Goal: Information Seeking & Learning: Learn about a topic

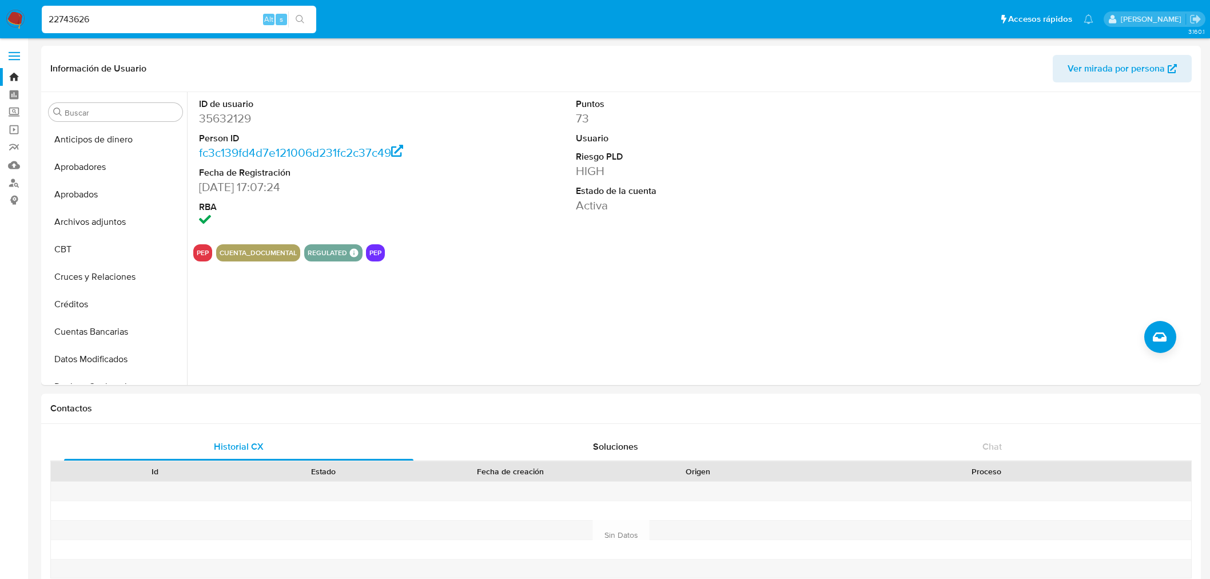
select select "10"
type input "22743626"
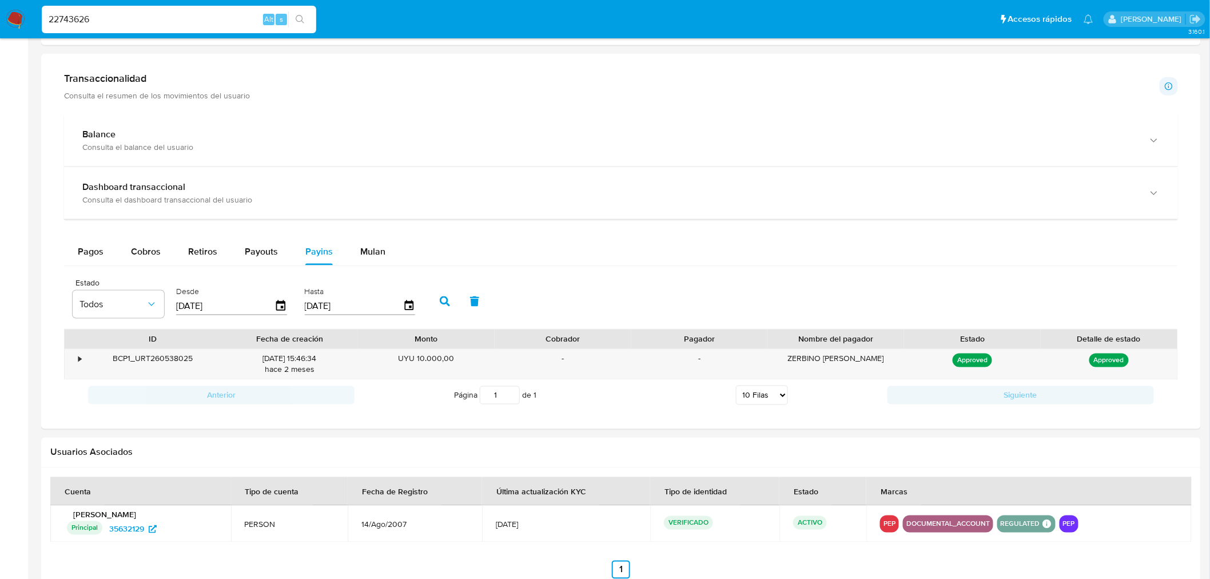
scroll to position [248, 0]
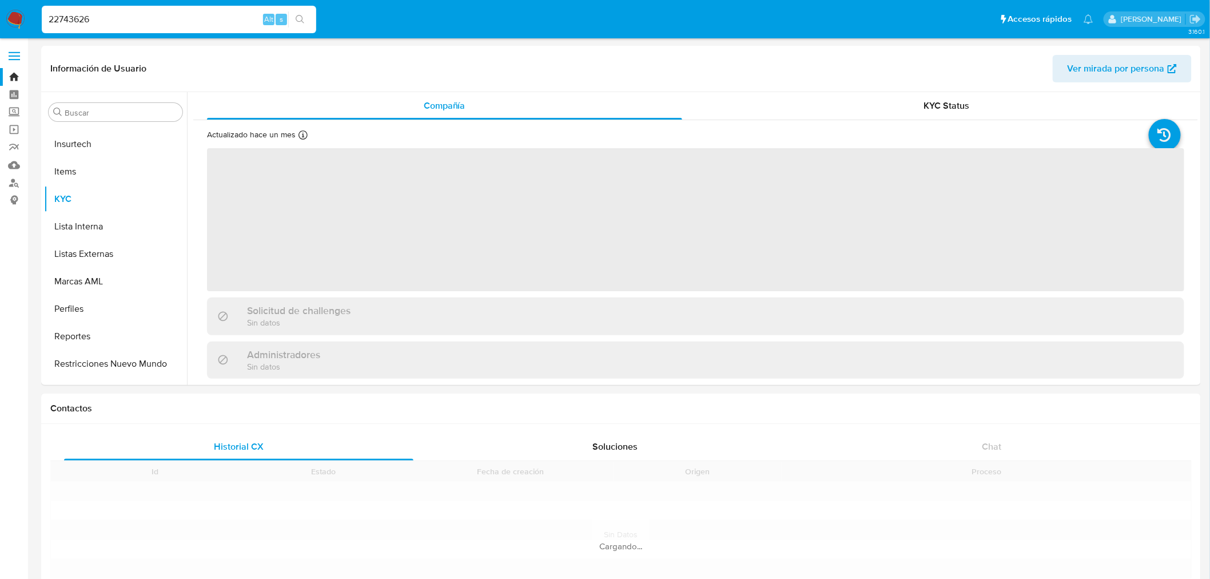
scroll to position [565, 0]
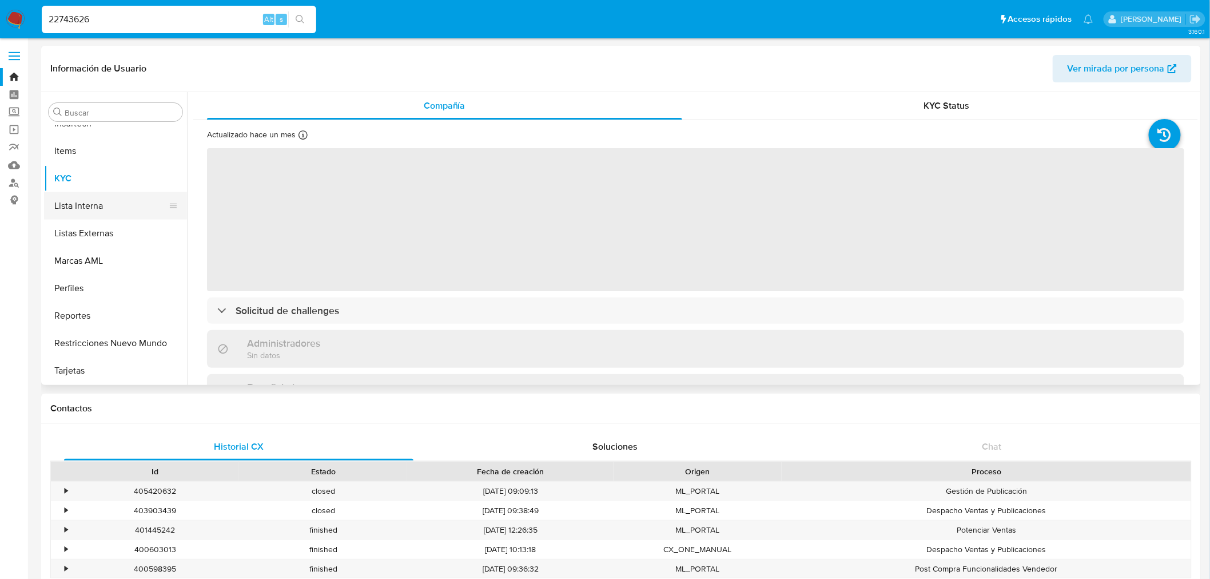
select select "10"
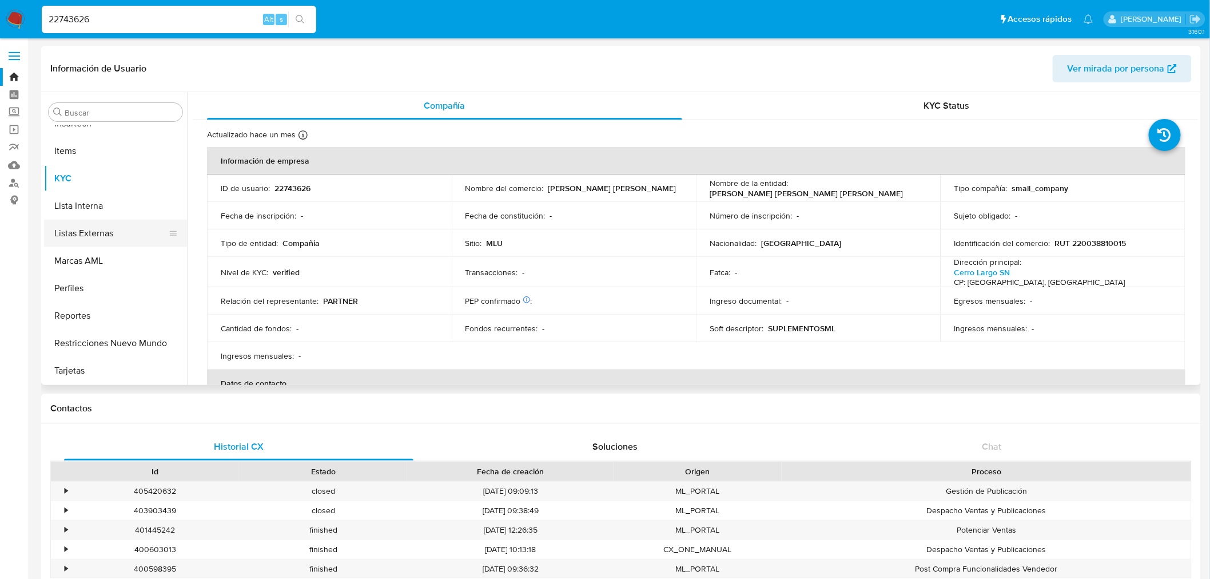
scroll to position [311, 0]
click at [129, 207] on button "General" at bounding box center [111, 212] width 134 height 27
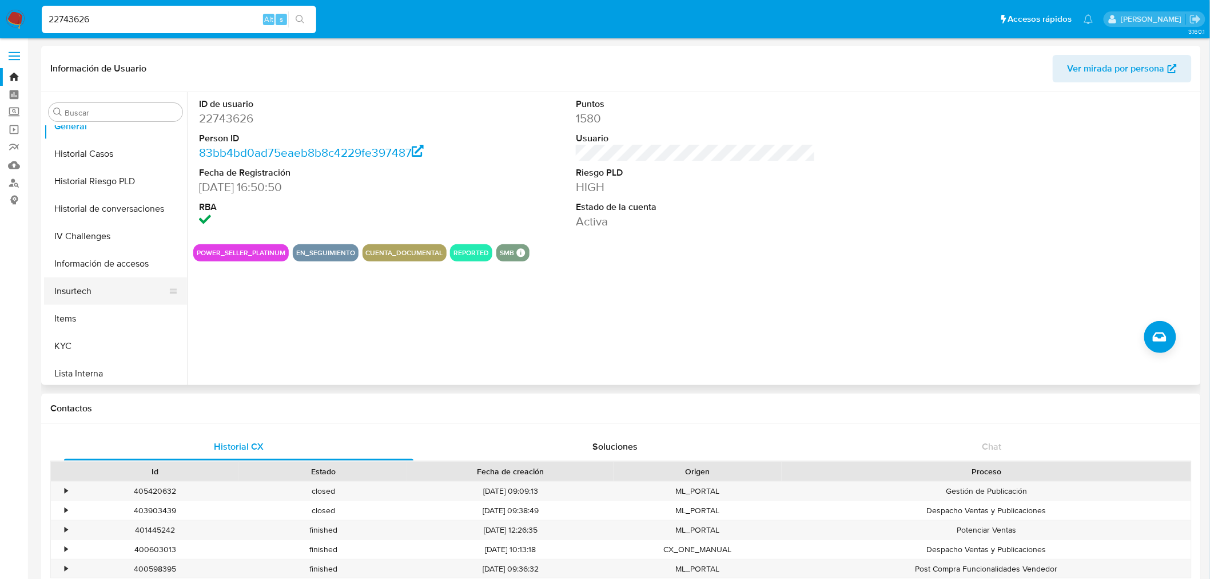
scroll to position [438, 0]
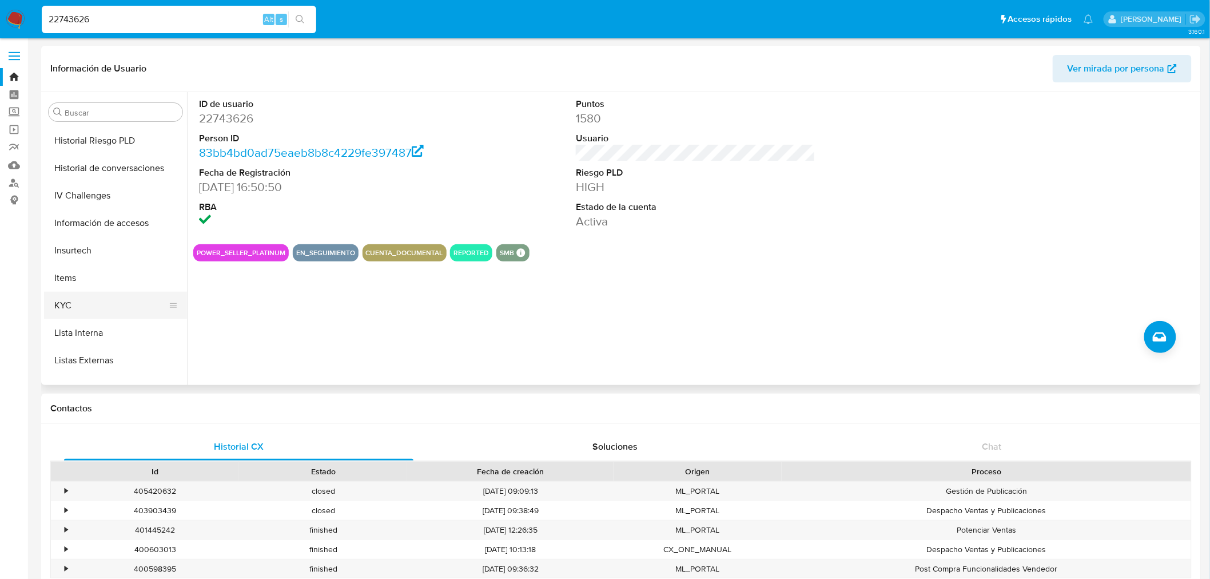
click at [108, 296] on button "KYC" at bounding box center [111, 305] width 134 height 27
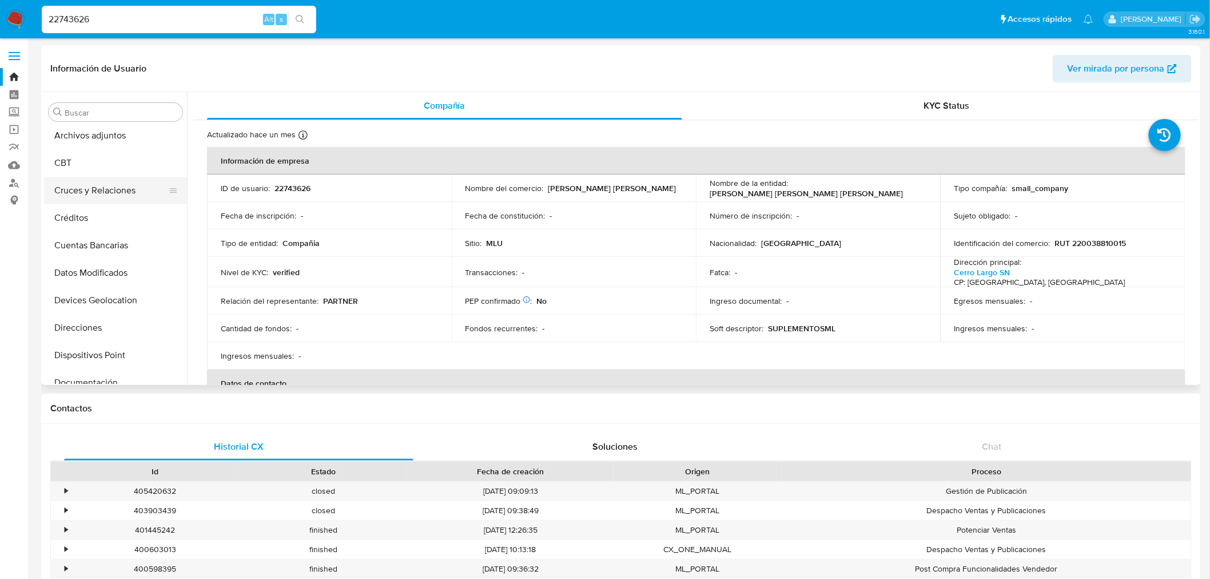
scroll to position [0, 0]
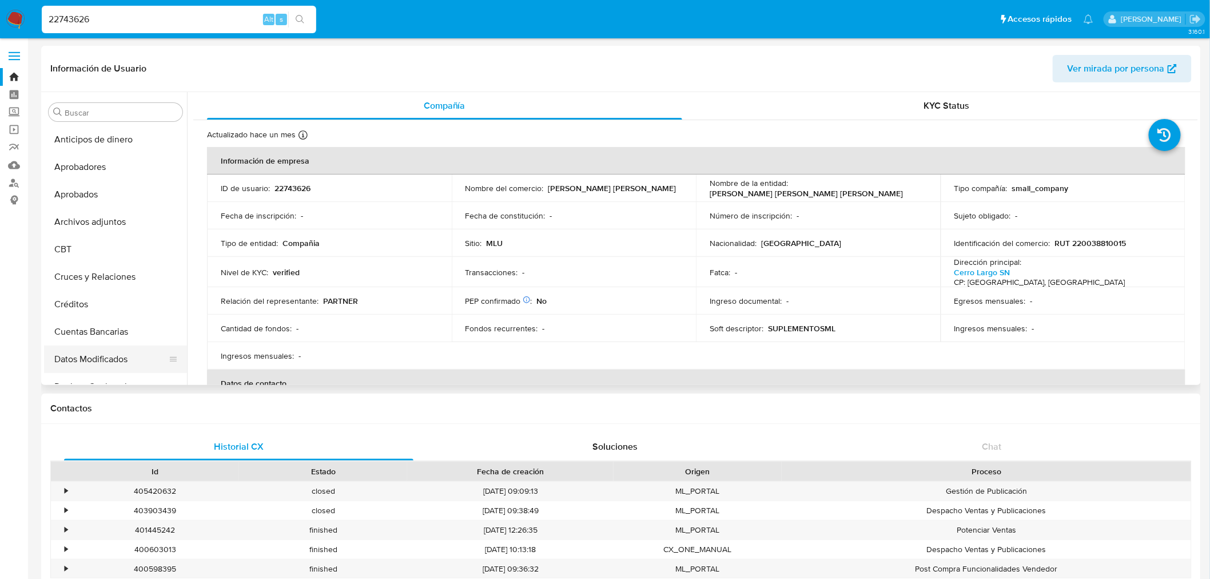
click at [121, 352] on button "Datos Modificados" at bounding box center [111, 358] width 134 height 27
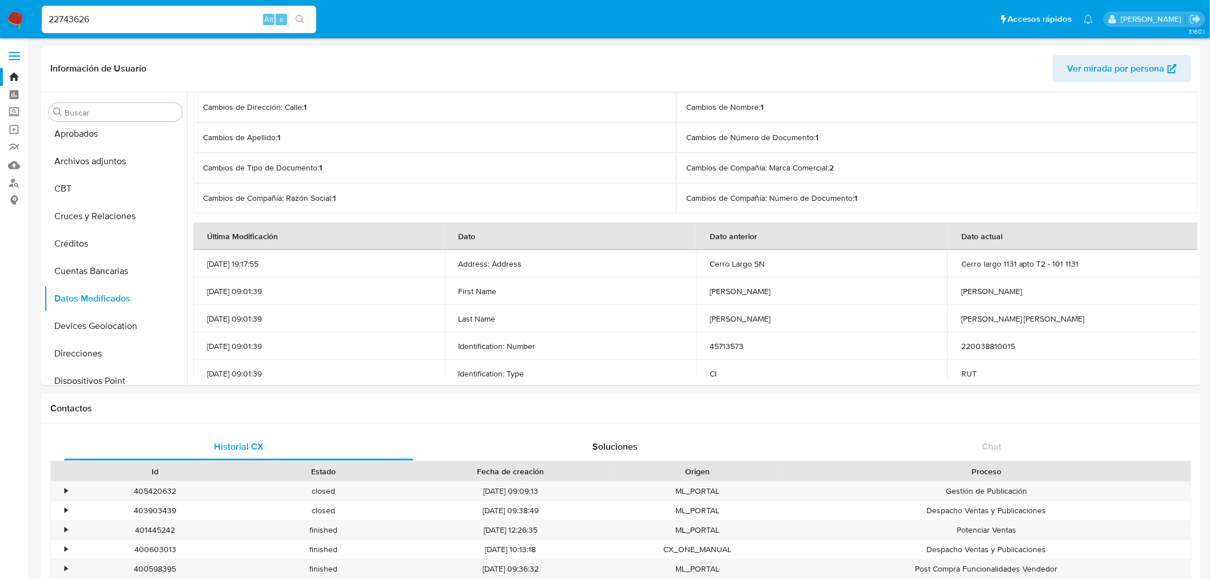
click at [88, 14] on input "22743626" at bounding box center [179, 19] width 274 height 15
paste input "92932431"
type input "92932431"
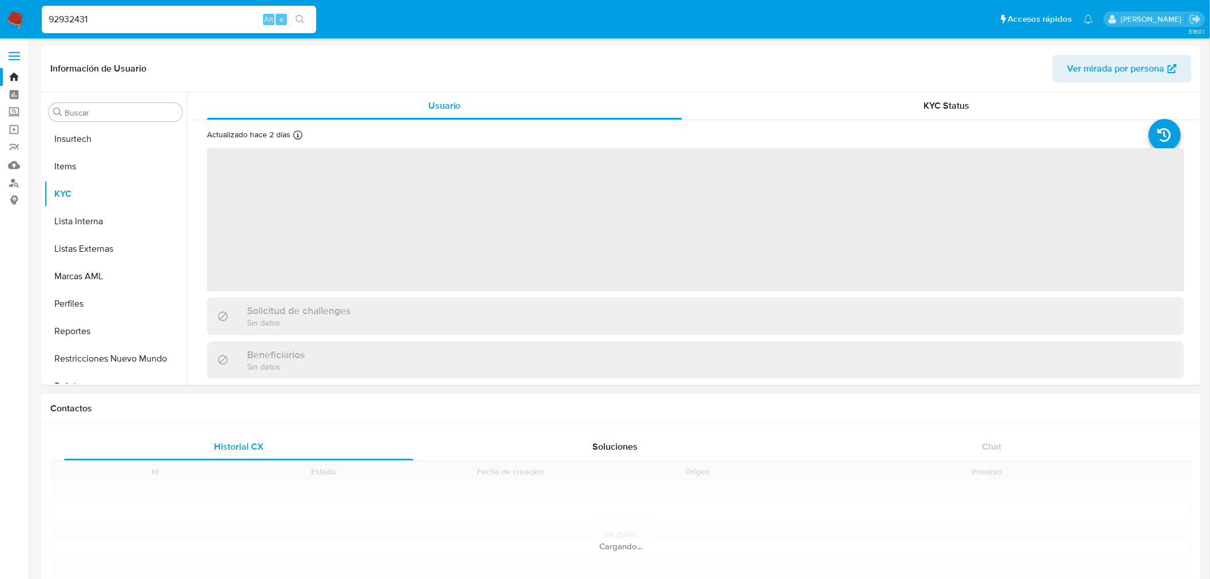
scroll to position [565, 0]
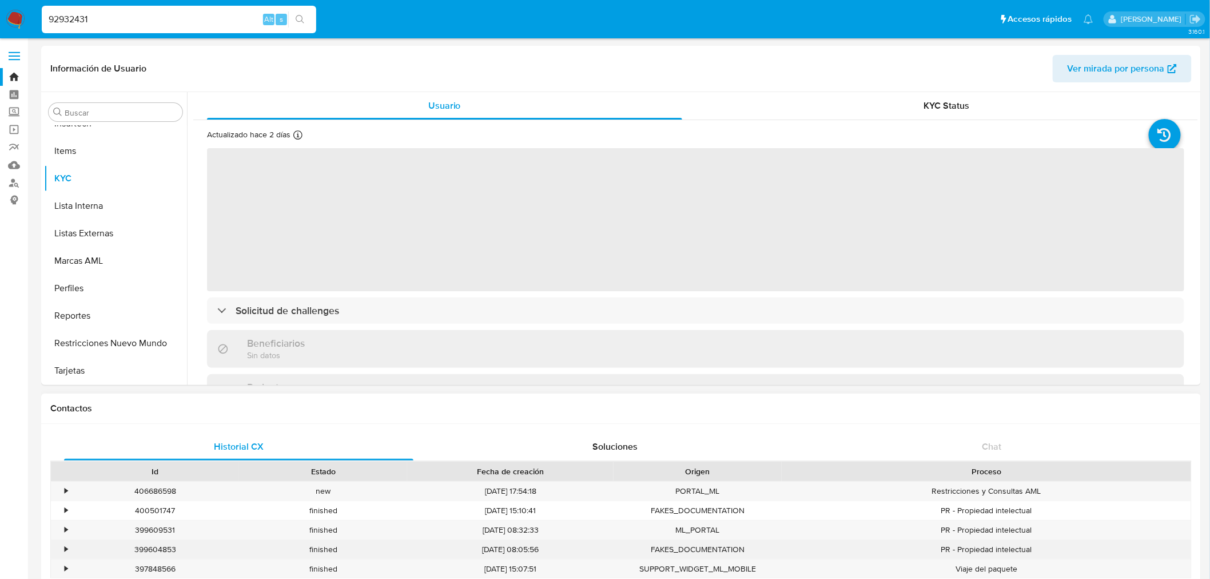
select select "10"
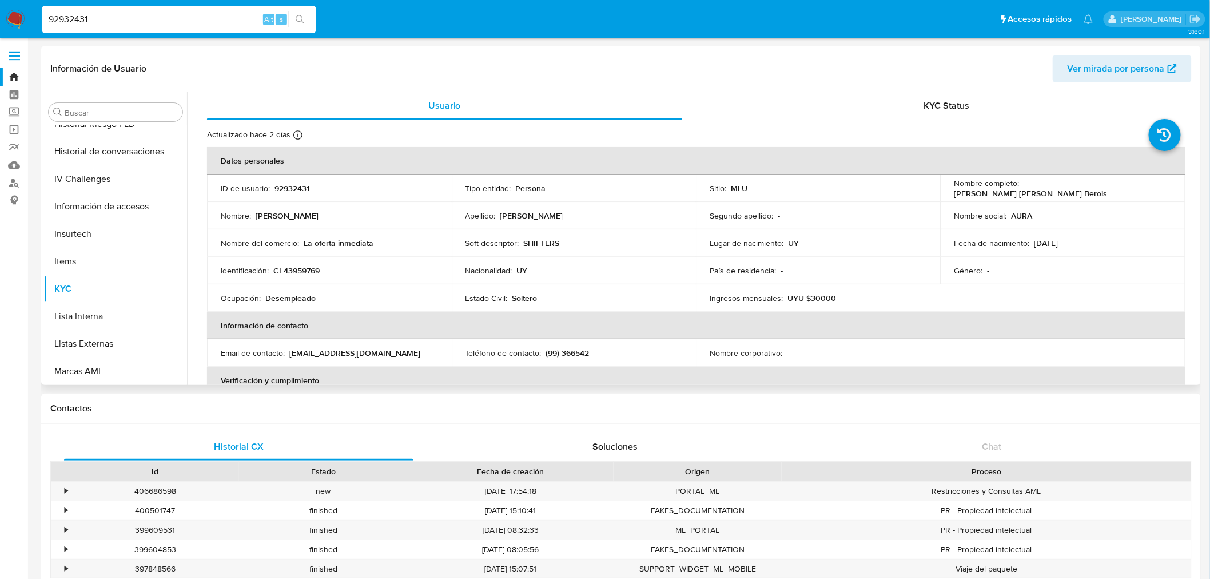
scroll to position [311, 0]
click at [125, 221] on button "General" at bounding box center [111, 212] width 134 height 27
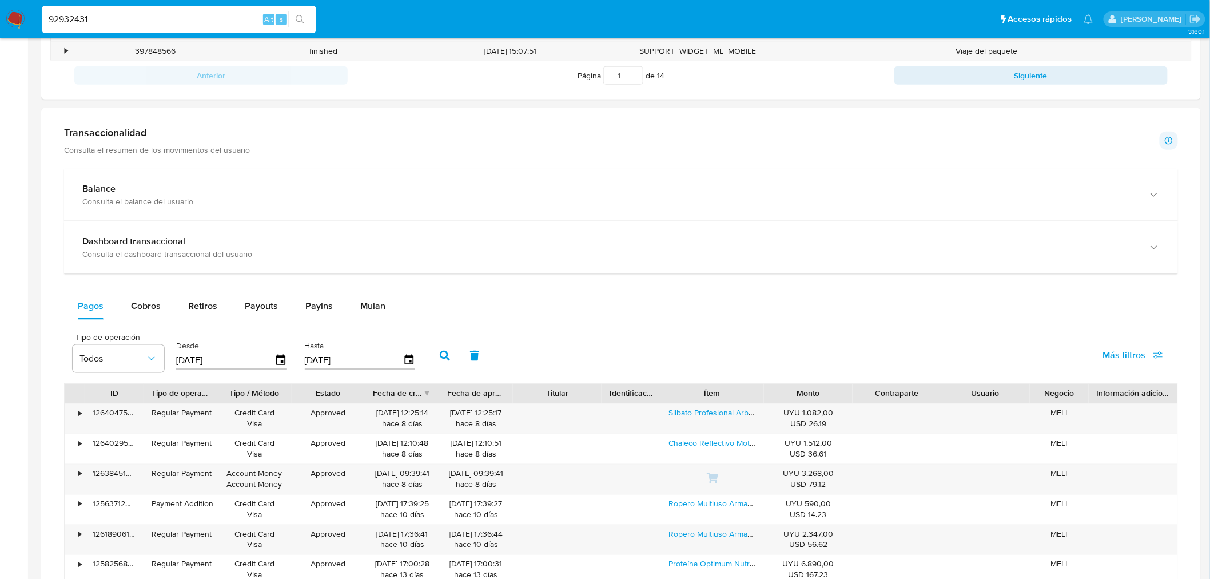
scroll to position [512, 0]
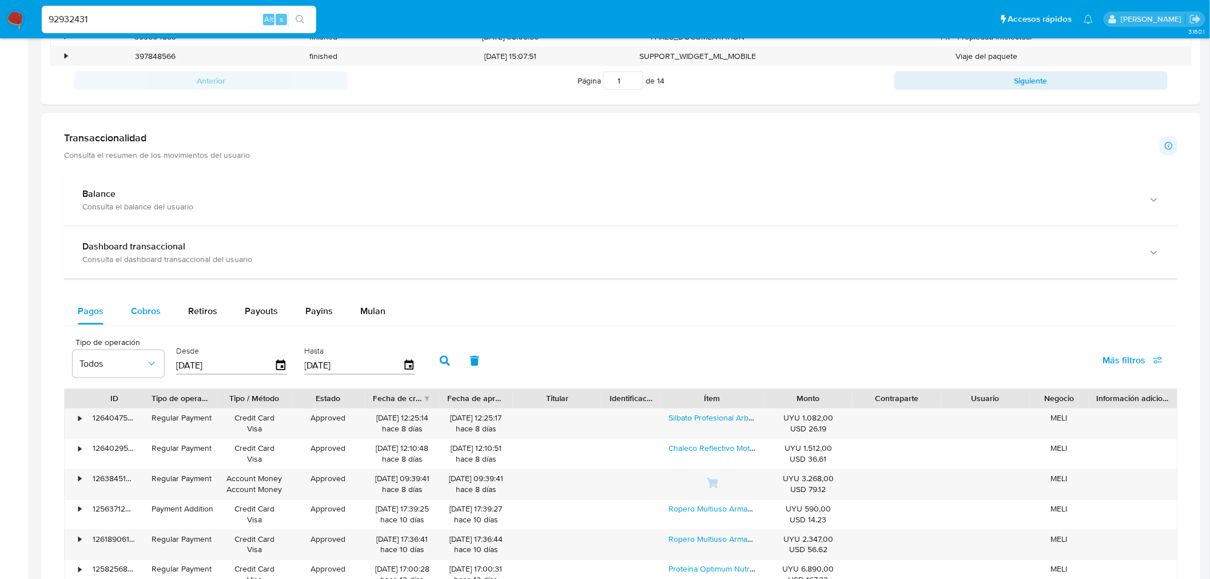
click at [147, 312] on span "Cobros" at bounding box center [146, 310] width 30 height 13
select select "10"
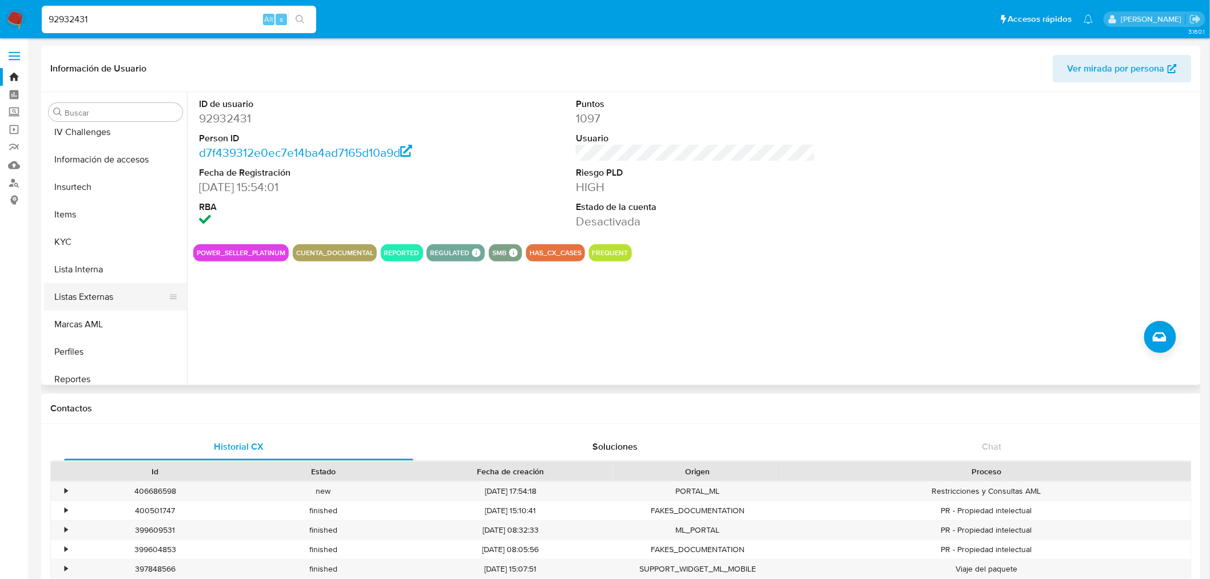
scroll to position [501, 0]
click at [113, 241] on button "KYC" at bounding box center [111, 242] width 134 height 27
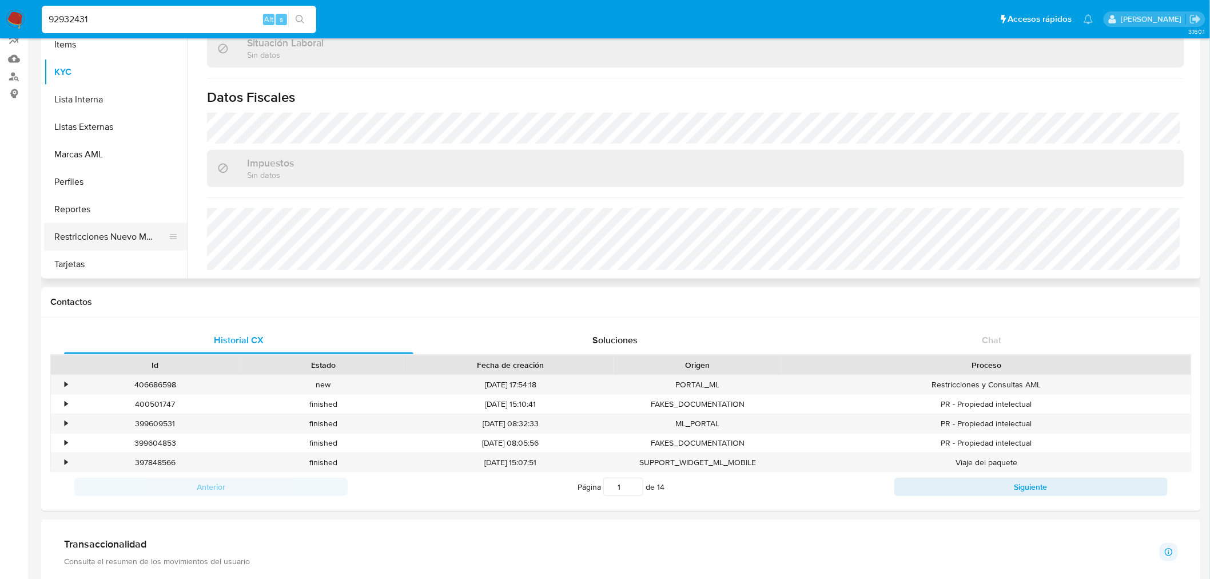
scroll to position [564, 0]
click at [119, 236] on button "Restricciones Nuevo Mundo" at bounding box center [111, 237] width 134 height 27
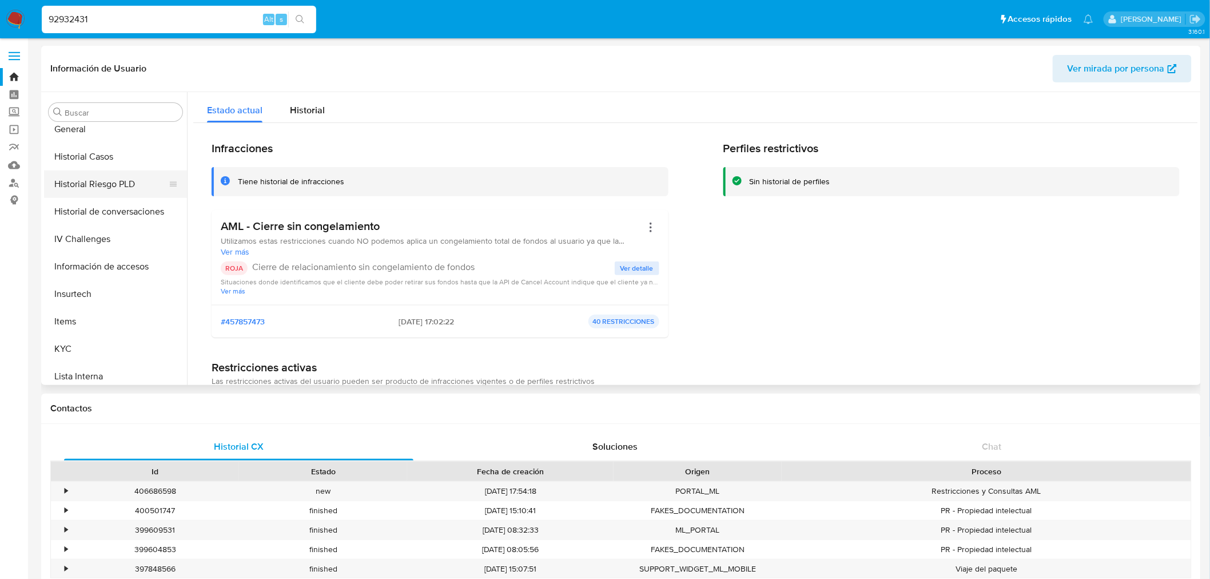
scroll to position [374, 0]
click at [112, 174] on button "Historial Casos" at bounding box center [111, 177] width 134 height 27
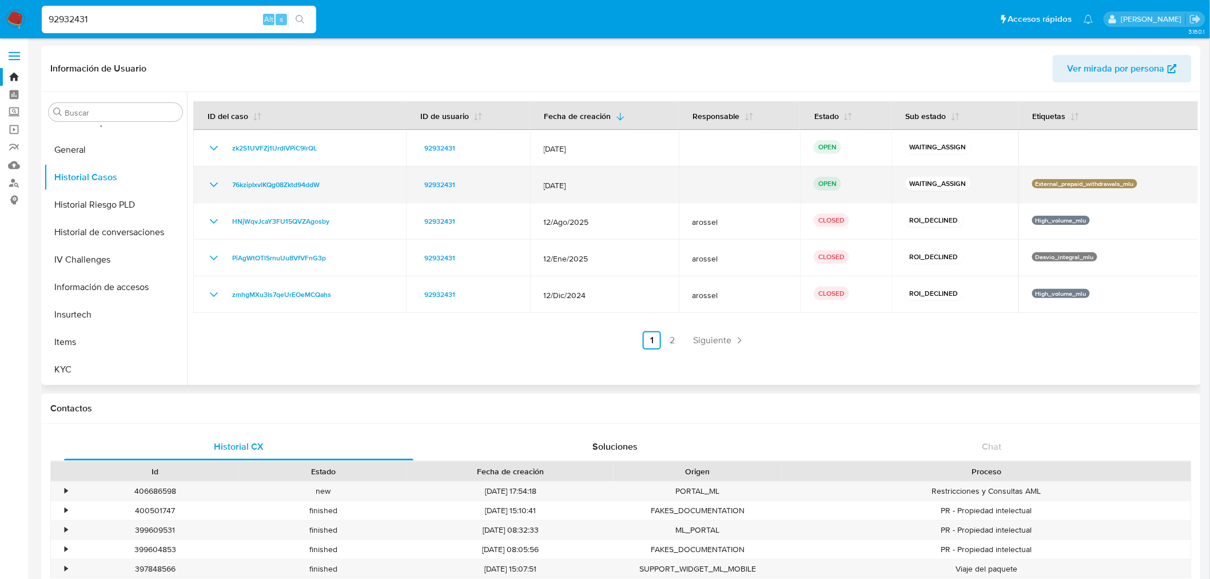
drag, startPoint x: 398, startPoint y: 153, endPoint x: 810, endPoint y: 178, distance: 412.5
click at [810, 178] on tbody "zk2S1UVFZj1UrdlVPiC9lrQL 92932431 22/Sept/2025 OPEN WAITING_ASSIGN 76kzipIxvlKQ…" at bounding box center [696, 221] width 1006 height 183
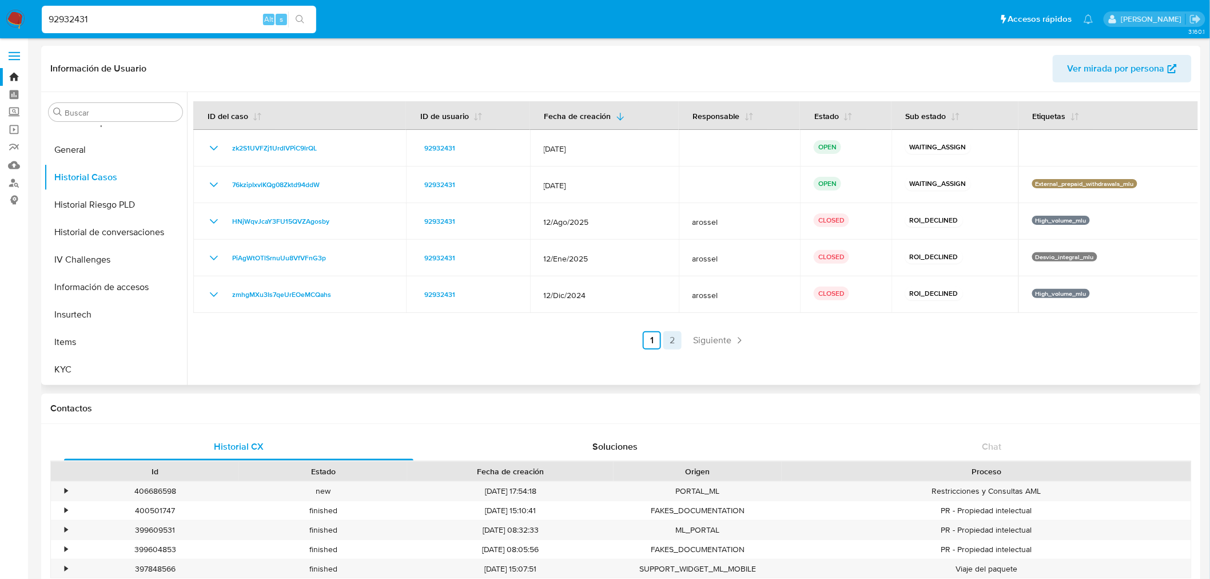
click at [676, 341] on link "2" at bounding box center [672, 340] width 18 height 18
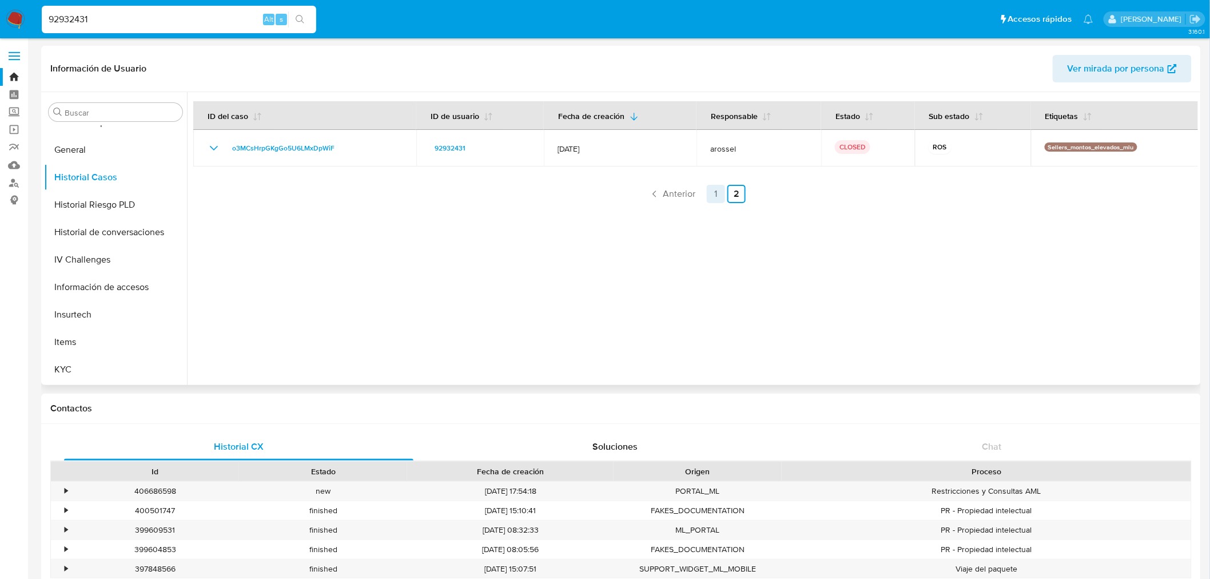
click at [716, 198] on link "1" at bounding box center [716, 194] width 18 height 18
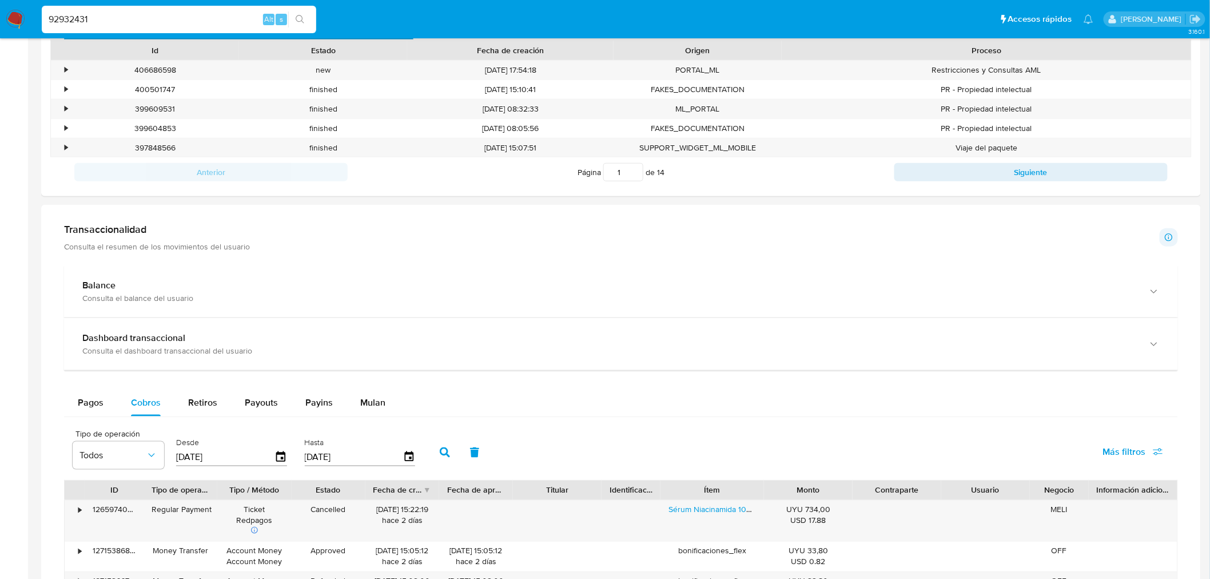
scroll to position [0, 0]
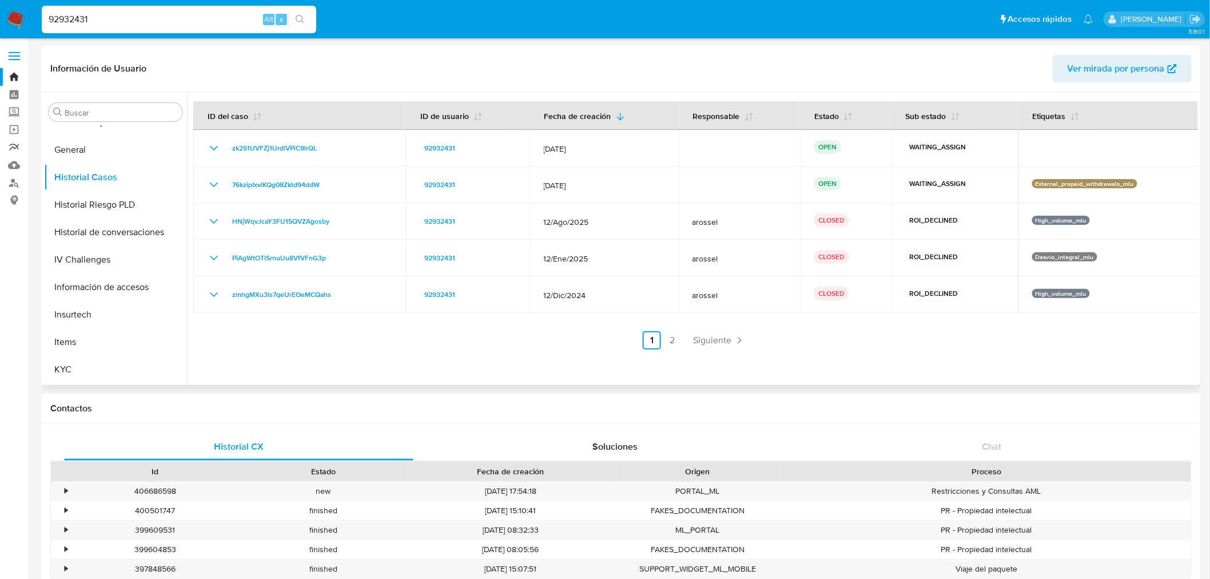
click at [12, 139] on link "Reportes" at bounding box center [68, 147] width 136 height 18
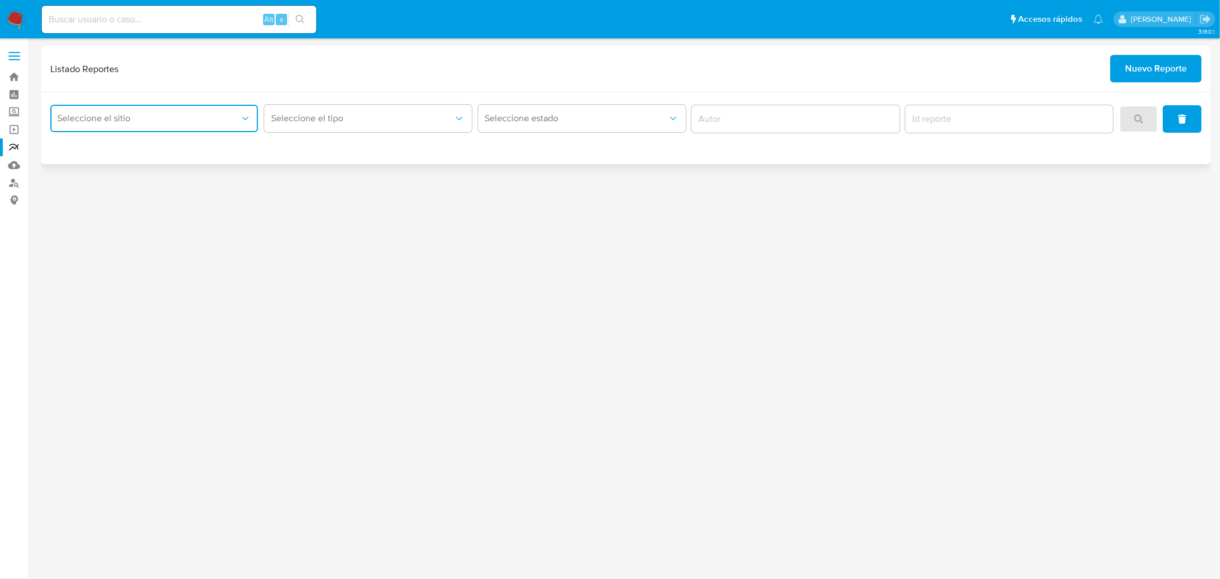
click at [134, 126] on button "Seleccione el sitio" at bounding box center [154, 118] width 208 height 27
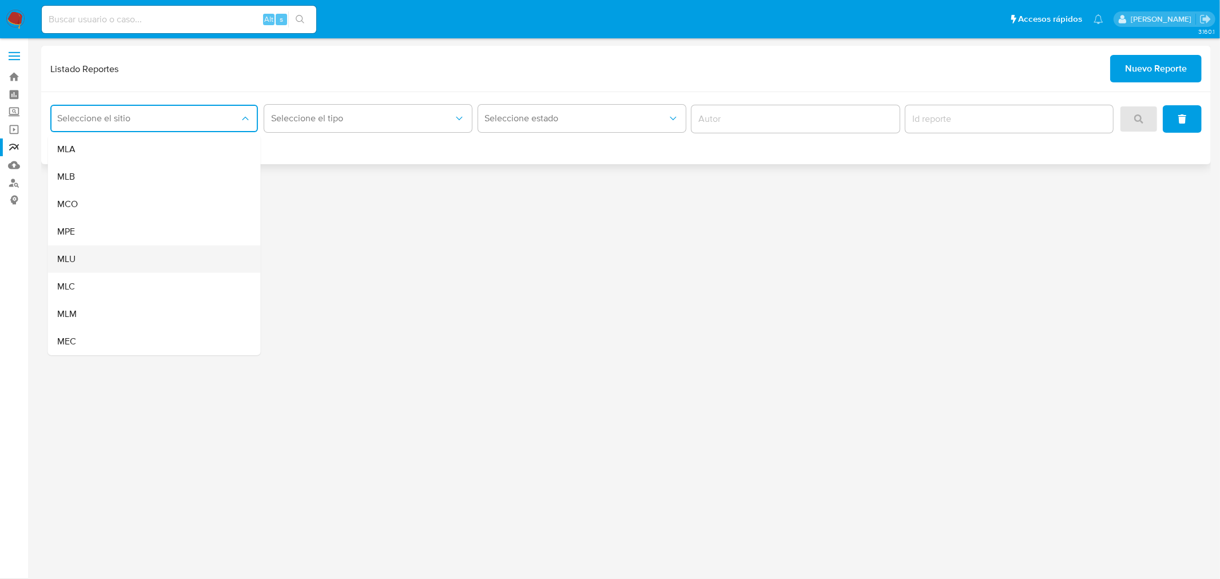
click at [106, 261] on div "MLU" at bounding box center [151, 258] width 188 height 27
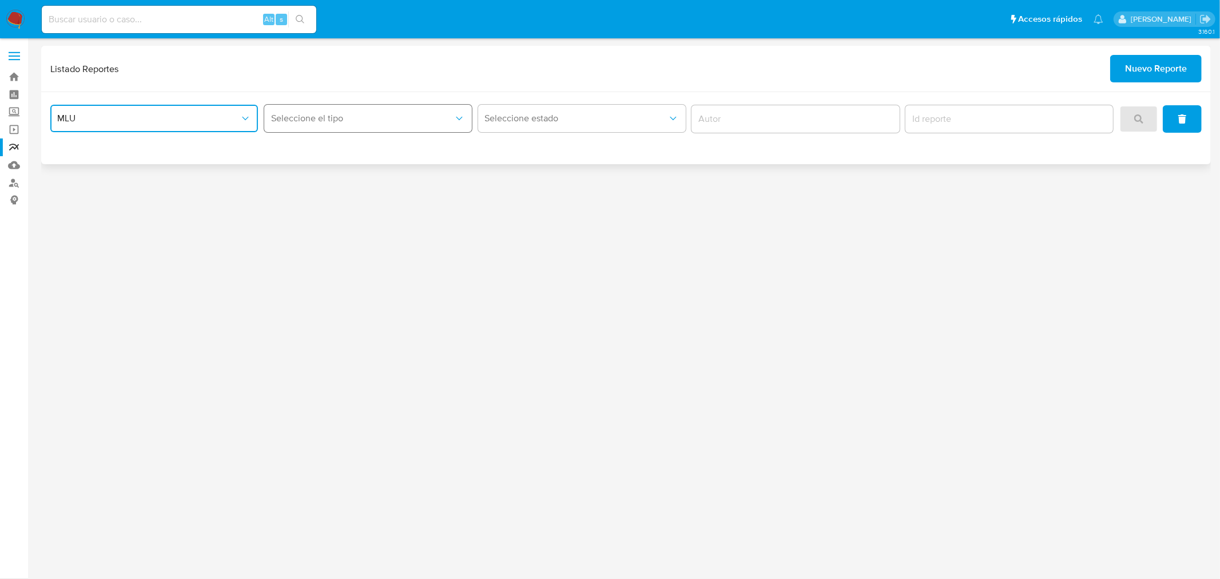
click at [385, 126] on button "Seleccione el tipo" at bounding box center [368, 118] width 208 height 27
click at [372, 156] on div "Circunstanciado" at bounding box center [364, 149] width 188 height 27
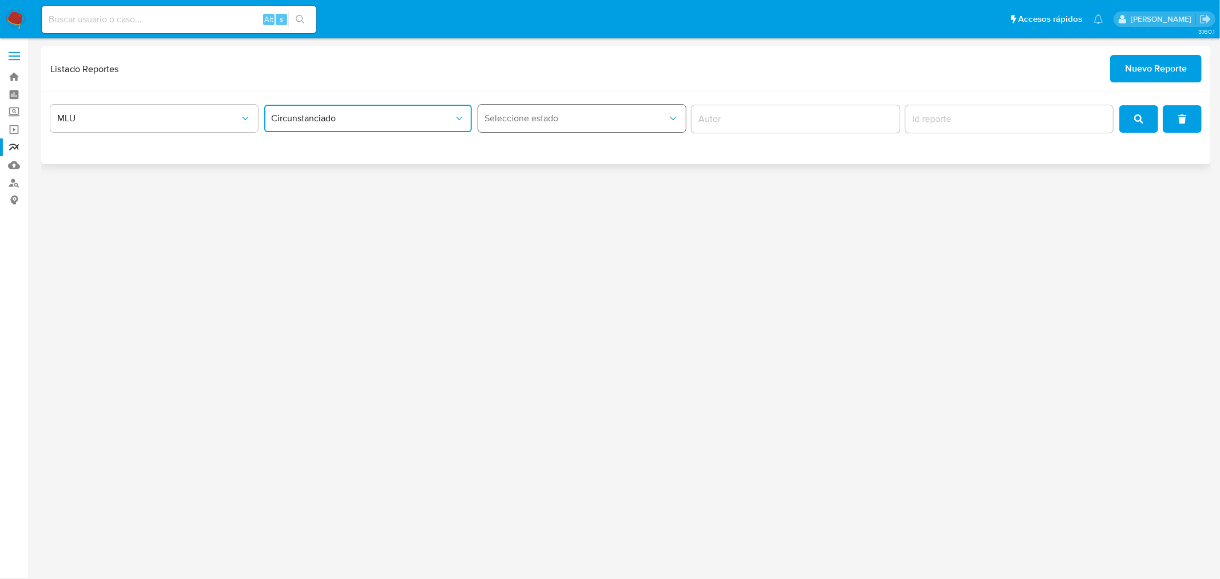
click at [514, 114] on span "Seleccione estado" at bounding box center [576, 118] width 182 height 11
click at [711, 116] on input "author" at bounding box center [795, 119] width 208 height 15
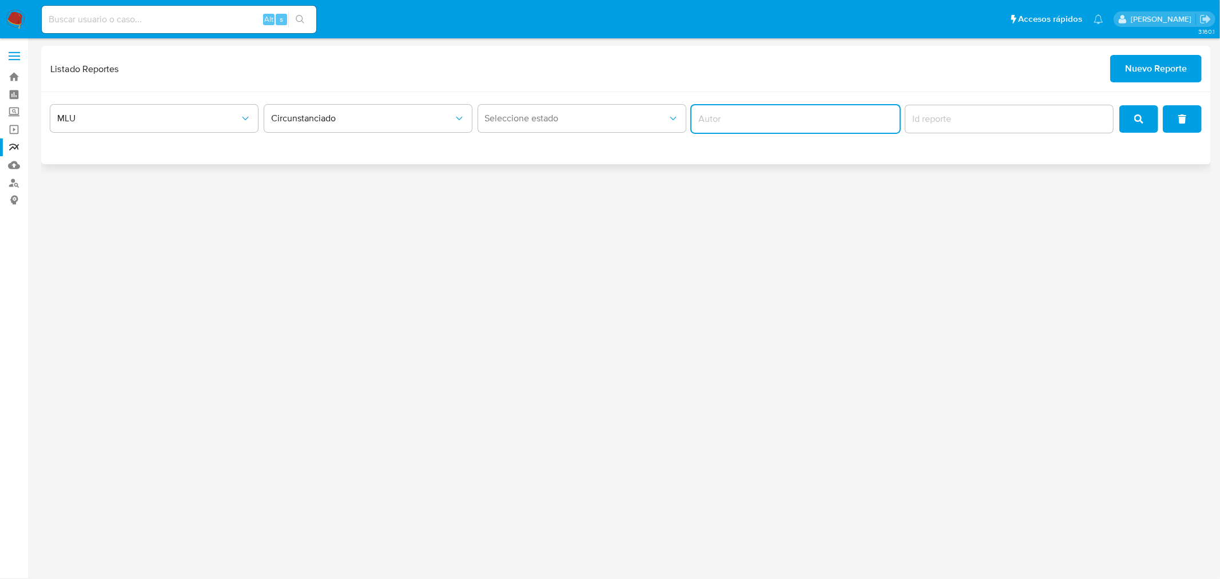
click at [798, 118] on input "author" at bounding box center [795, 119] width 208 height 15
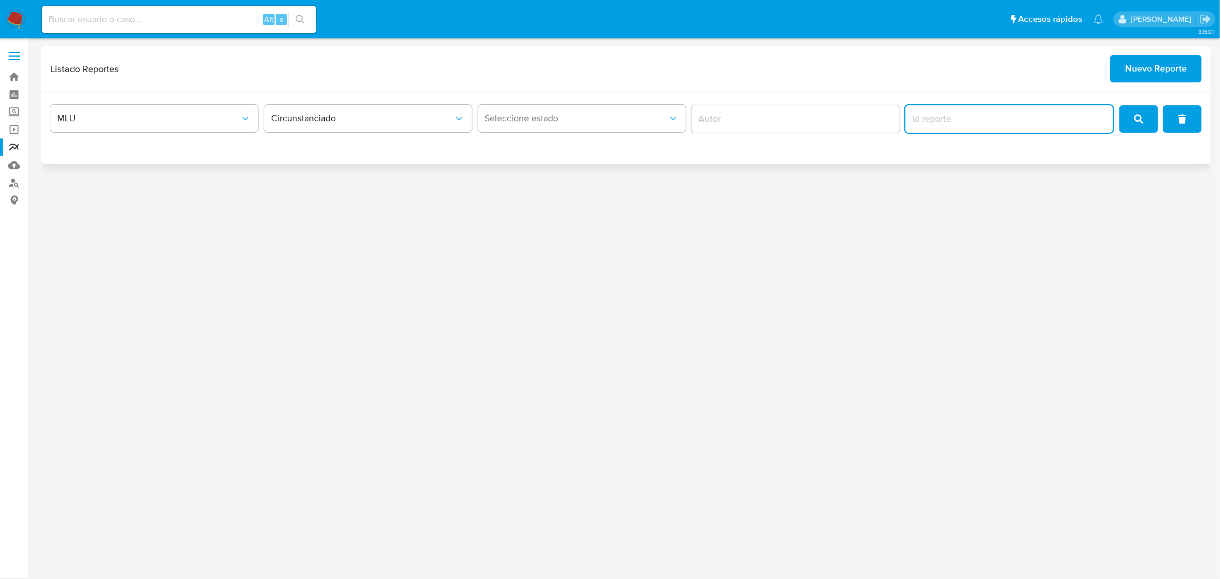
click at [1046, 117] on input "report-id" at bounding box center [1009, 119] width 208 height 15
click at [1130, 118] on button "search" at bounding box center [1138, 118] width 39 height 27
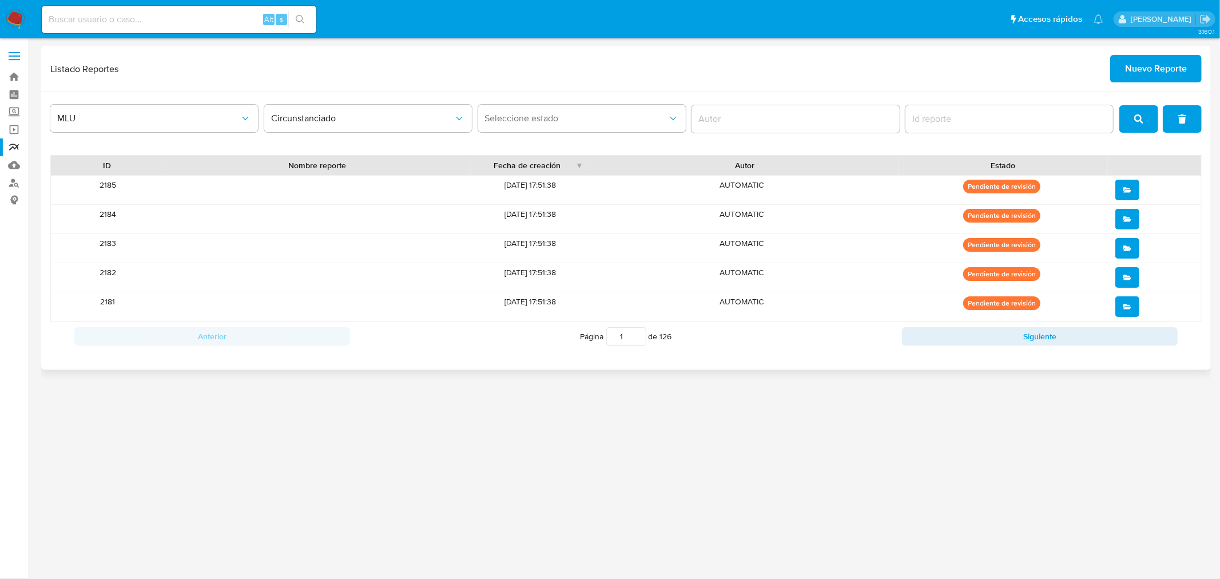
drag, startPoint x: 329, startPoint y: 166, endPoint x: 380, endPoint y: 183, distance: 53.2
click at [380, 183] on div "ID Nombre reporte Fecha de creación Autor Estado 2185 12/09/2025 17:51:38 AUTOM…" at bounding box center [625, 238] width 1151 height 166
drag, startPoint x: 804, startPoint y: 167, endPoint x: 737, endPoint y: 160, distance: 67.8
click at [737, 160] on div "Autor" at bounding box center [744, 165] width 291 height 11
click at [1009, 345] on button "Siguiente" at bounding box center [1040, 336] width 276 height 18
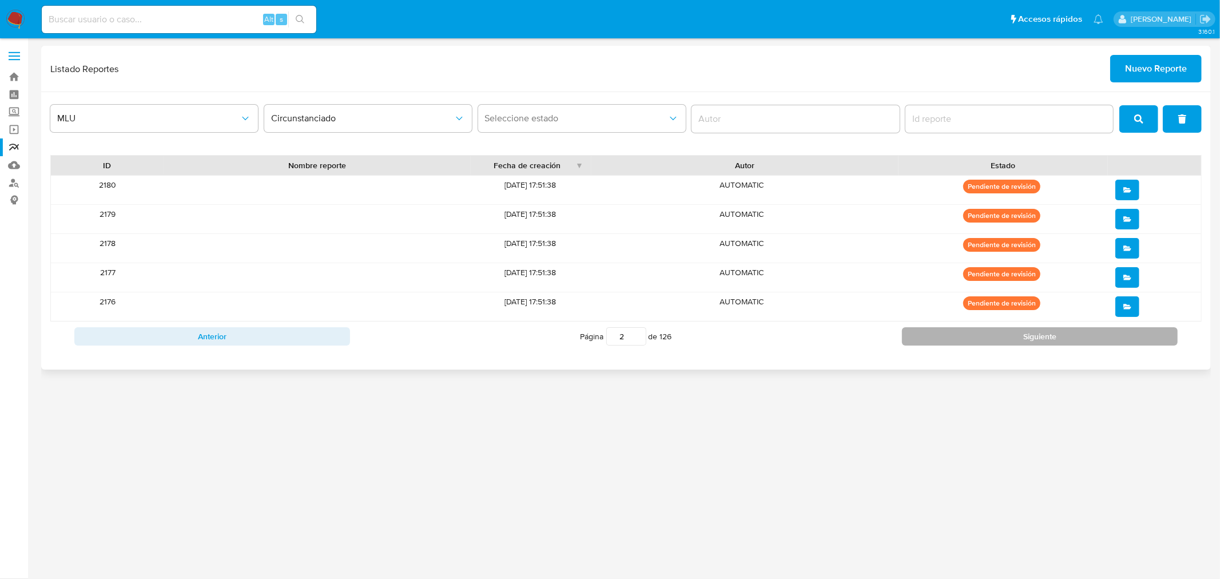
click at [1009, 345] on button "Siguiente" at bounding box center [1040, 336] width 276 height 18
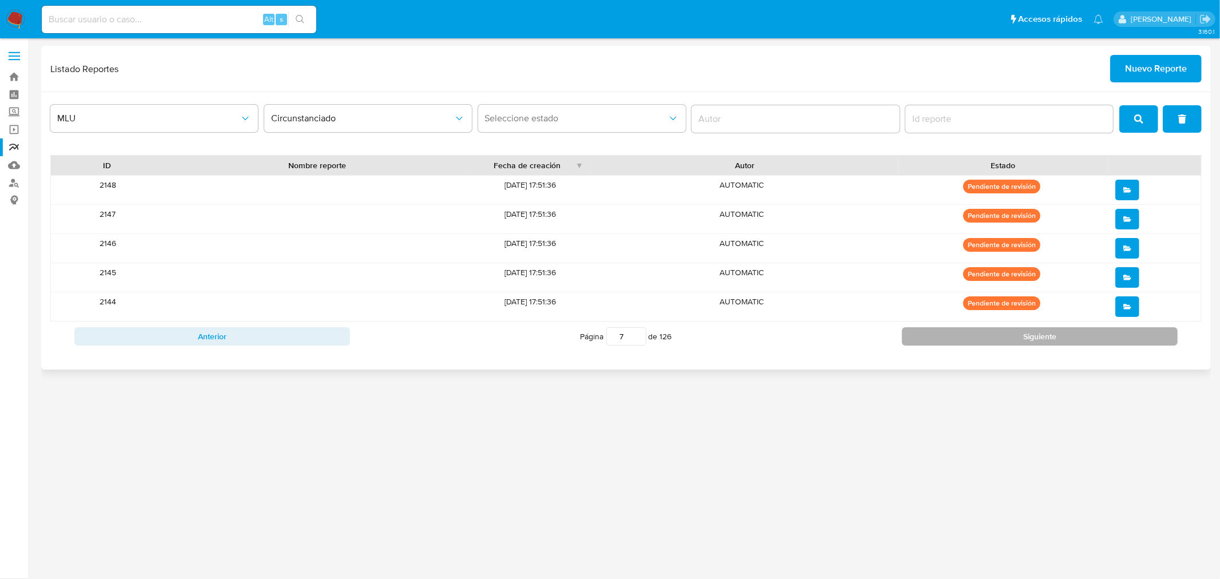
click at [1009, 345] on button "Siguiente" at bounding box center [1040, 336] width 276 height 18
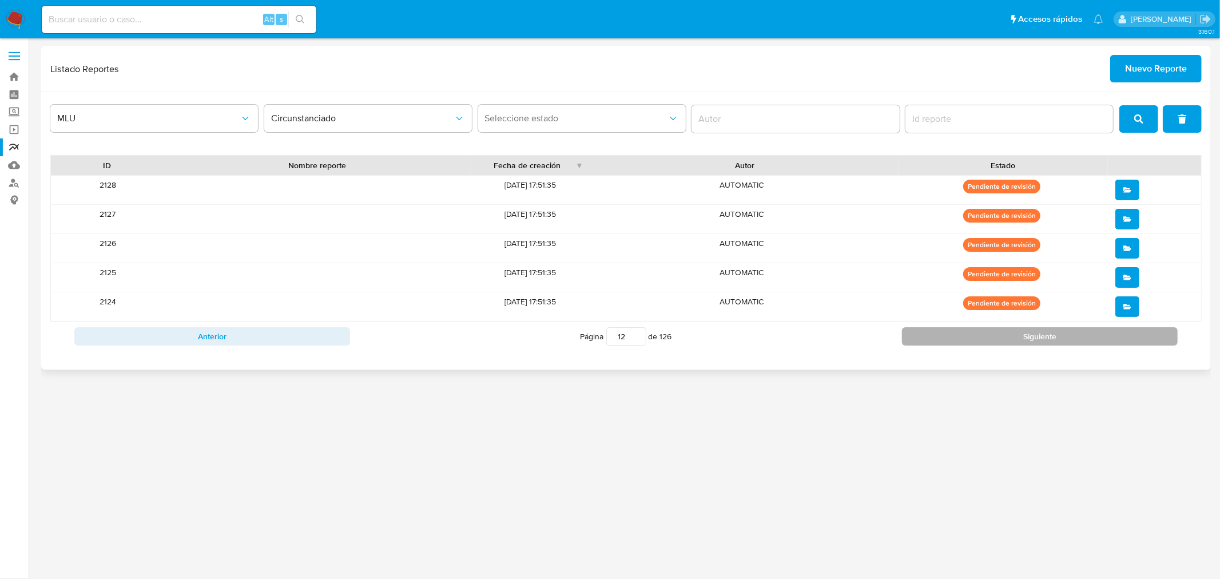
click at [1009, 345] on button "Siguiente" at bounding box center [1040, 336] width 276 height 18
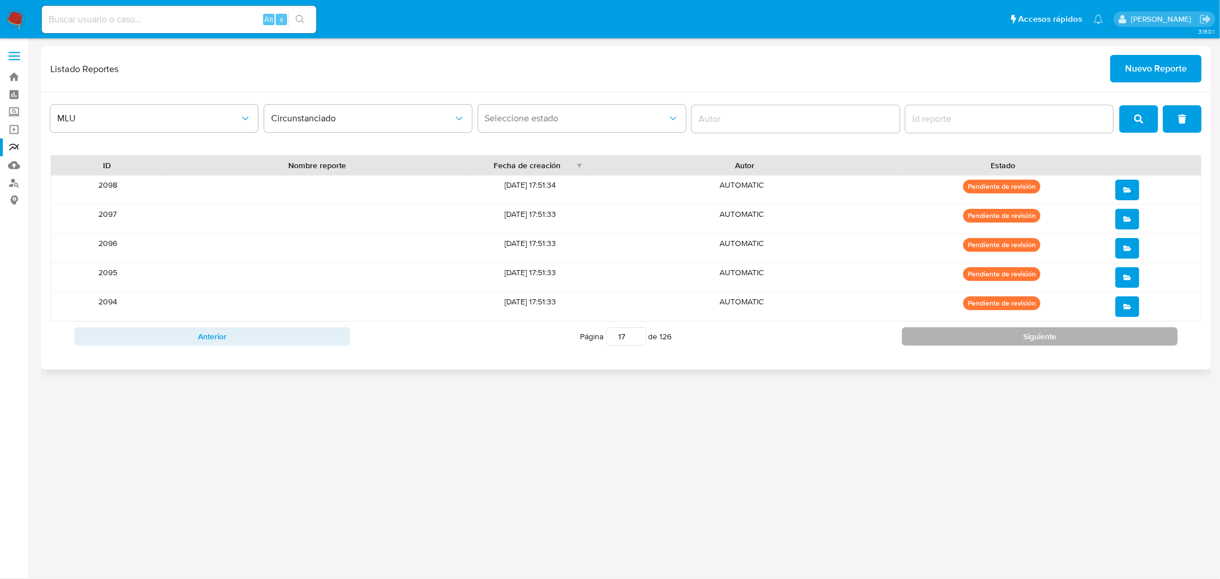
click at [1009, 345] on button "Siguiente" at bounding box center [1040, 336] width 276 height 18
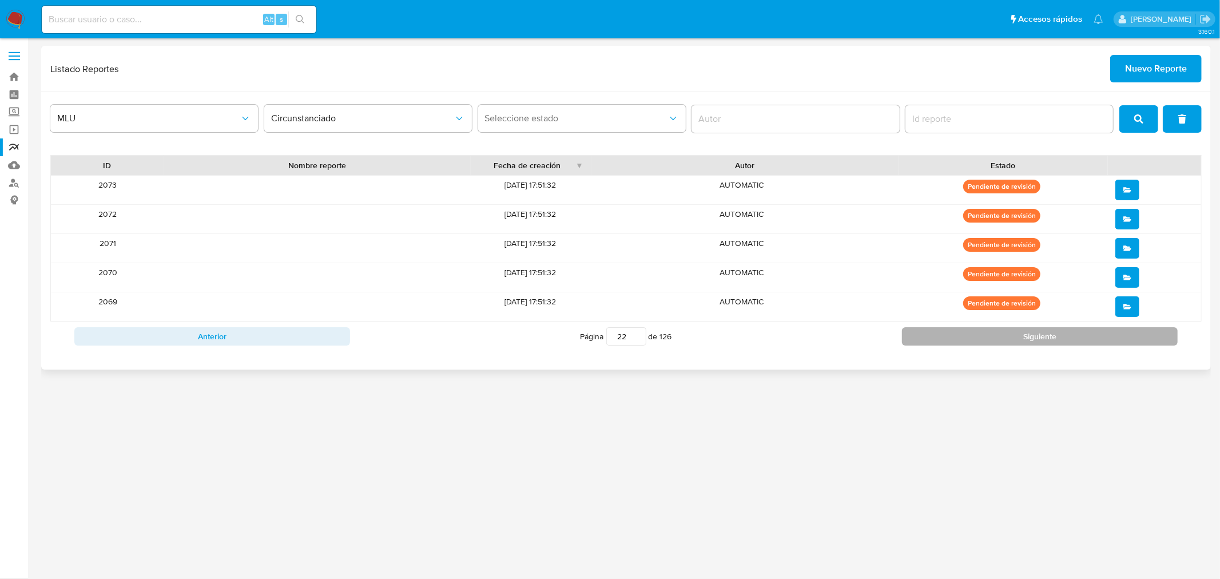
click at [1009, 345] on button "Siguiente" at bounding box center [1040, 336] width 276 height 18
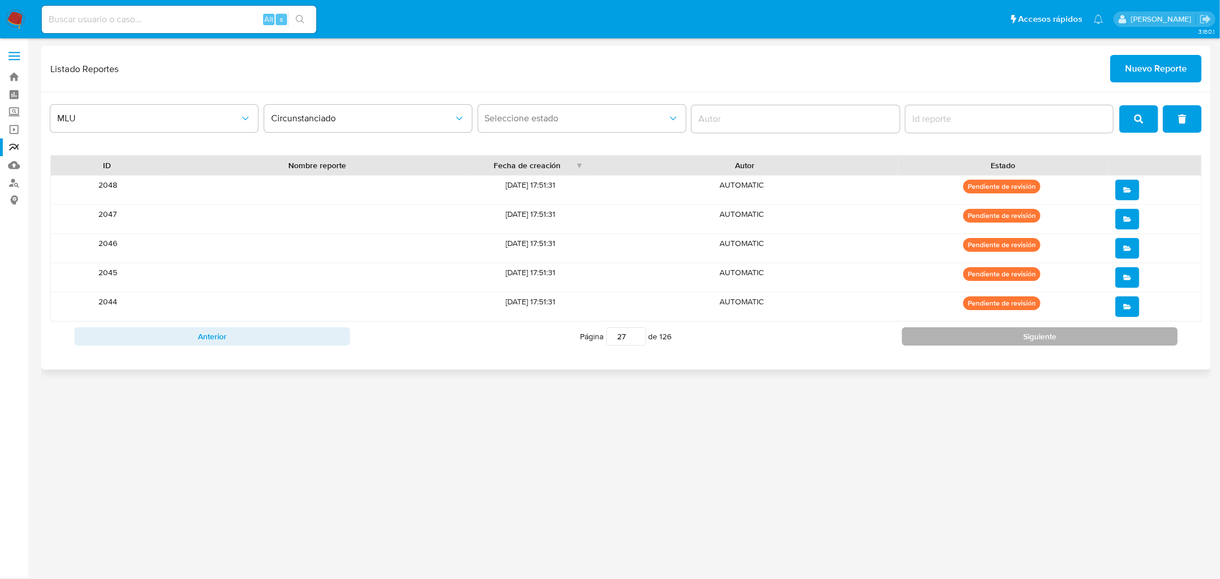
click at [1009, 345] on button "Siguiente" at bounding box center [1040, 336] width 276 height 18
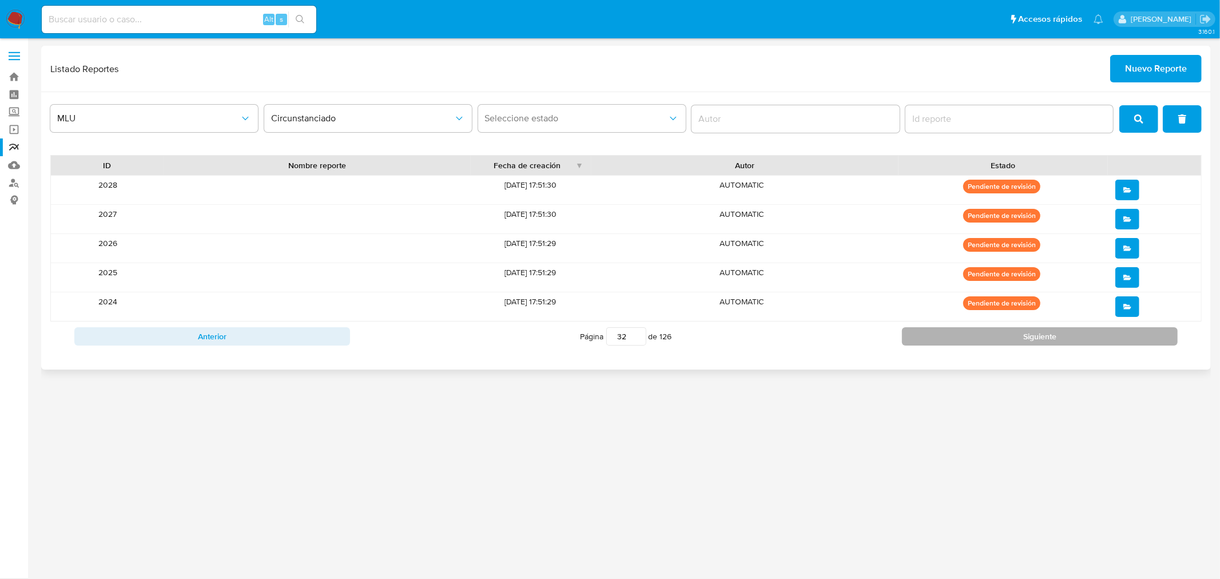
click at [1009, 345] on button "Siguiente" at bounding box center [1040, 336] width 276 height 18
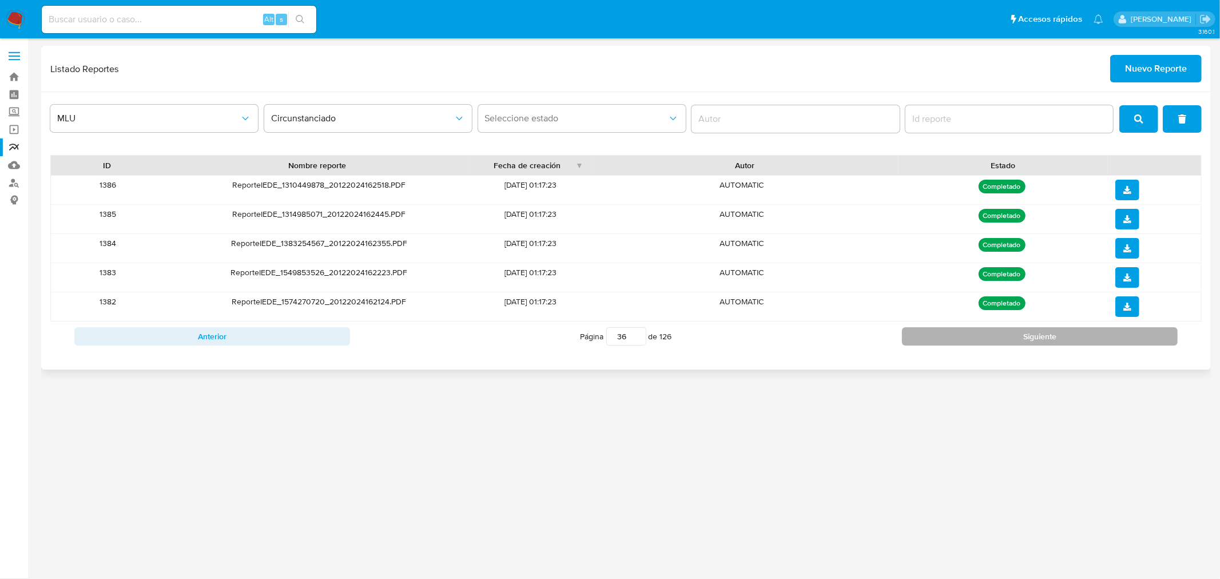
click at [1009, 345] on button "Siguiente" at bounding box center [1040, 336] width 276 height 18
type input "37"
click at [1117, 189] on button "download" at bounding box center [1127, 190] width 24 height 21
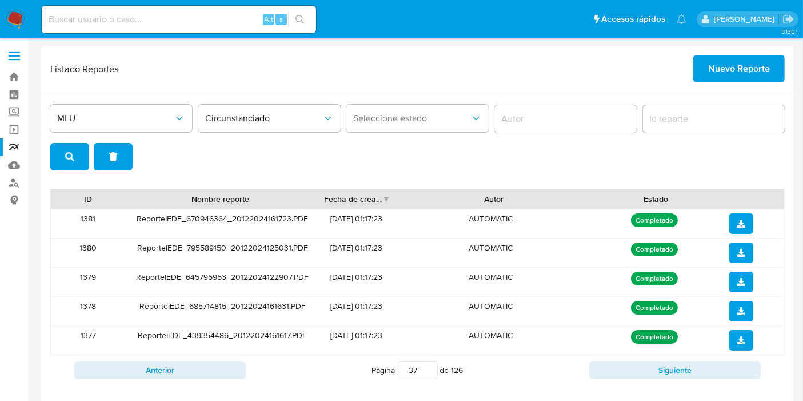
paste input "1350150922"
click at [85, 12] on input "1350150922" at bounding box center [179, 19] width 274 height 15
type input "1350150922"
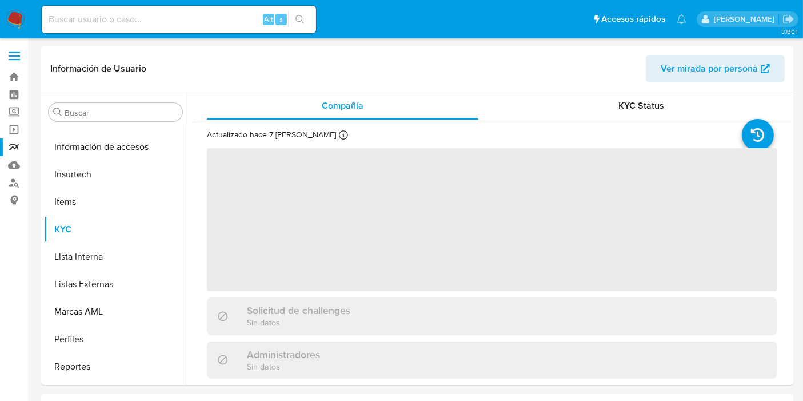
scroll to position [565, 0]
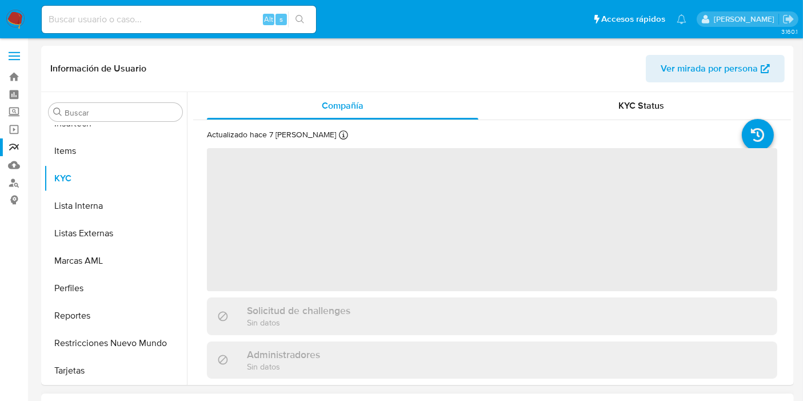
select select "10"
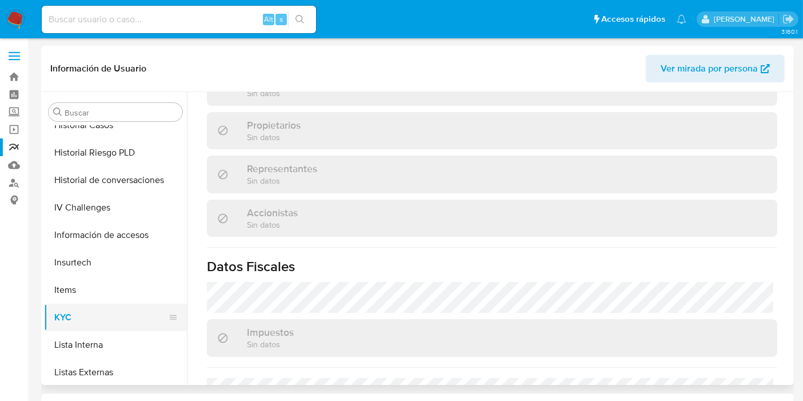
scroll to position [331, 0]
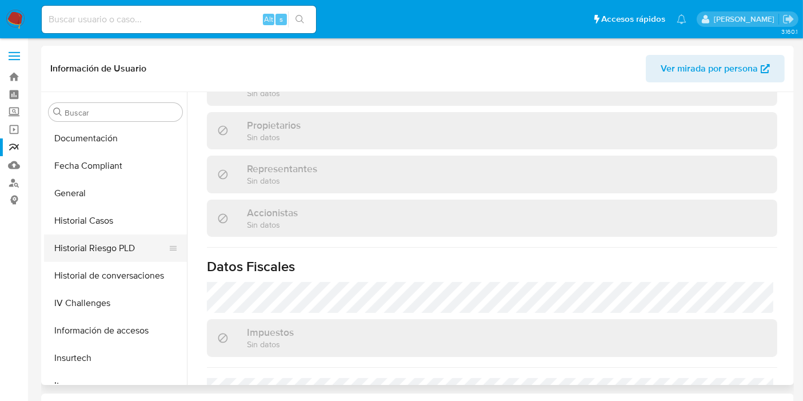
drag, startPoint x: 103, startPoint y: 186, endPoint x: 47, endPoint y: 238, distance: 76.9
click at [47, 238] on ul "Anticipos de dinero Aprobadores Aprobados Archivos adjuntos CBT Cruces y Relaci…" at bounding box center [115, 255] width 143 height 258
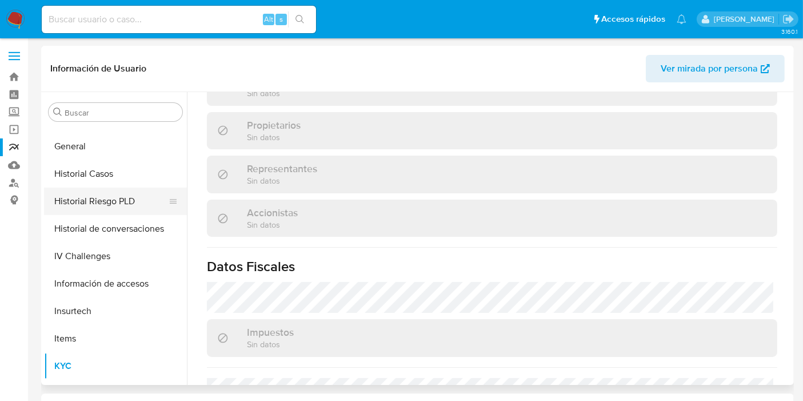
scroll to position [377, 0]
click at [91, 146] on button "General" at bounding box center [111, 146] width 134 height 27
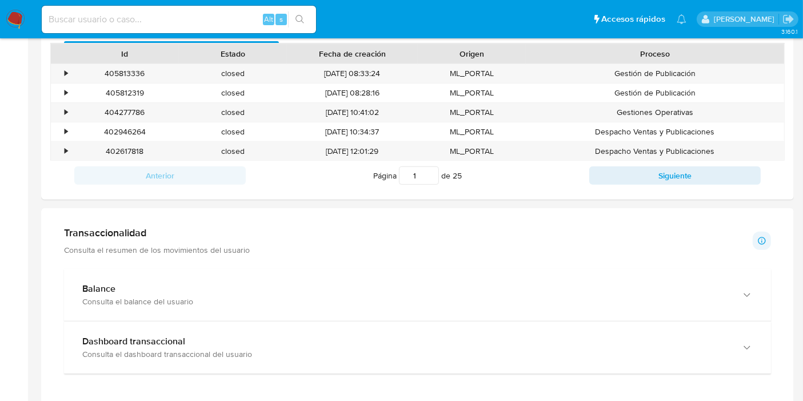
scroll to position [582, 0]
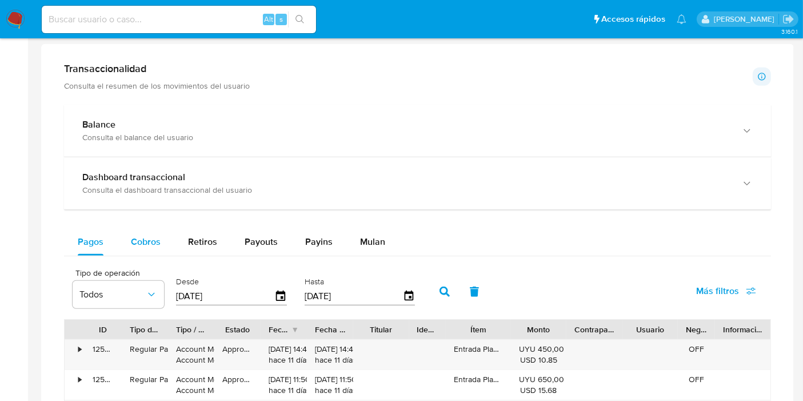
click at [131, 247] on div "Cobros" at bounding box center [146, 241] width 30 height 27
select select "10"
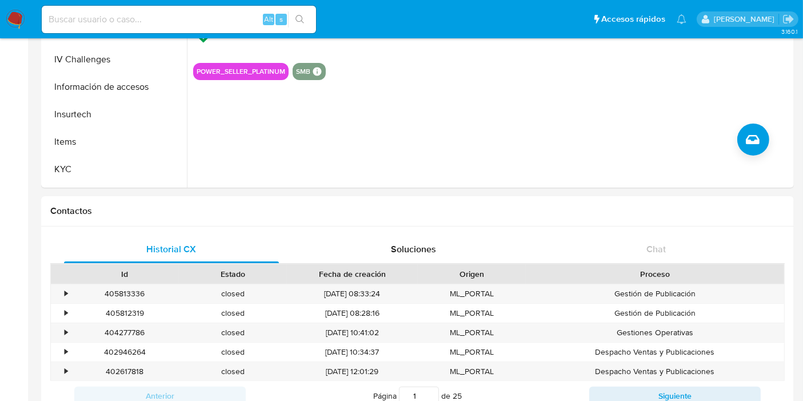
scroll to position [0, 0]
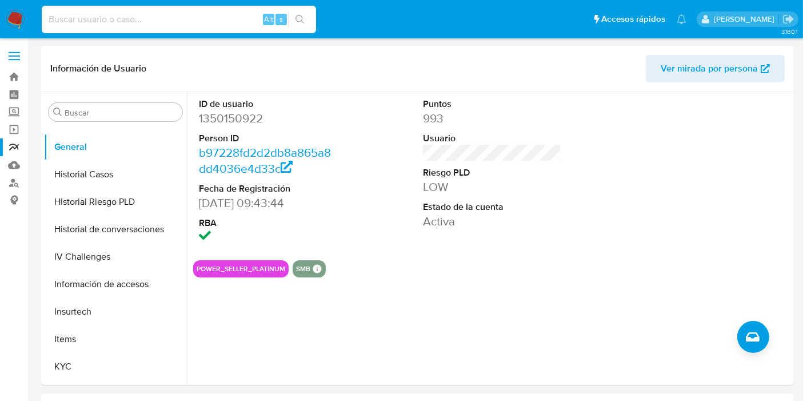
click at [85, 14] on input at bounding box center [179, 19] width 274 height 15
paste input "269820578"
type input "269820578"
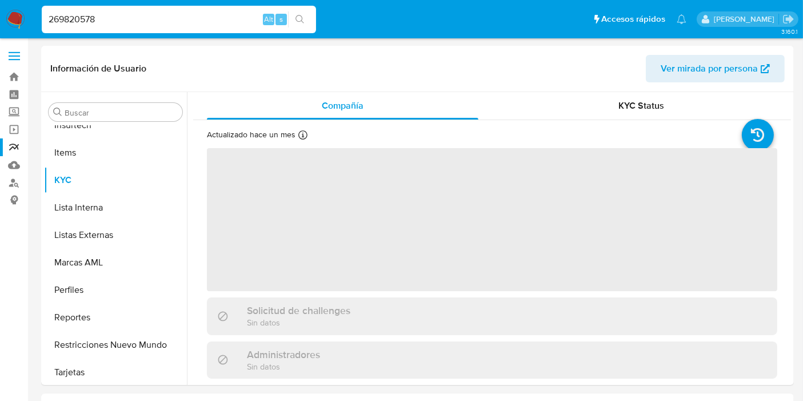
scroll to position [565, 0]
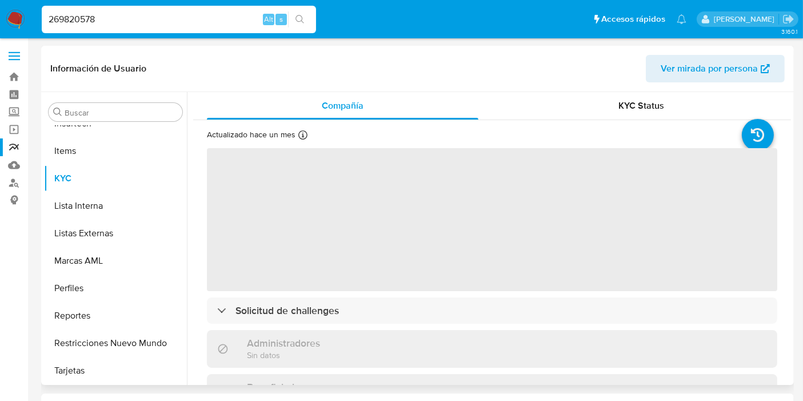
select select "10"
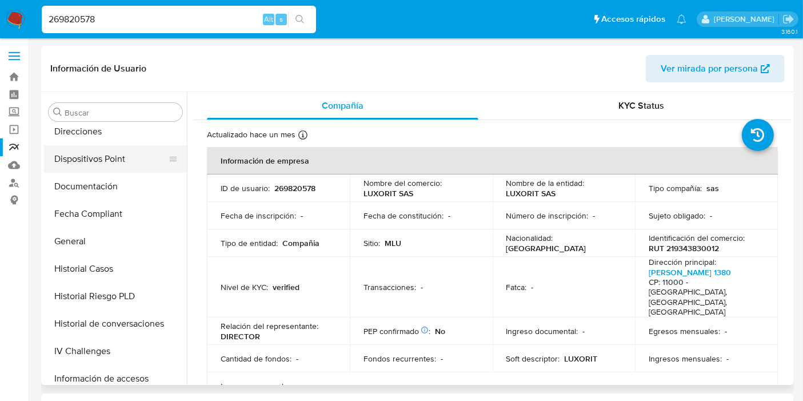
scroll to position [215, 0]
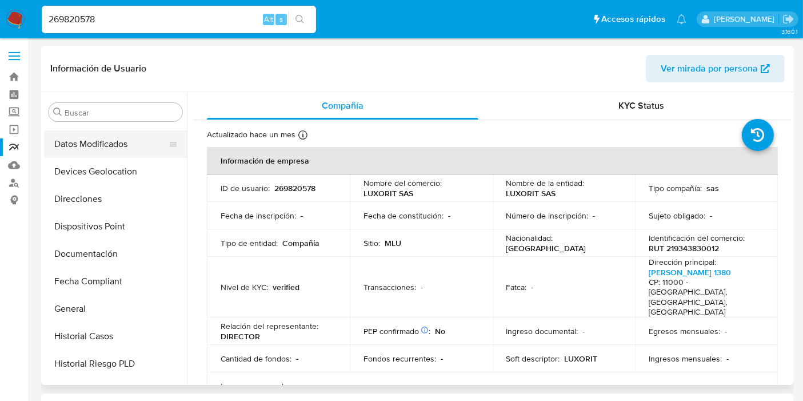
click at [119, 144] on button "Datos Modificados" at bounding box center [111, 143] width 134 height 27
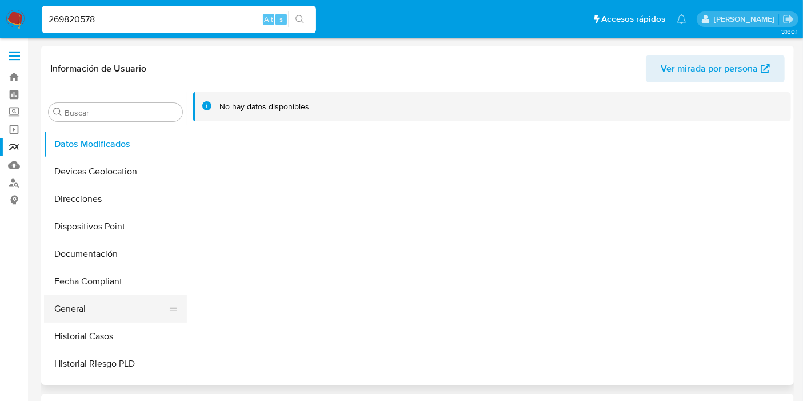
scroll to position [458, 0]
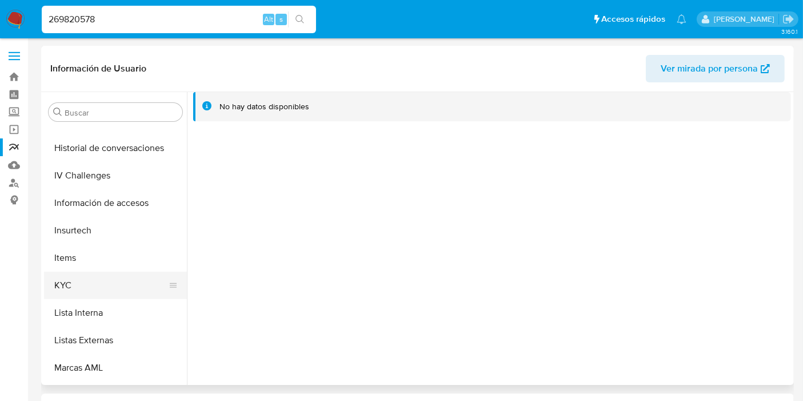
click at [115, 294] on button "KYC" at bounding box center [111, 285] width 134 height 27
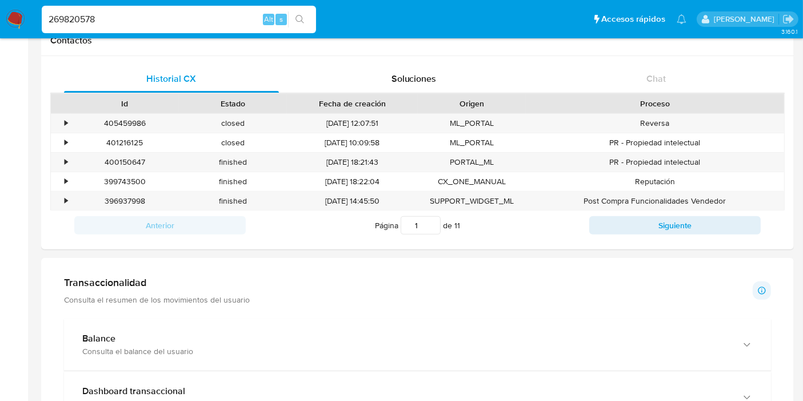
scroll to position [561, 0]
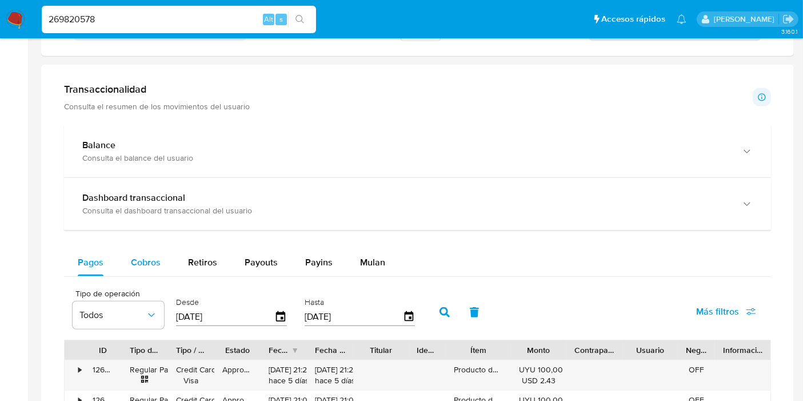
click at [124, 267] on button "Cobros" at bounding box center [145, 262] width 57 height 27
select select "10"
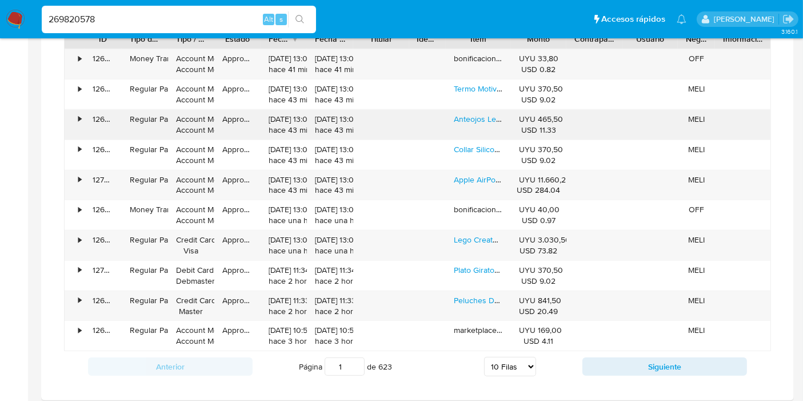
scroll to position [833, 0]
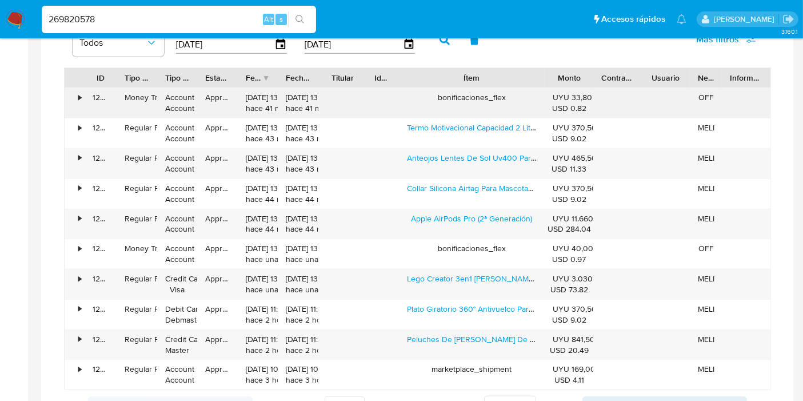
click at [596, 98] on div "ID Tipo de operación Tipo / Método Estado Fecha de creación Fecha de aprobación…" at bounding box center [417, 228] width 707 height 323
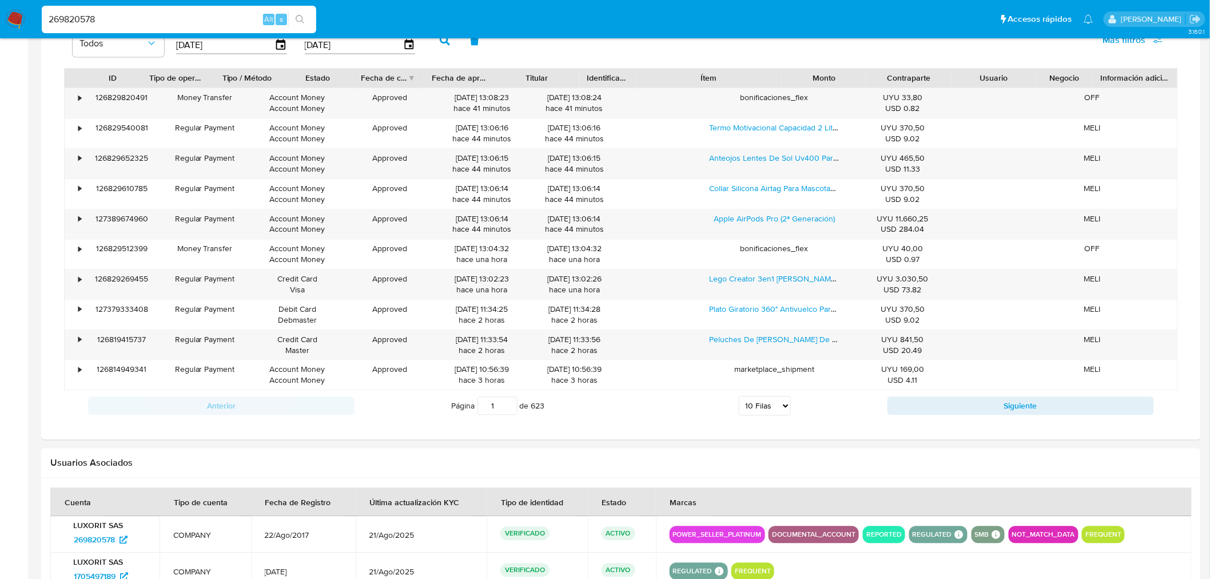
scroll to position [632, 0]
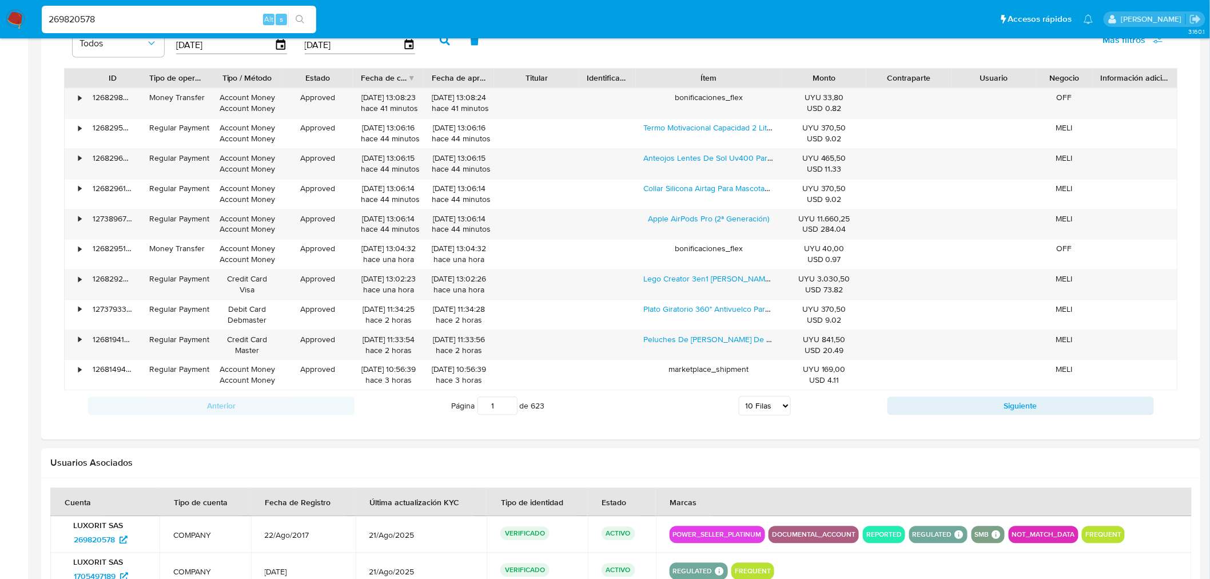
click at [62, 19] on input "269820578" at bounding box center [179, 19] width 274 height 15
paste input "1751680723"
type input "1751680723"
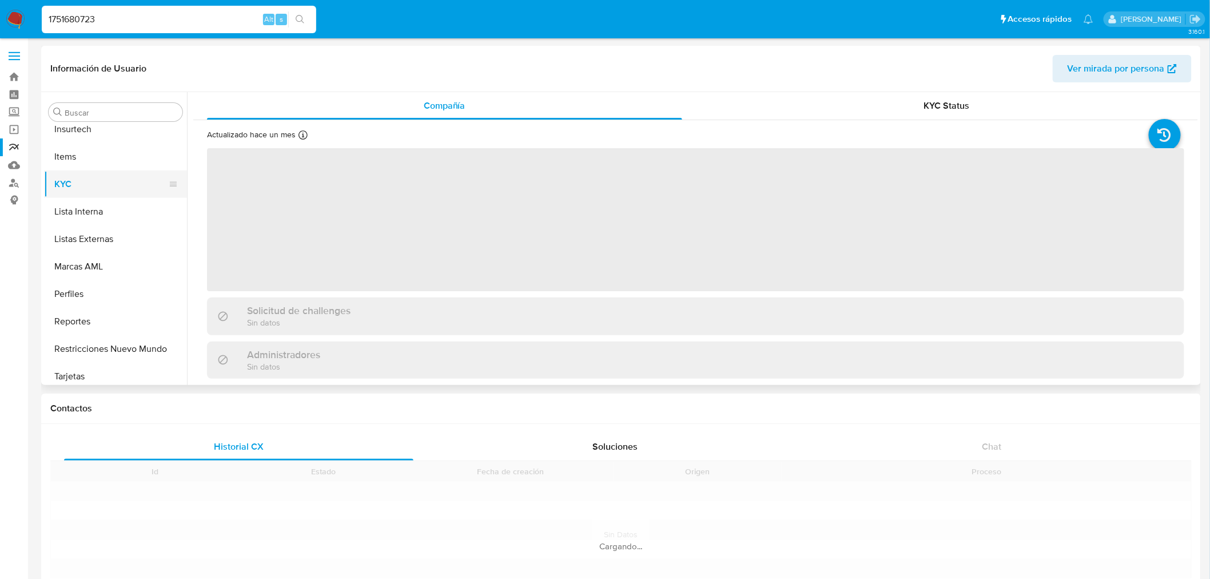
scroll to position [565, 0]
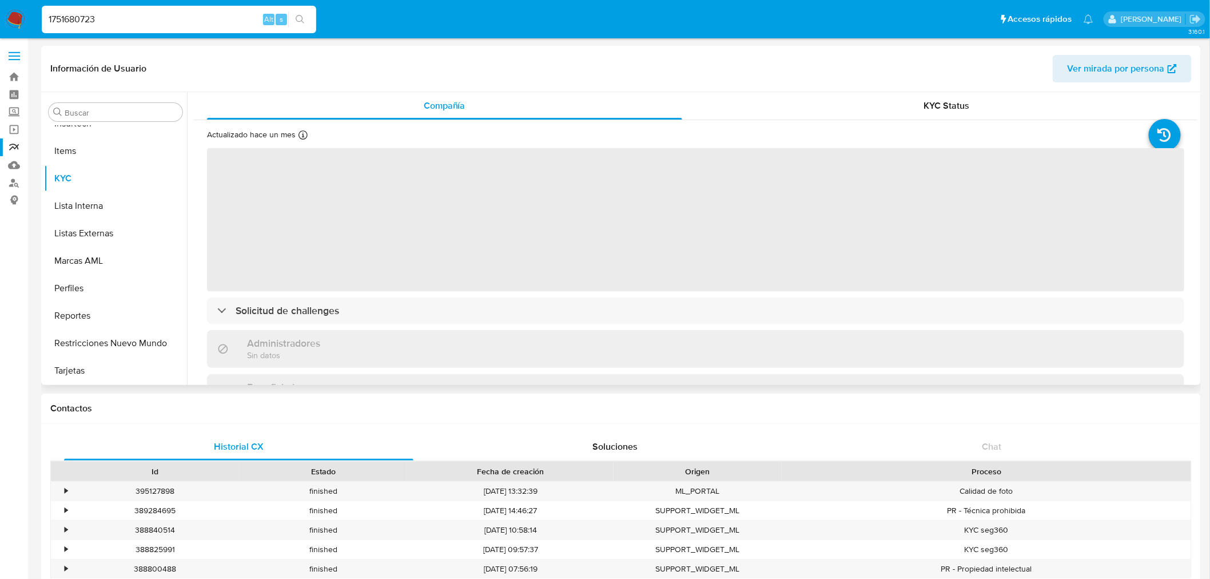
select select "10"
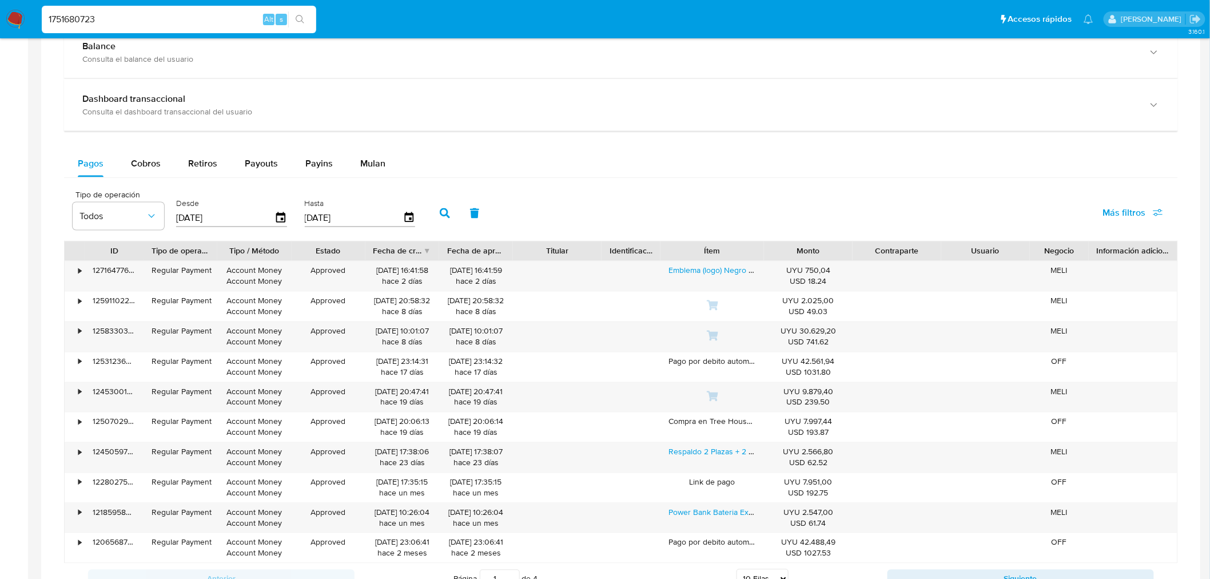
scroll to position [948, 0]
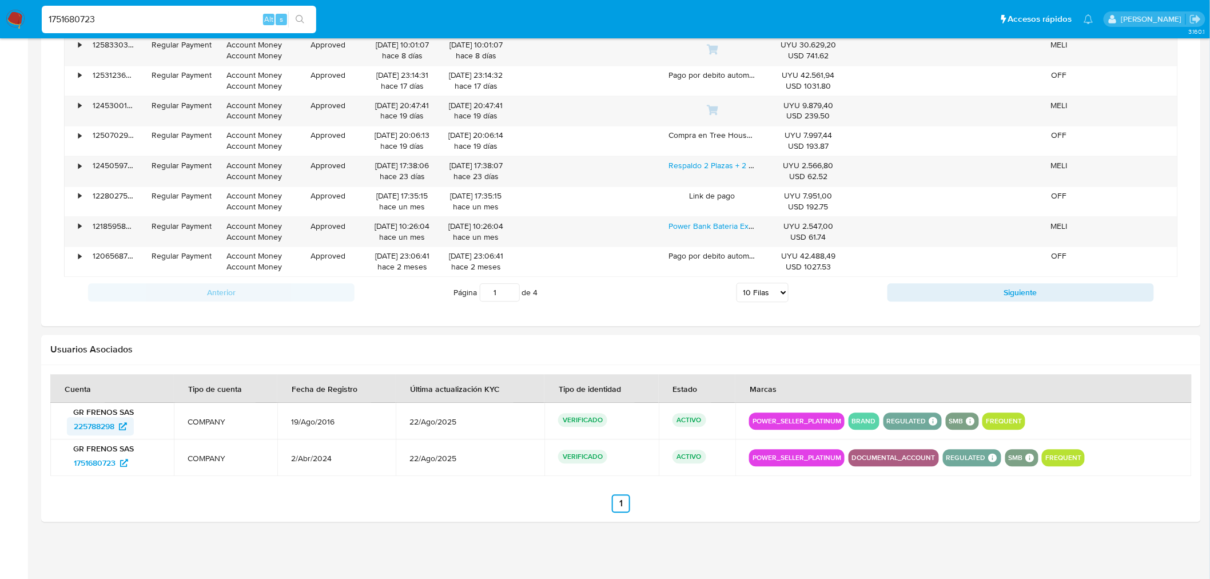
click at [93, 425] on span "225788298" at bounding box center [94, 426] width 41 height 18
click at [86, 14] on input "1751680723" at bounding box center [179, 19] width 274 height 15
paste input "722042585"
type input "722042585"
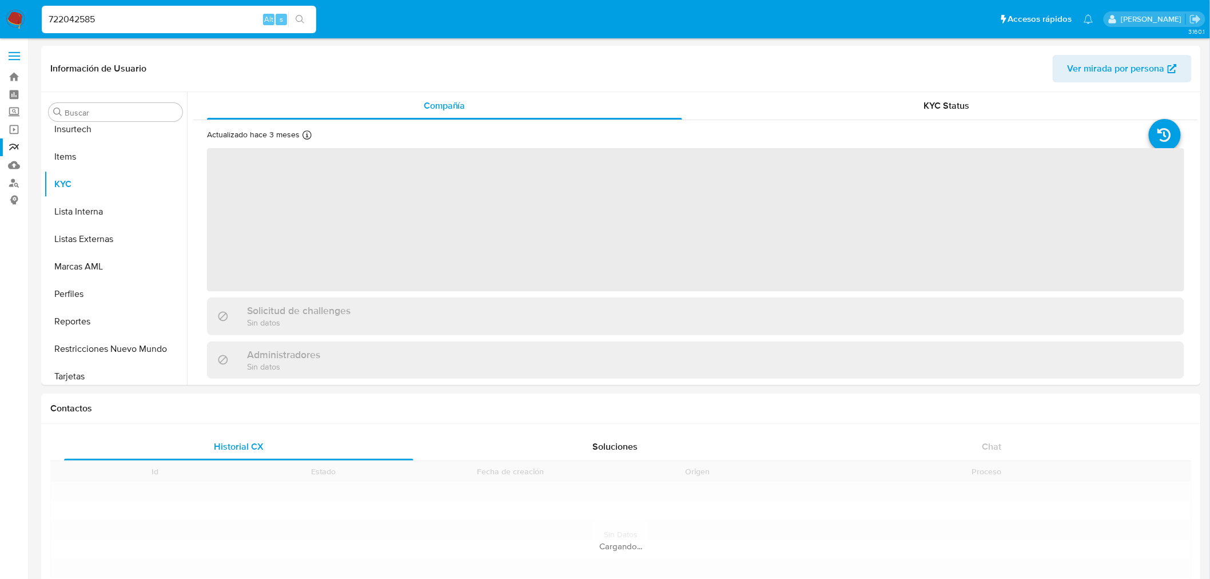
scroll to position [565, 0]
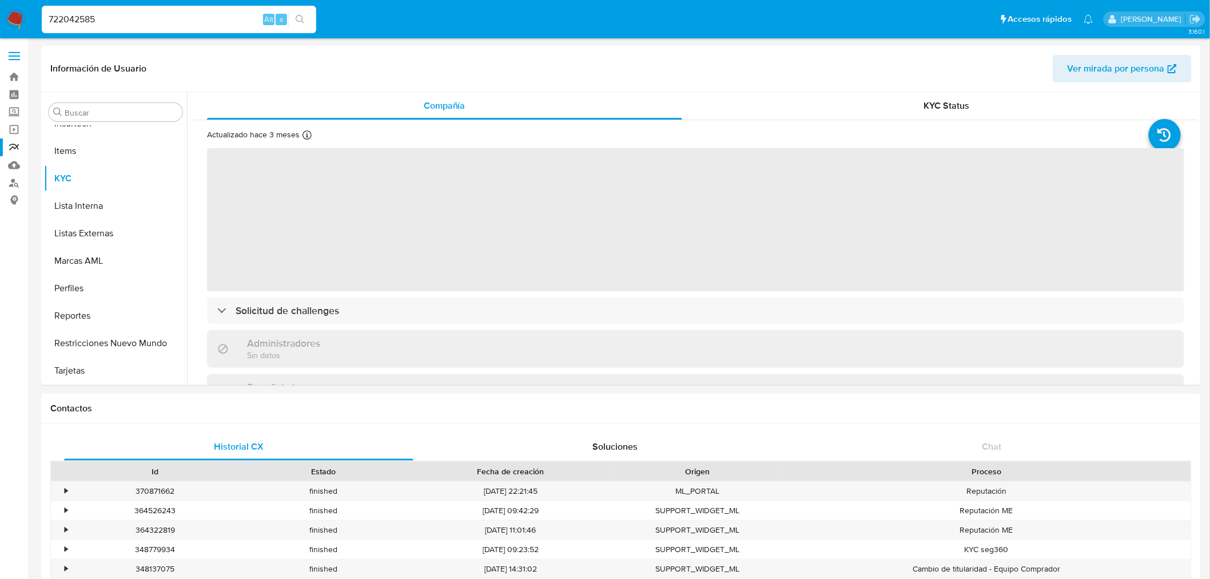
select select "10"
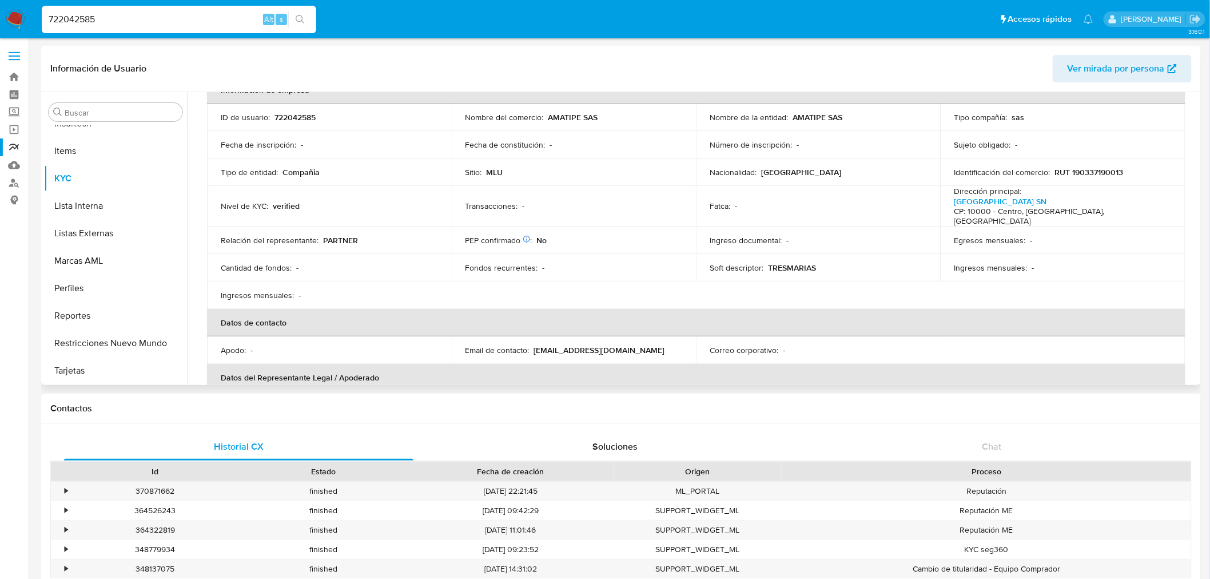
scroll to position [0, 0]
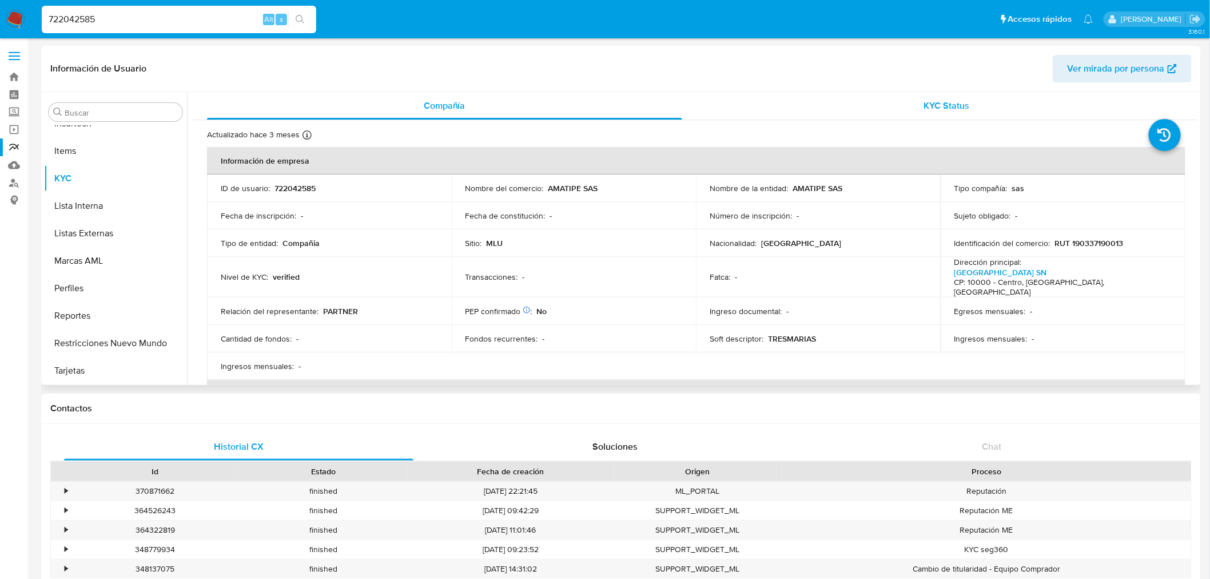
click at [1005, 116] on div "KYC Status" at bounding box center [947, 105] width 475 height 27
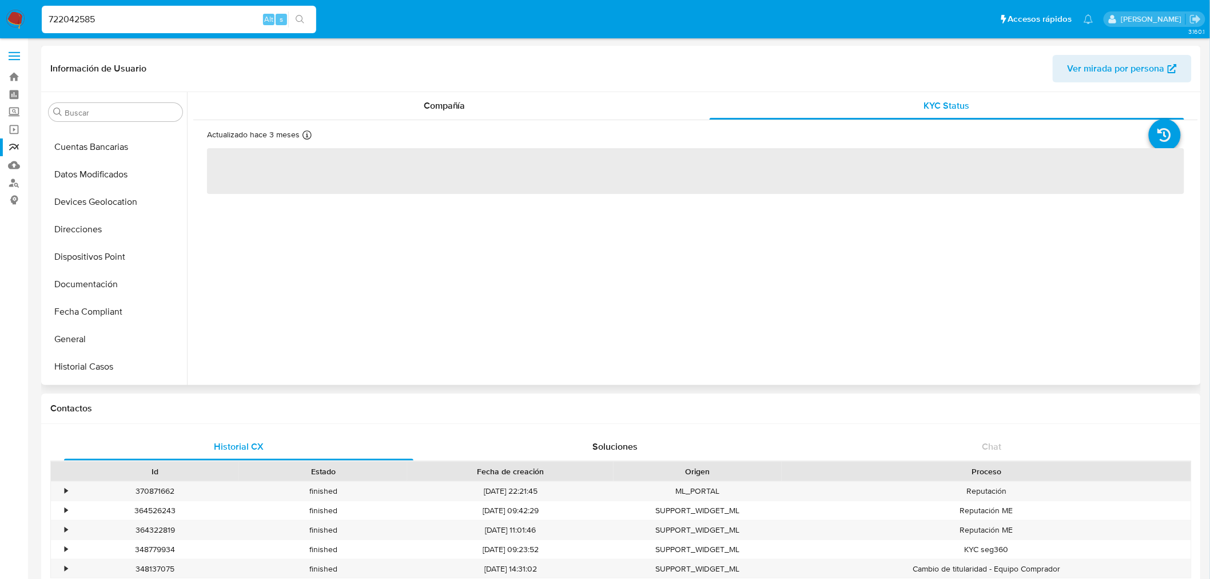
scroll to position [184, 0]
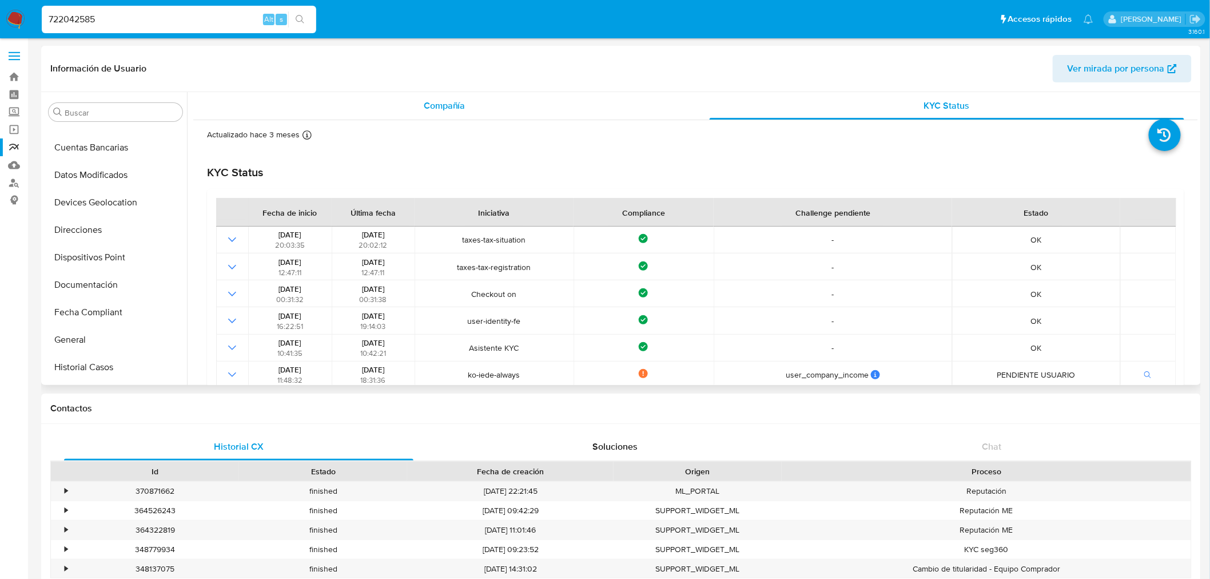
click at [447, 109] on span "Compañía" at bounding box center [445, 105] width 42 height 13
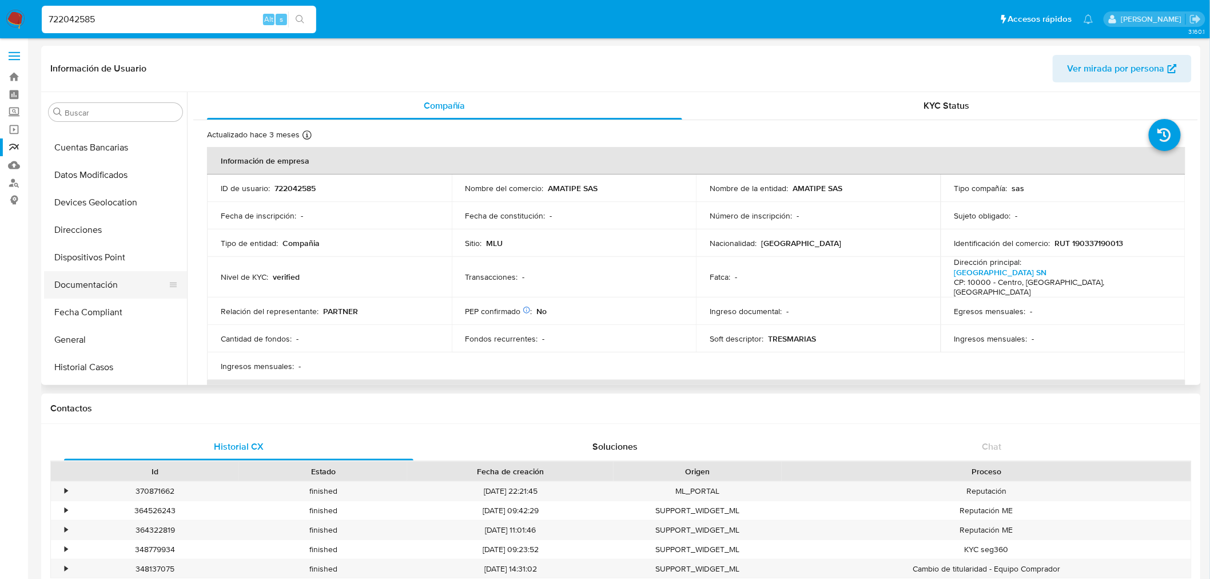
click at [104, 273] on button "Documentación" at bounding box center [111, 284] width 134 height 27
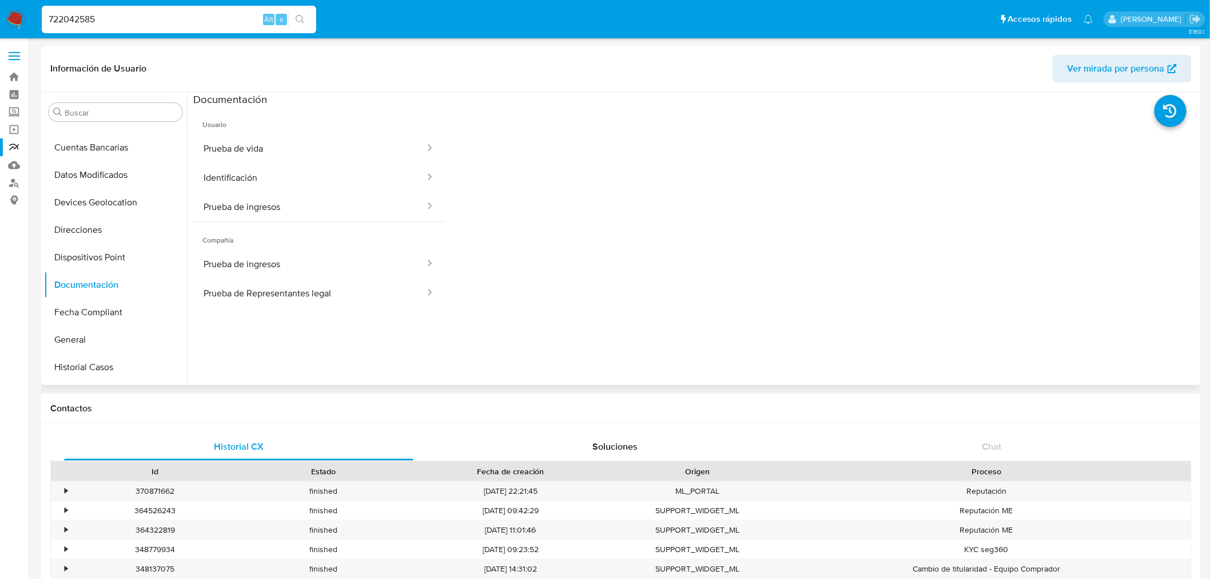
click at [301, 226] on span "Compañía" at bounding box center [318, 235] width 251 height 27
click at [316, 213] on button "Prueba de ingresos" at bounding box center [309, 206] width 233 height 29
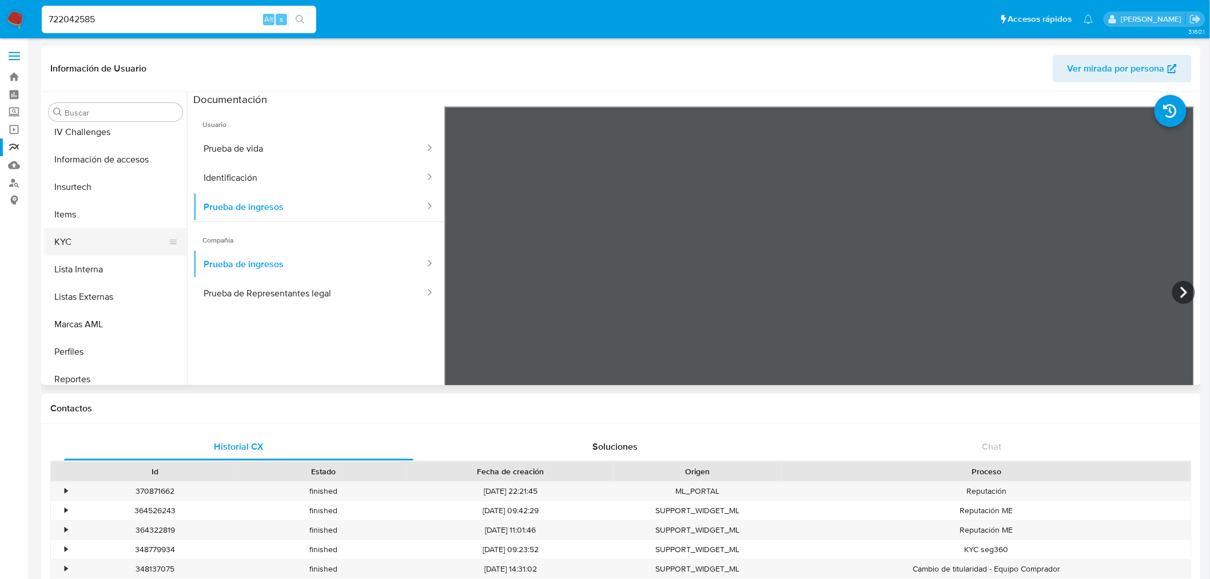
scroll to position [501, 0]
click at [116, 236] on button "KYC" at bounding box center [111, 242] width 134 height 27
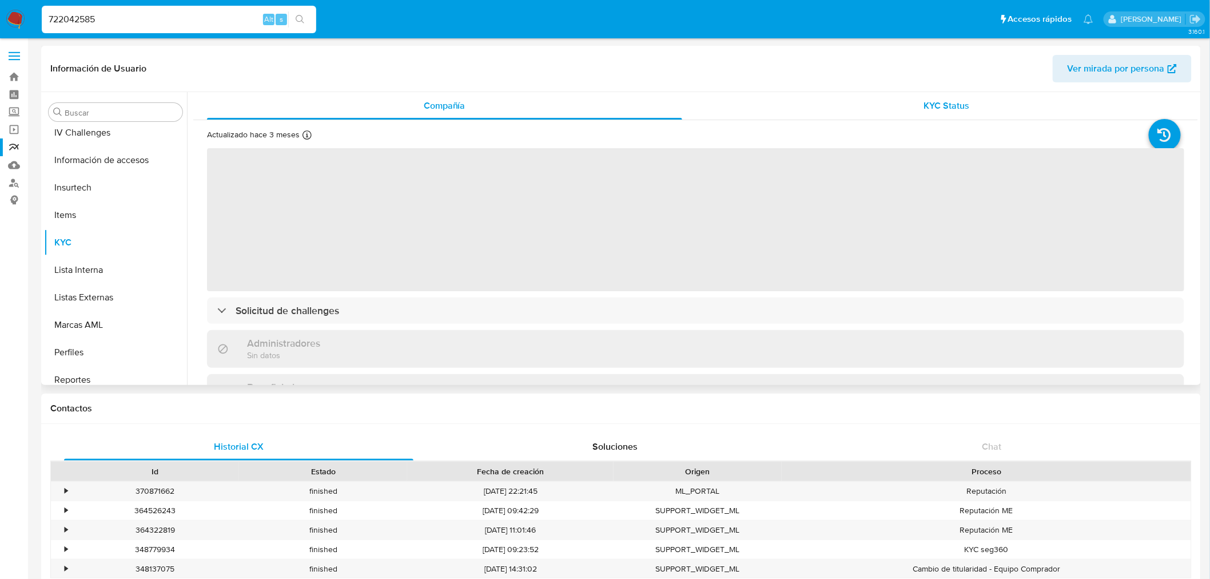
click at [950, 101] on span "KYC Status" at bounding box center [947, 105] width 46 height 13
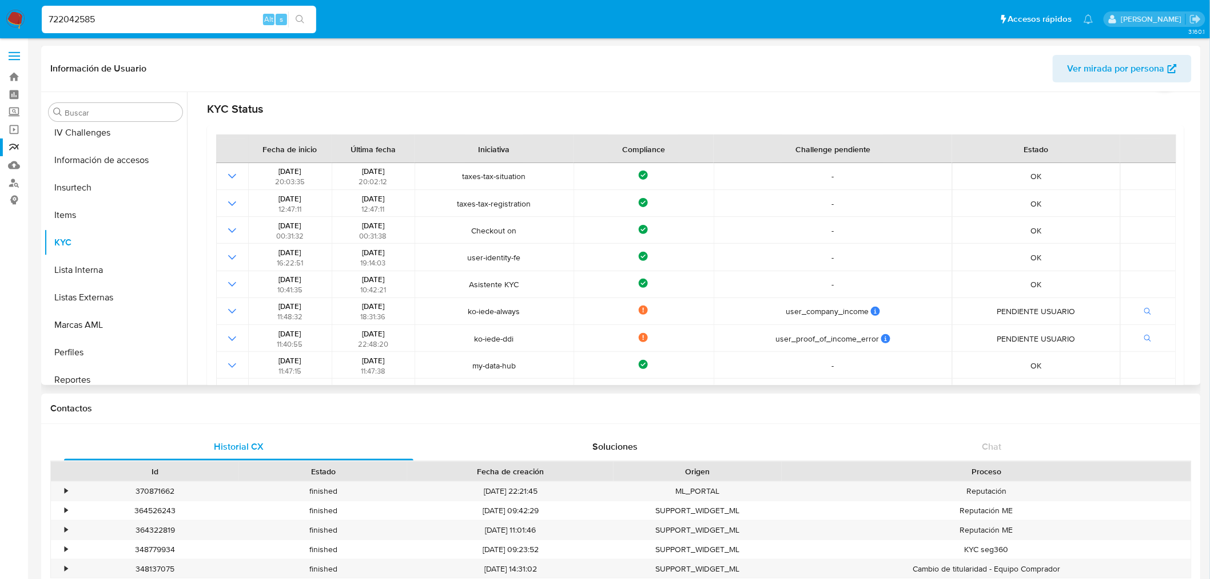
scroll to position [127, 0]
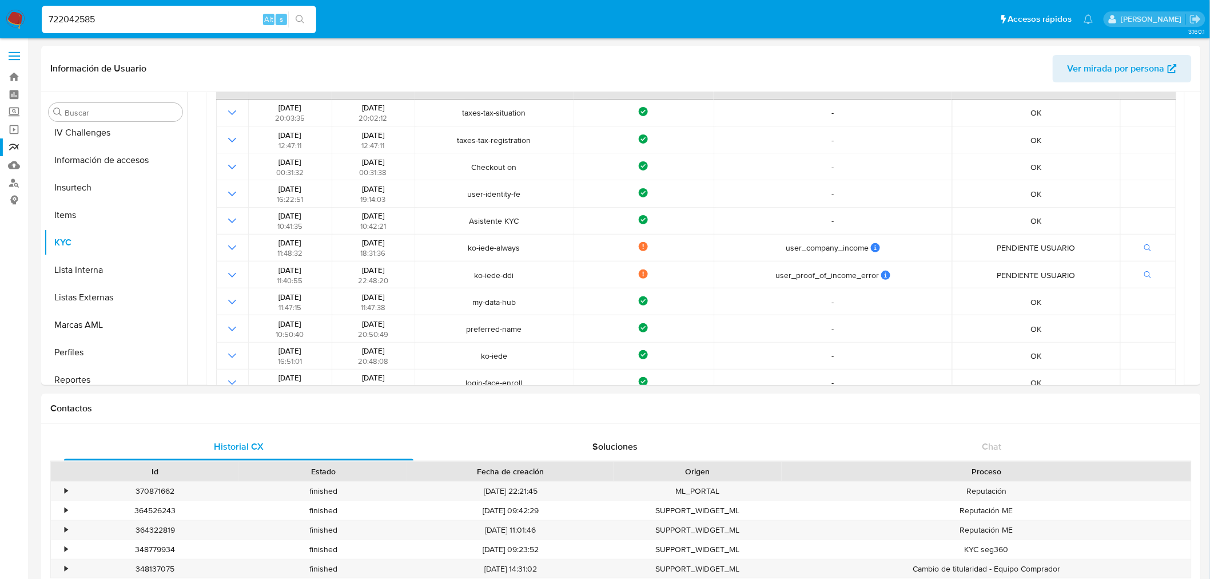
click at [15, 20] on img at bounding box center [15, 19] width 19 height 19
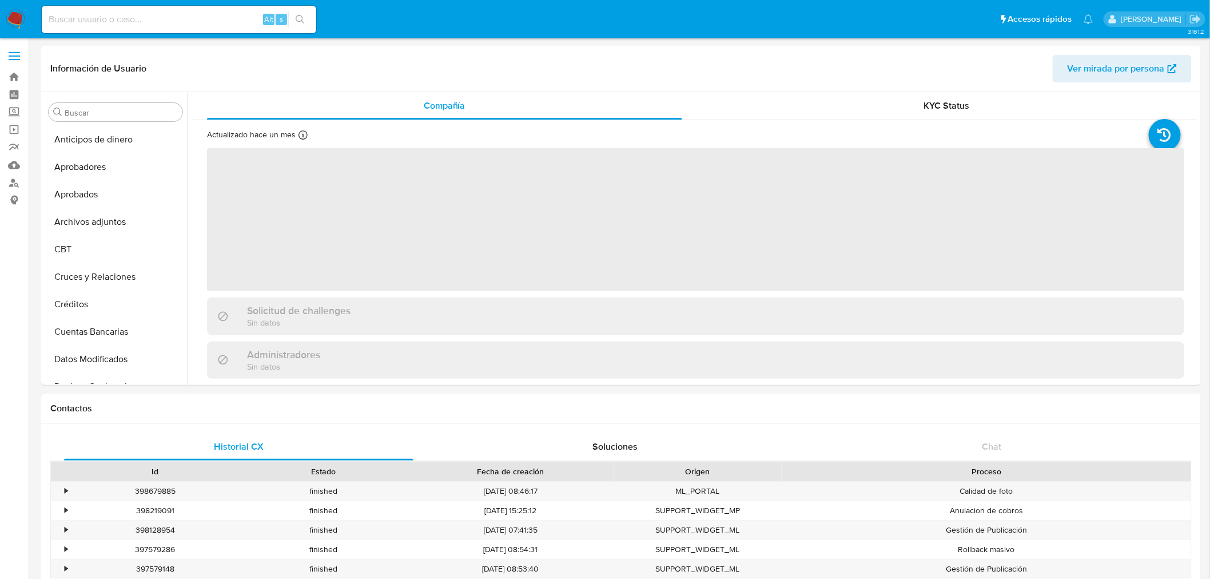
scroll to position [565, 0]
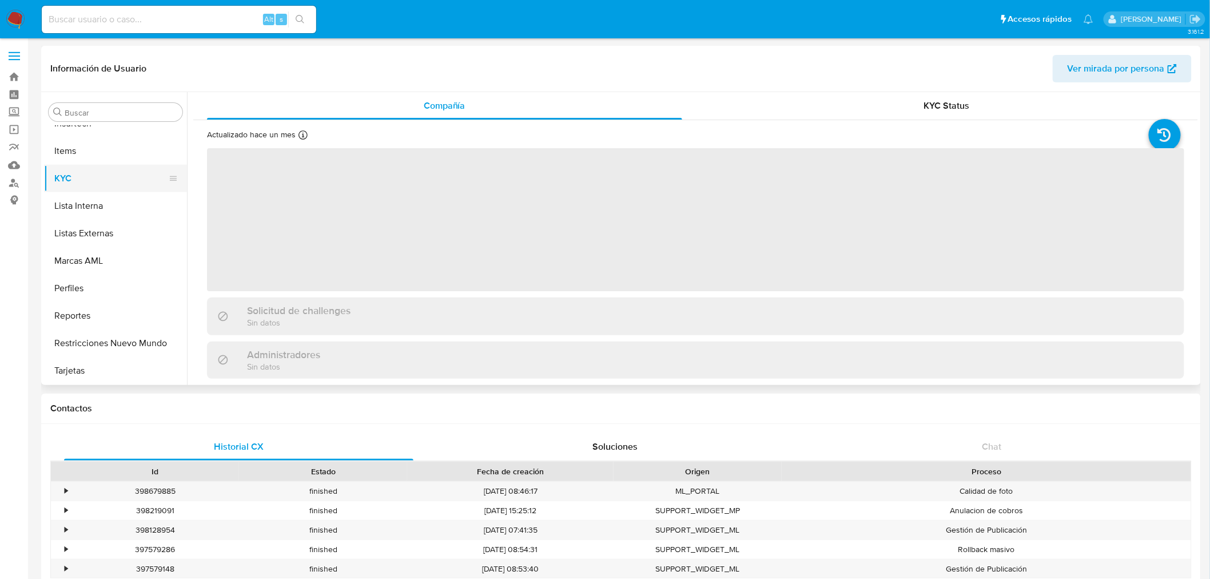
select select "10"
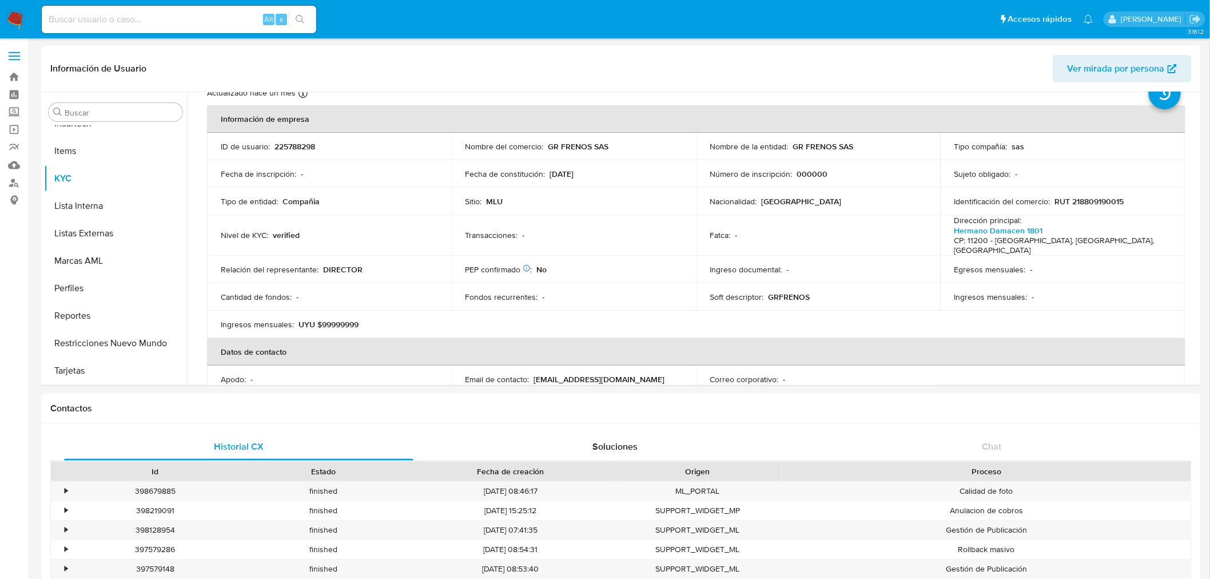
scroll to position [63, 0]
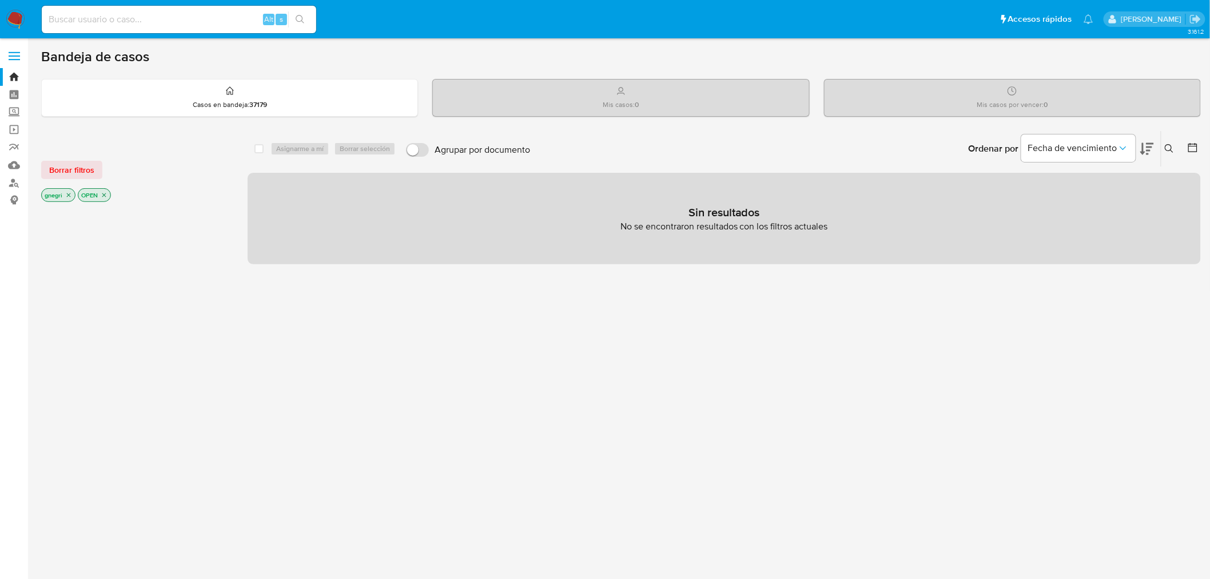
click at [102, 16] on input at bounding box center [179, 19] width 274 height 15
paste input "84913614"
type input "84913614"
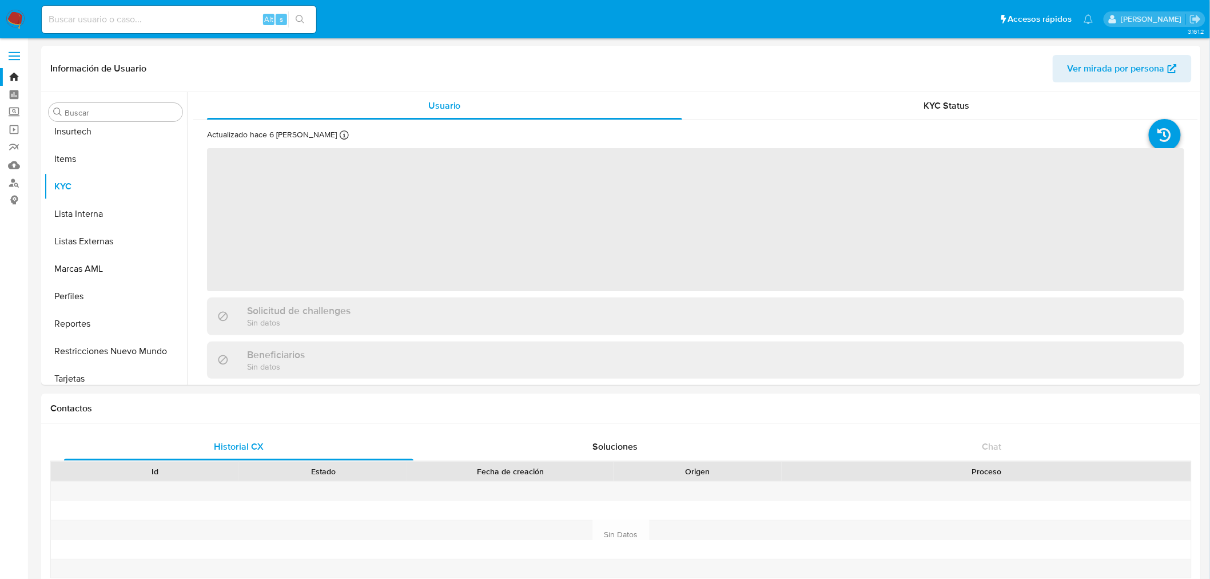
scroll to position [565, 0]
select select "10"
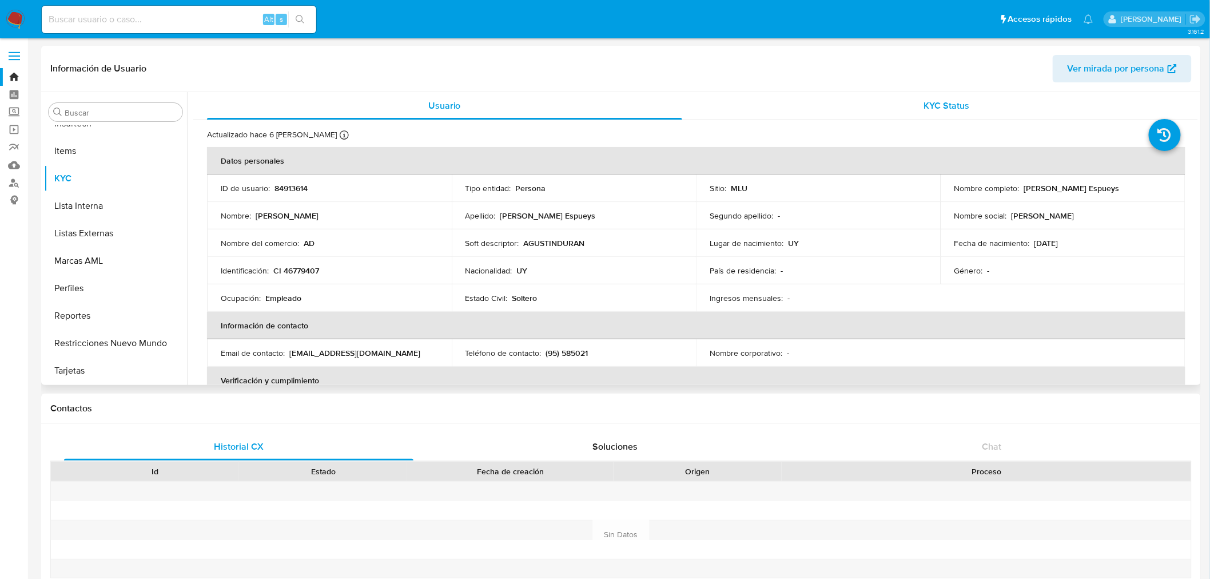
click at [853, 98] on div "KYC Status" at bounding box center [947, 105] width 475 height 27
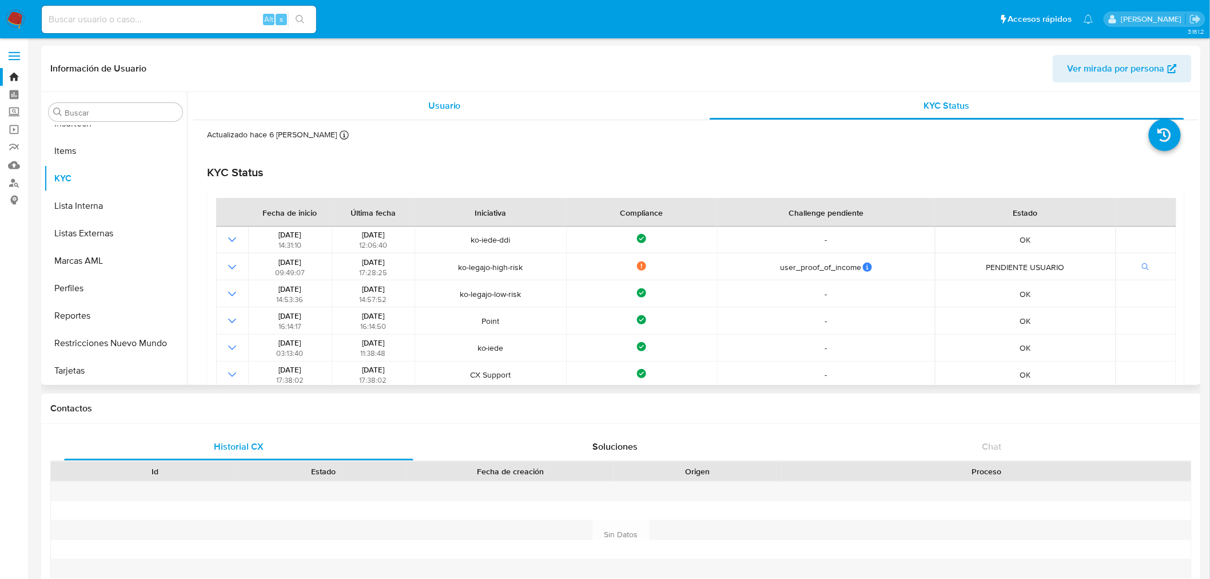
click at [500, 102] on div "Usuario" at bounding box center [444, 105] width 475 height 27
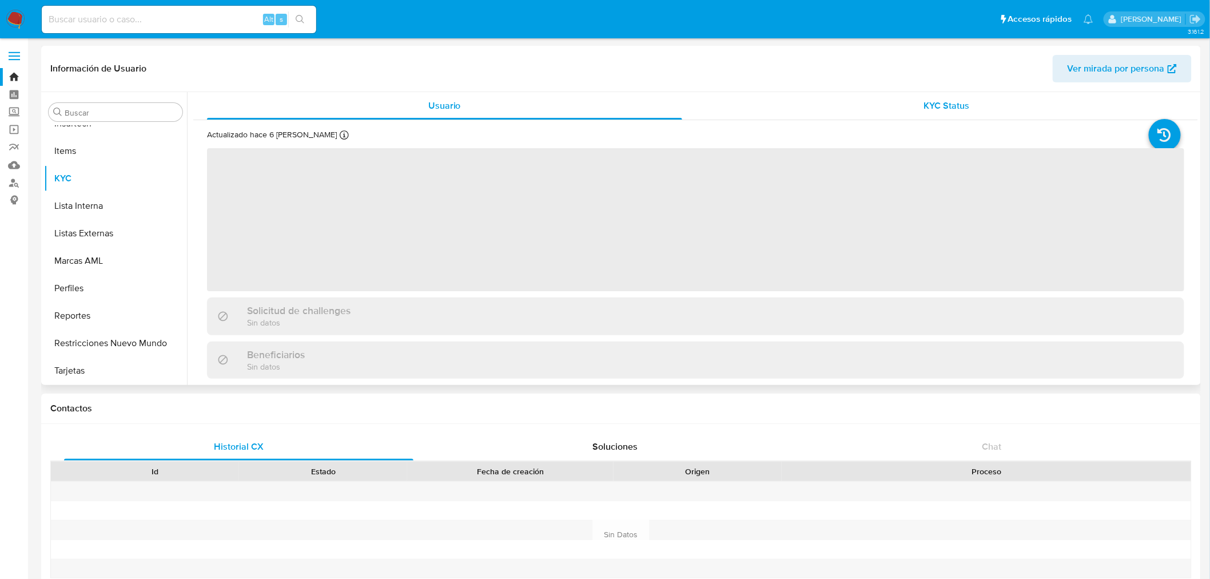
click at [832, 103] on div "KYC Status" at bounding box center [947, 105] width 475 height 27
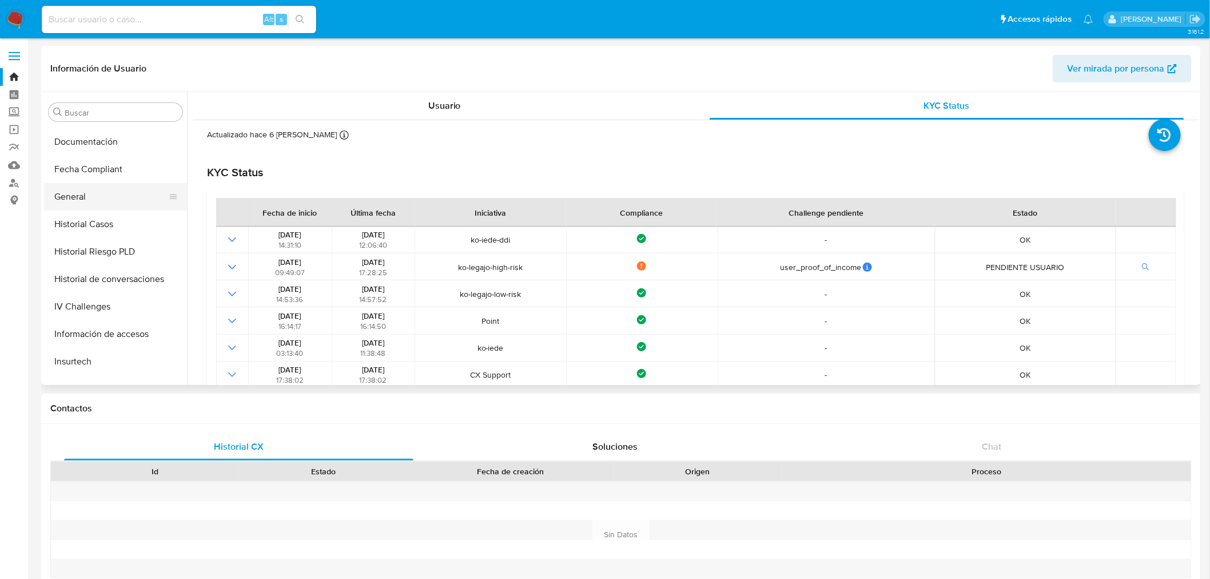
scroll to position [311, 0]
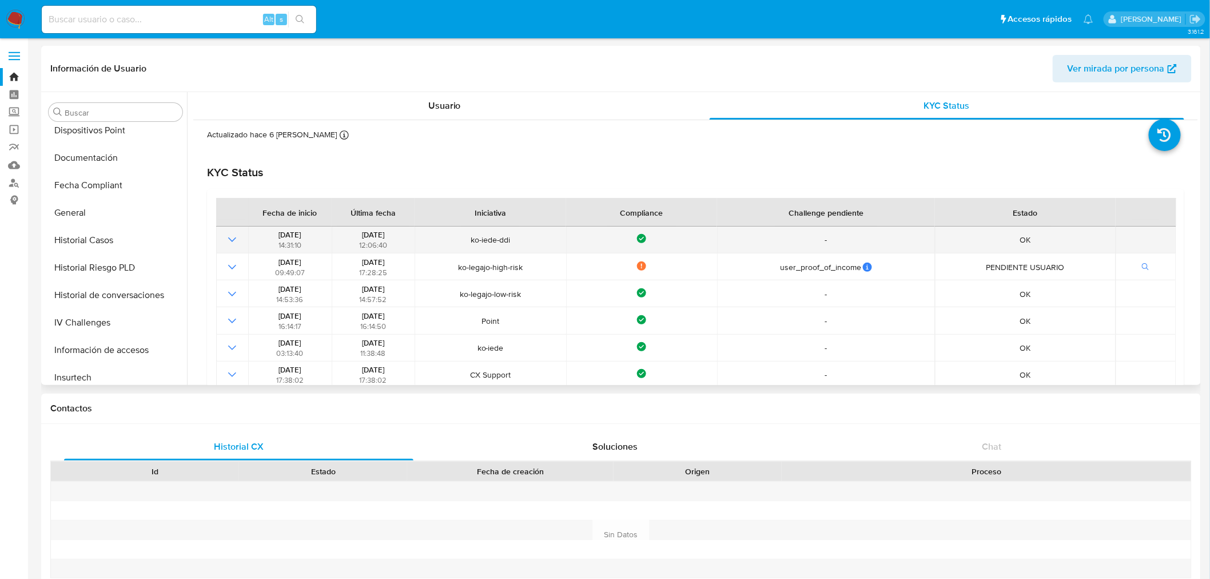
click at [227, 244] on icon "Mostrar operación" at bounding box center [232, 240] width 14 height 14
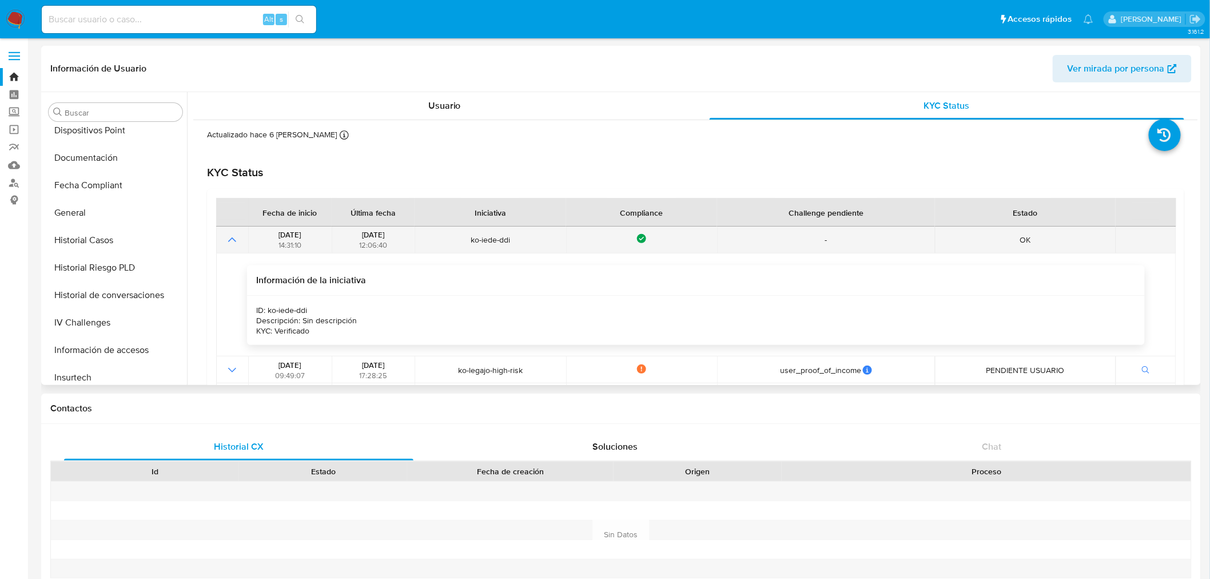
click at [227, 244] on icon "Mostrar operación" at bounding box center [232, 240] width 14 height 14
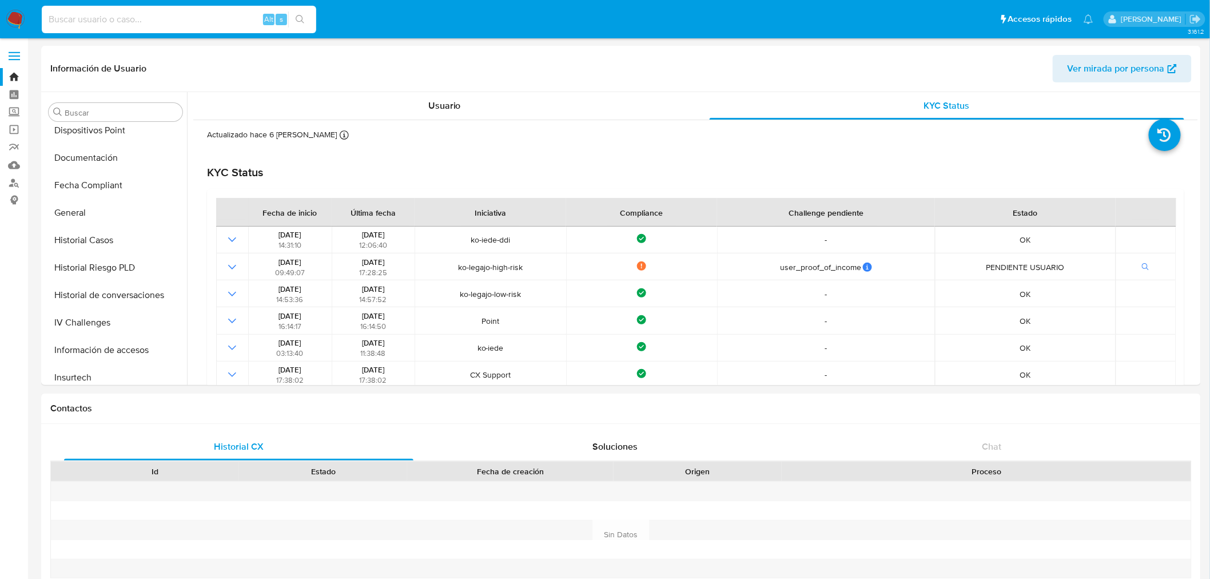
click at [109, 12] on input at bounding box center [179, 19] width 274 height 15
paste input "1163711898"
type input "1163711898"
click at [91, 13] on input "1163711898" at bounding box center [179, 19] width 274 height 15
click at [90, 13] on input "1163711898" at bounding box center [179, 19] width 274 height 15
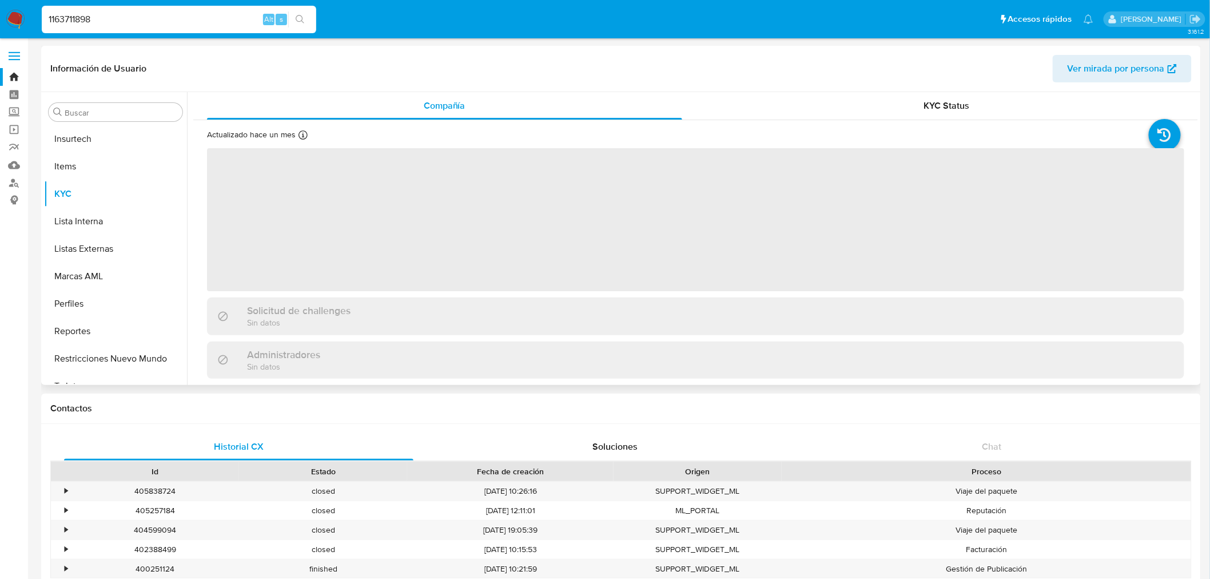
scroll to position [565, 0]
select select "10"
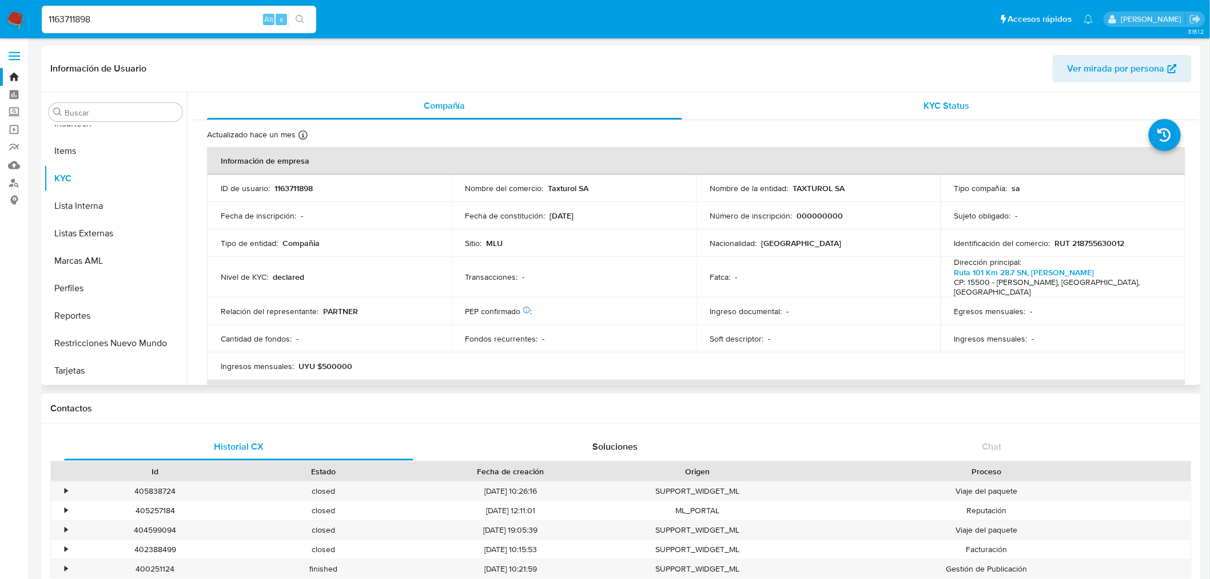
click at [1005, 99] on div "KYC Status" at bounding box center [947, 105] width 475 height 27
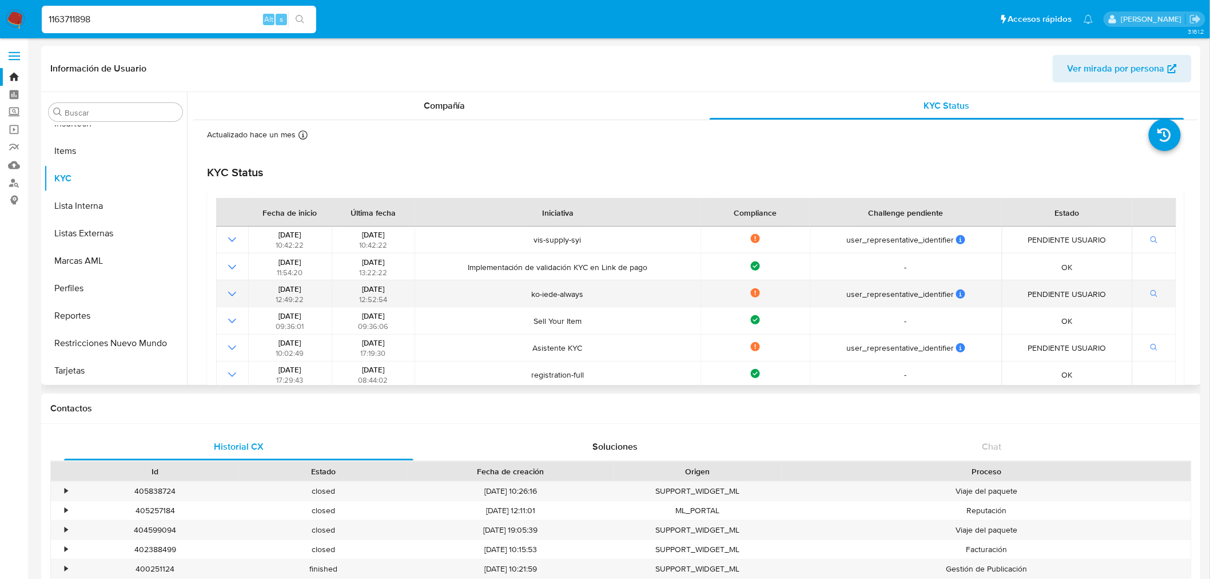
drag, startPoint x: 482, startPoint y: 270, endPoint x: 674, endPoint y: 297, distance: 193.5
click at [674, 297] on tbody "05/08/2025 10:42:22 05/08/2025 10:42:22 vis-supply-syi Not compliance user_repr…" at bounding box center [696, 320] width 960 height 189
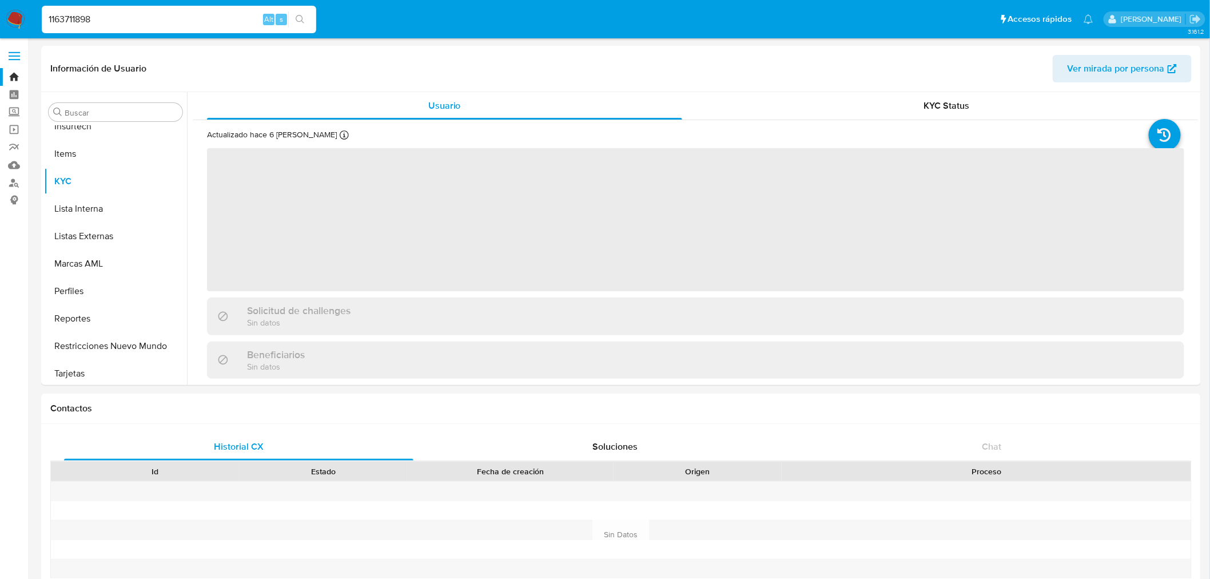
scroll to position [565, 0]
select select "10"
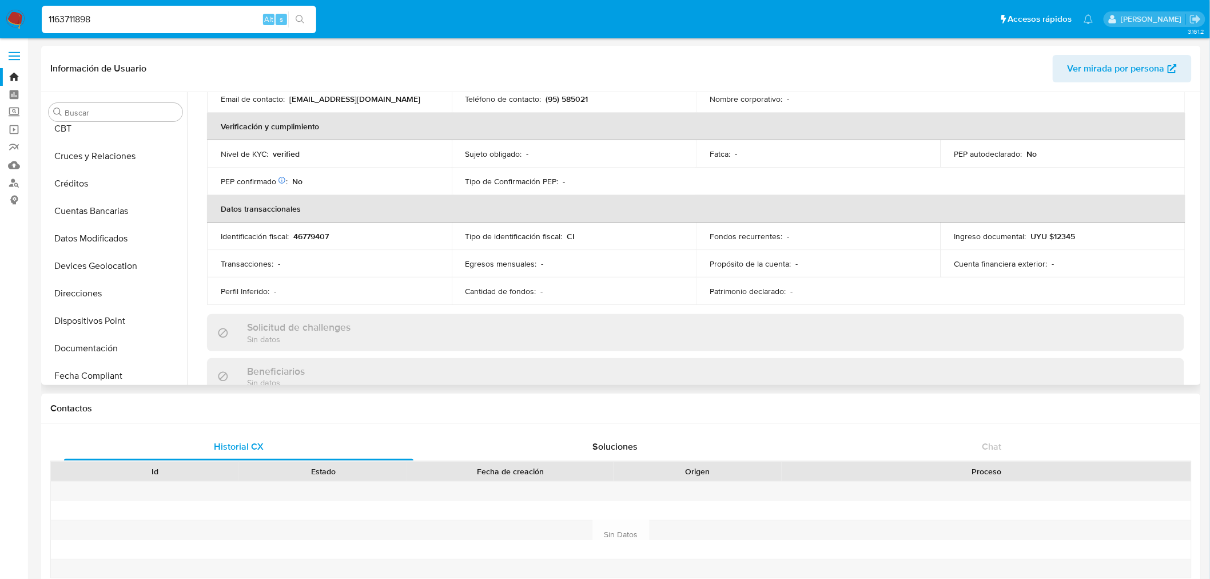
scroll to position [0, 0]
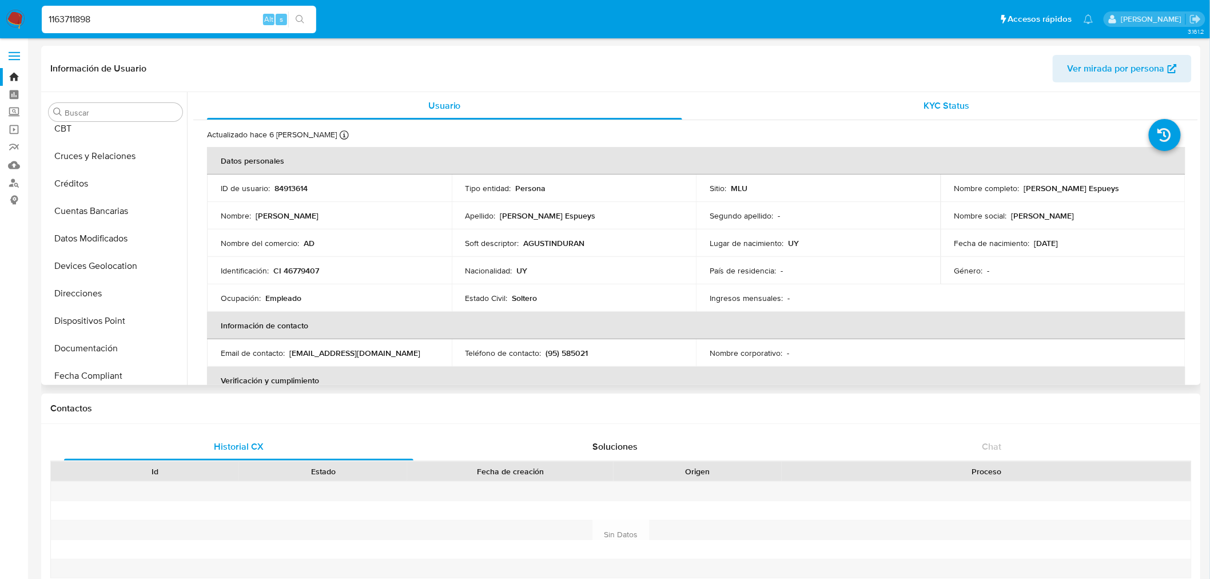
click at [885, 110] on div "KYC Status" at bounding box center [947, 105] width 475 height 27
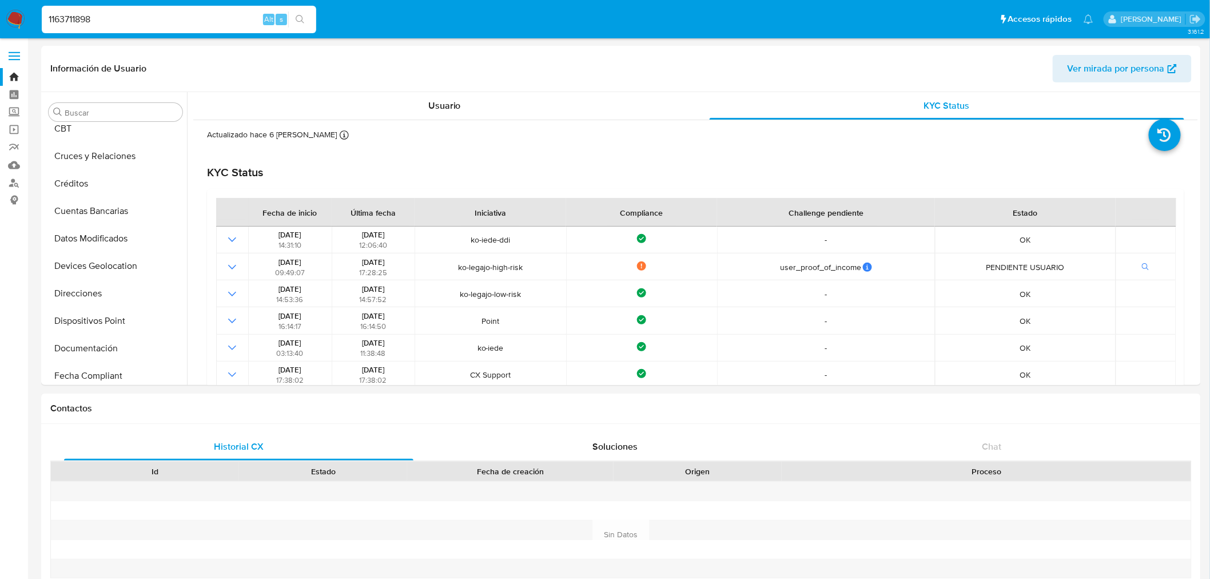
click at [104, 22] on input "1163711898" at bounding box center [179, 19] width 274 height 15
paste input "784312217"
type input "784312217"
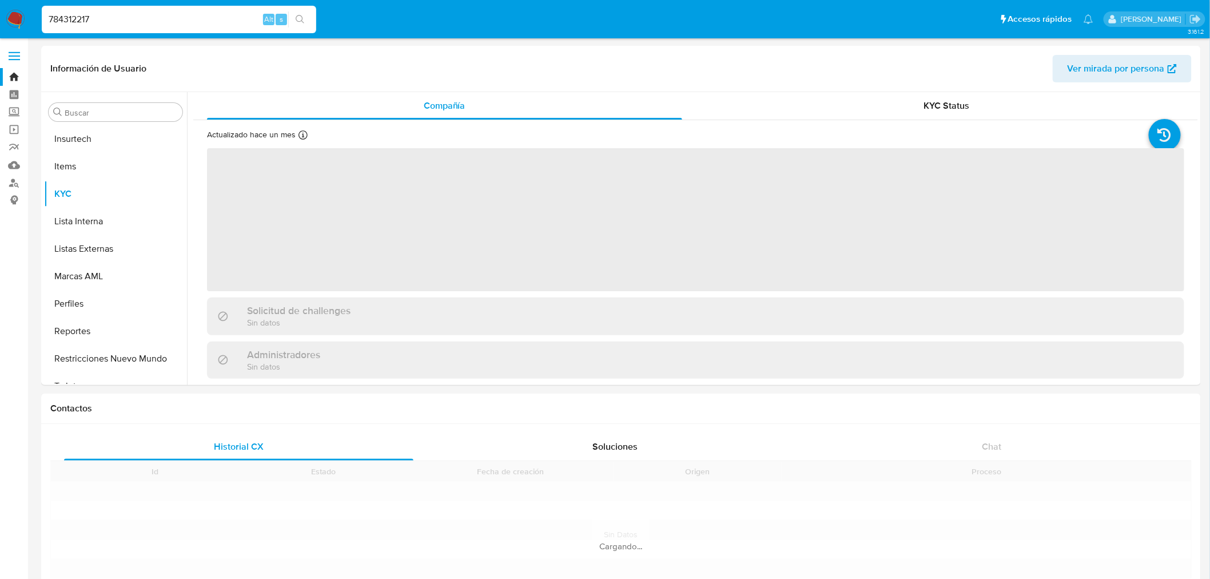
scroll to position [565, 0]
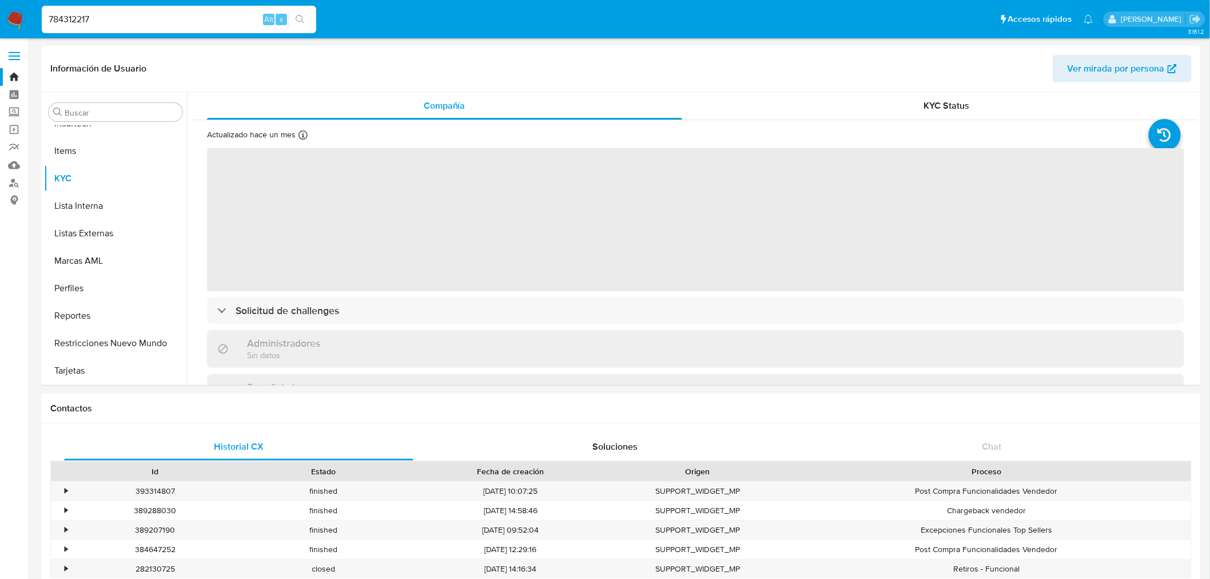
select select "10"
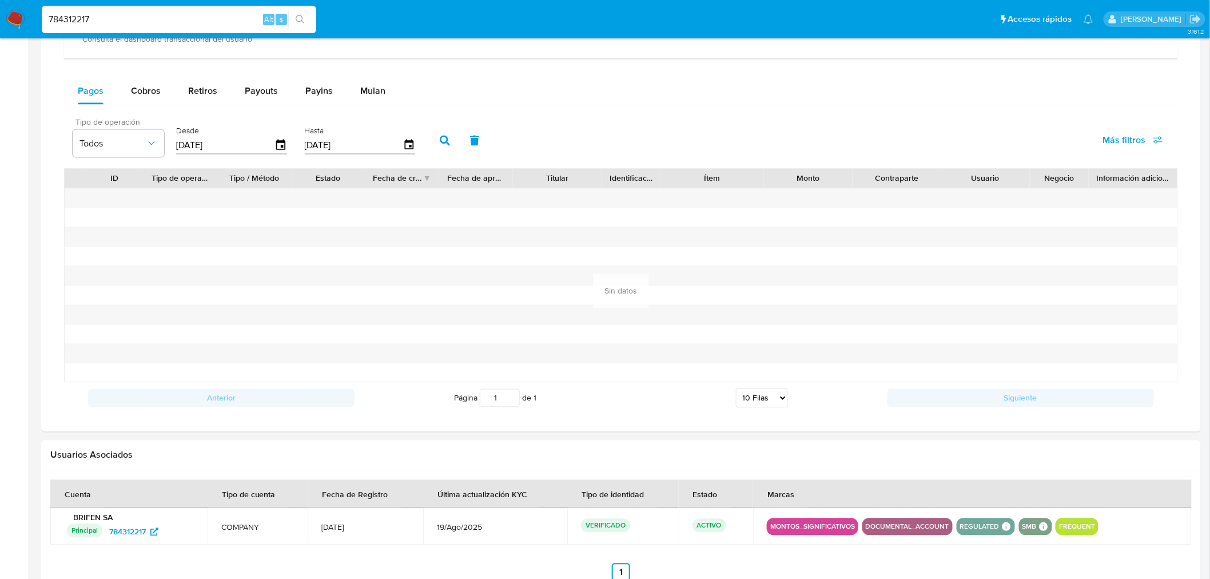
scroll to position [676, 0]
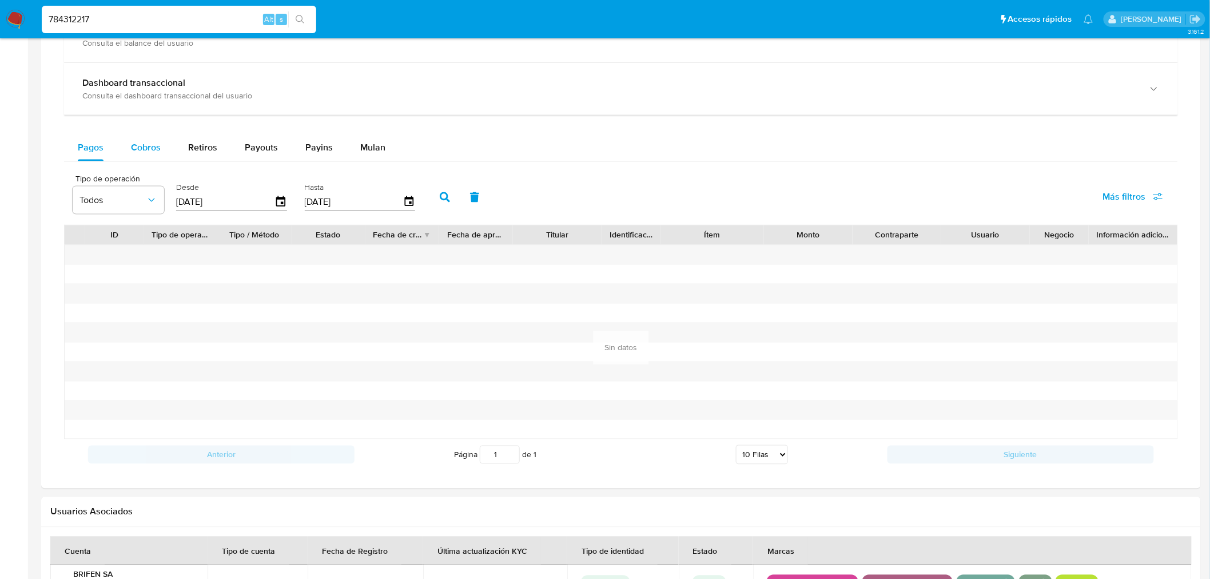
click at [143, 141] on span "Cobros" at bounding box center [146, 147] width 30 height 13
select select "10"
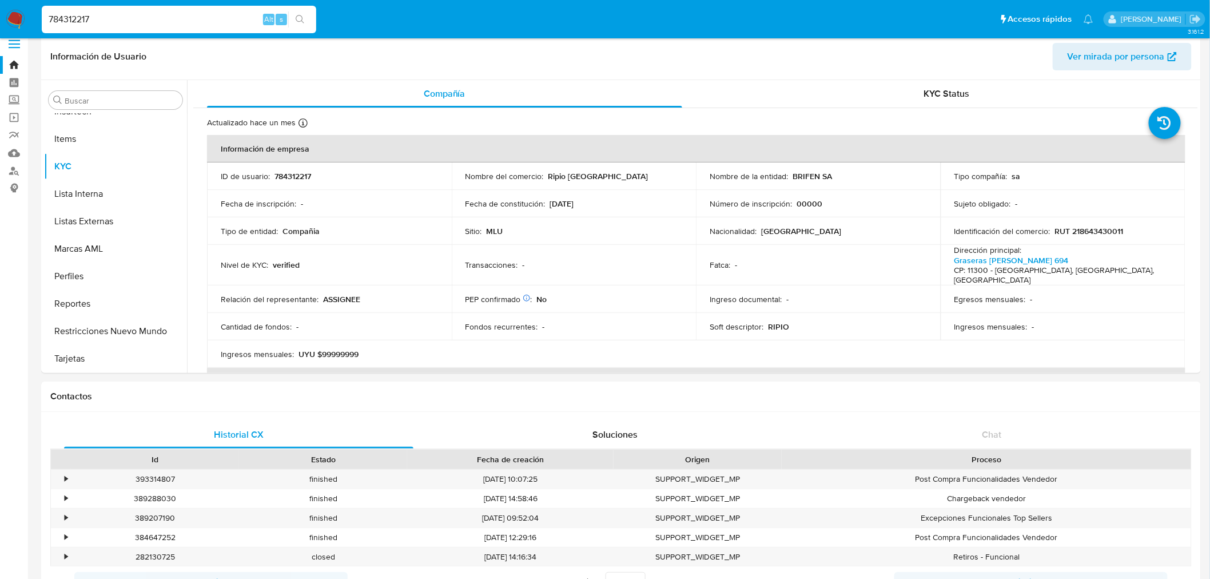
scroll to position [0, 0]
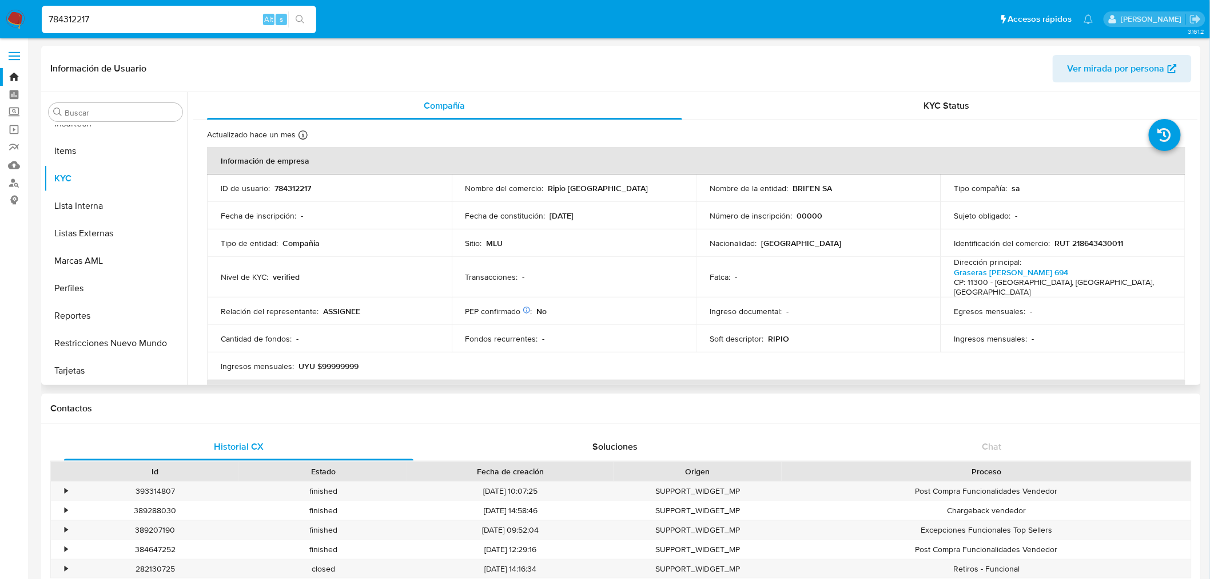
click at [1052, 66] on header "Información de Usuario Ver mirada por persona" at bounding box center [620, 68] width 1141 height 27
click at [1025, 98] on div "KYC Status" at bounding box center [947, 105] width 475 height 27
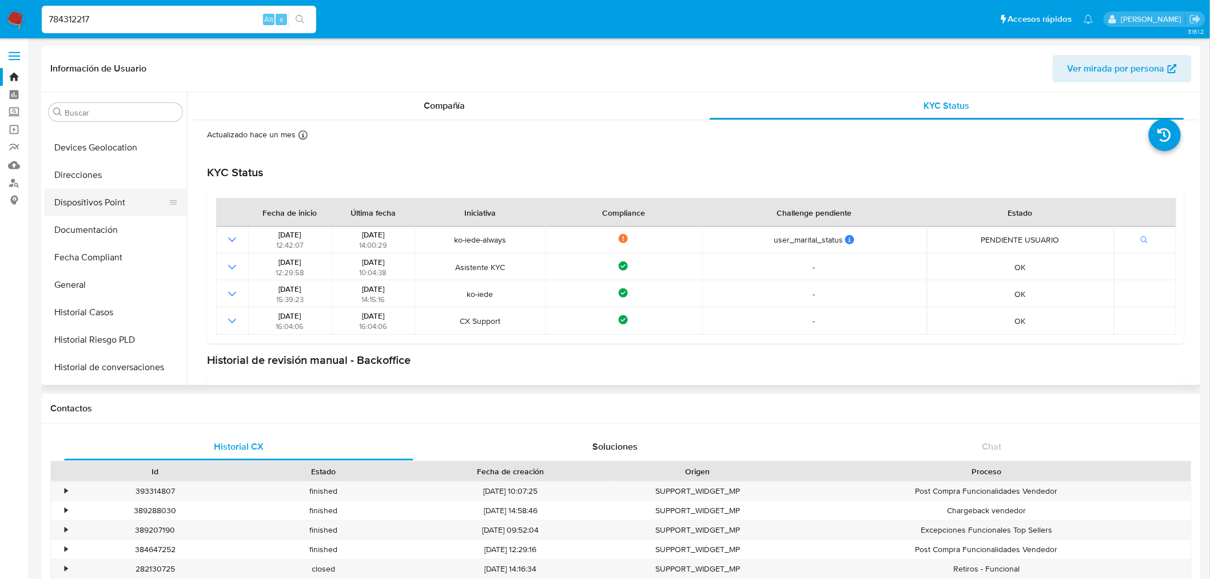
scroll to position [184, 0]
click at [122, 282] on button "Documentación" at bounding box center [111, 284] width 134 height 27
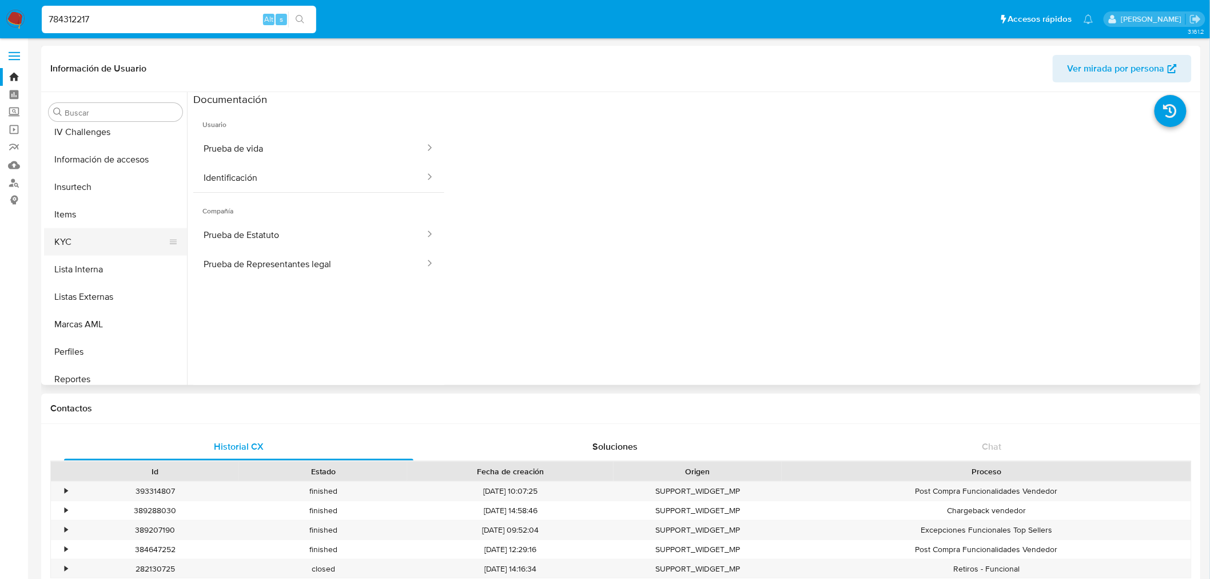
scroll to position [501, 0]
click at [126, 236] on button "KYC" at bounding box center [111, 242] width 134 height 27
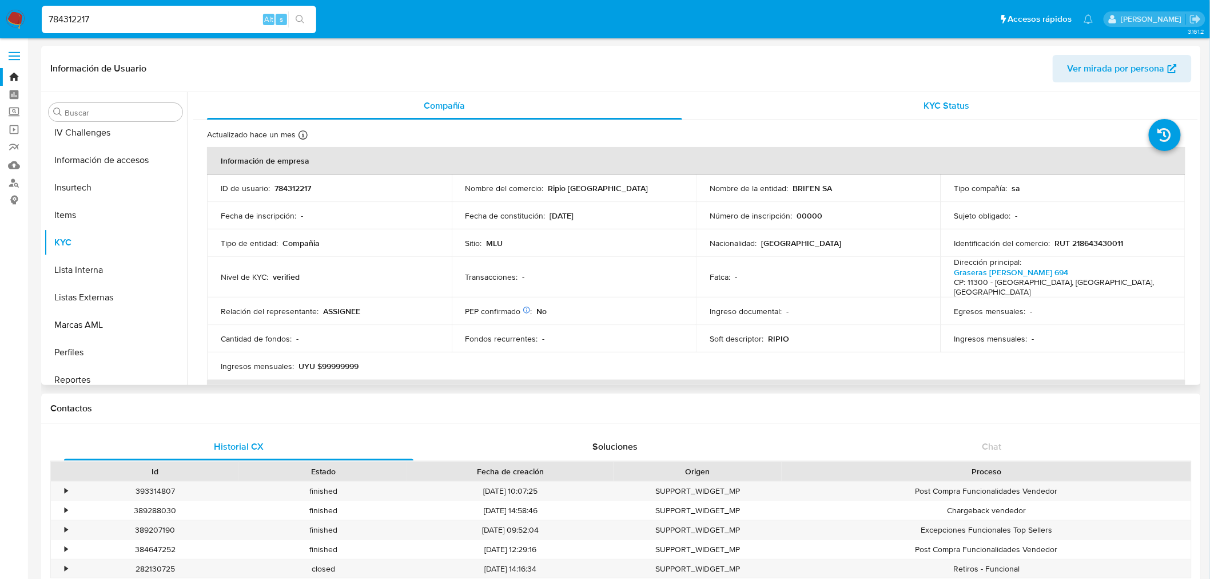
click at [930, 110] on span "KYC Status" at bounding box center [947, 105] width 46 height 13
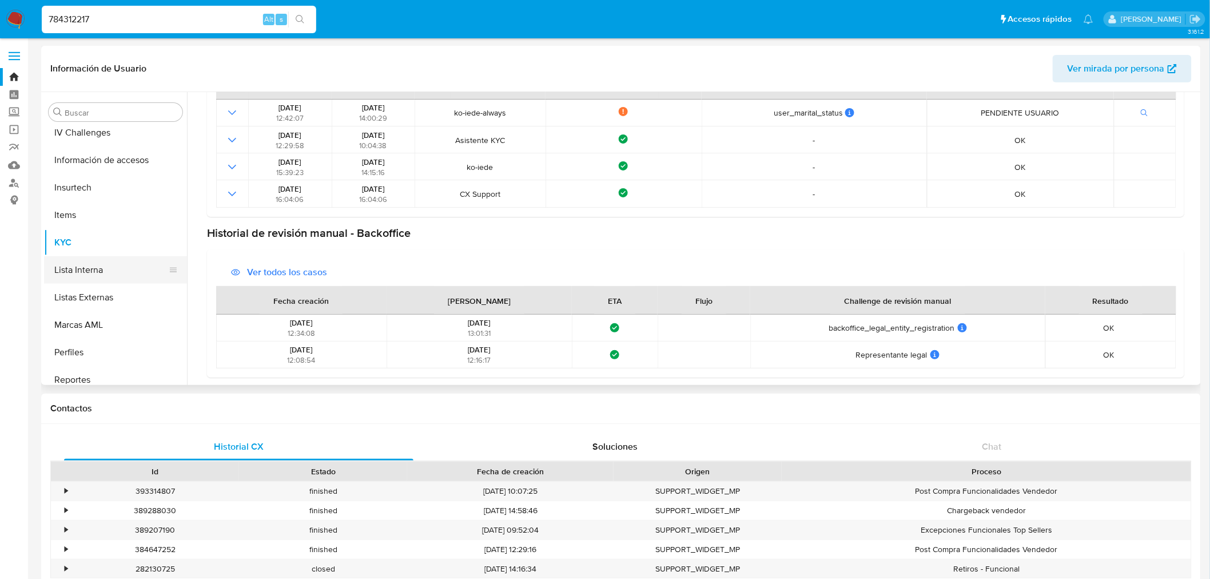
scroll to position [311, 0]
click at [82, 215] on button "General" at bounding box center [111, 213] width 134 height 27
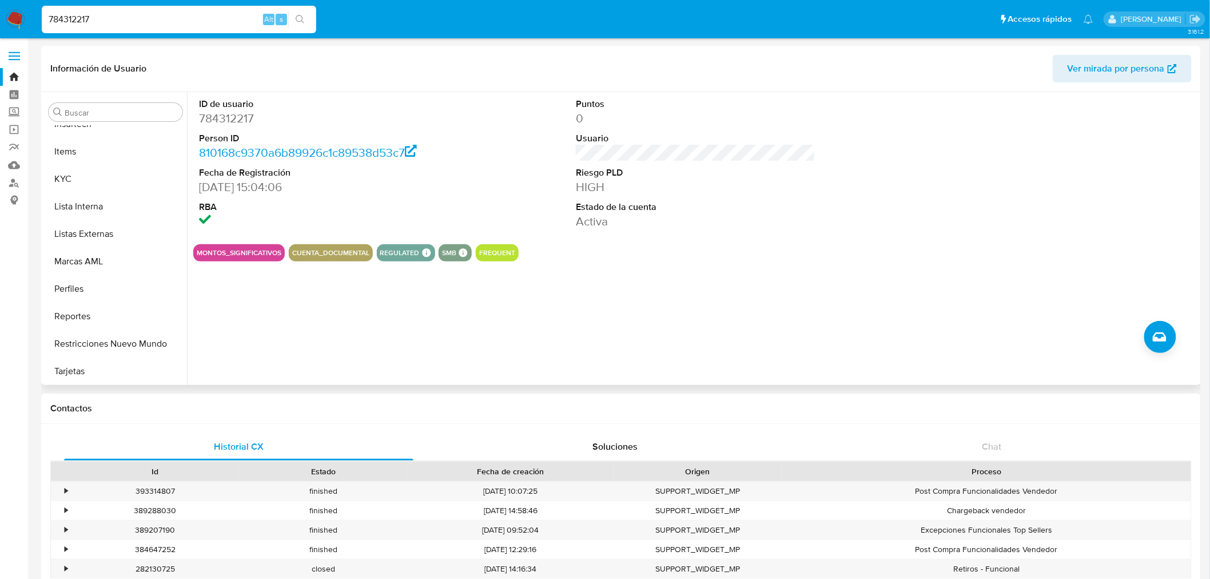
click at [118, 254] on button "Marcas AML" at bounding box center [115, 261] width 143 height 27
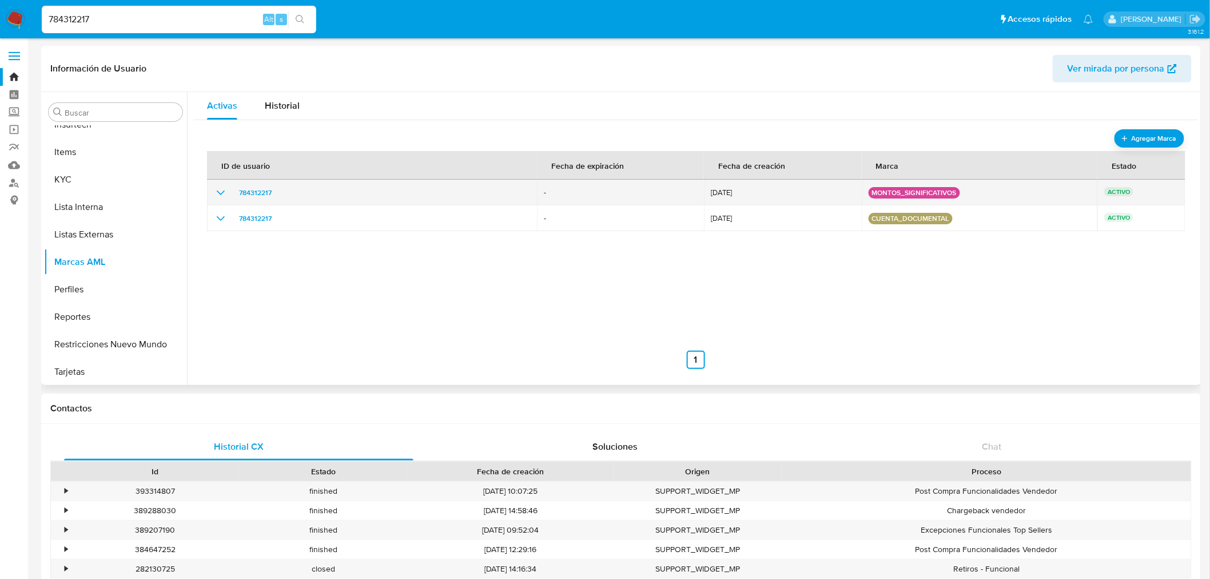
click at [216, 192] on icon "show_hidden_detail_by_id_784312217" at bounding box center [221, 193] width 14 height 14
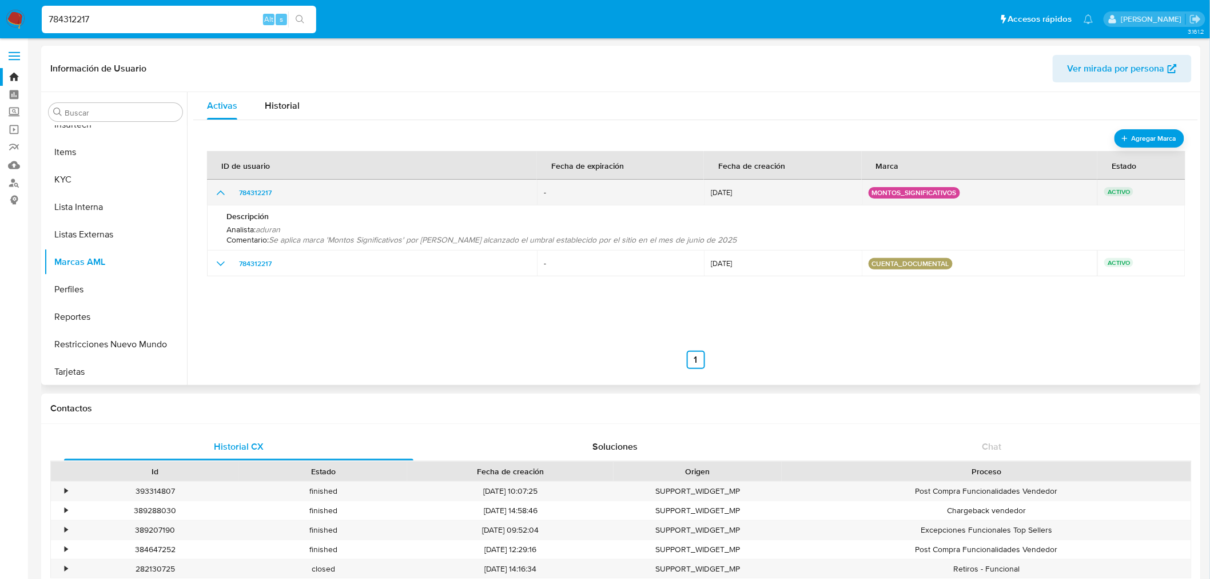
click at [216, 192] on icon "show_hidden_detail_by_id_784312217" at bounding box center [221, 193] width 14 height 14
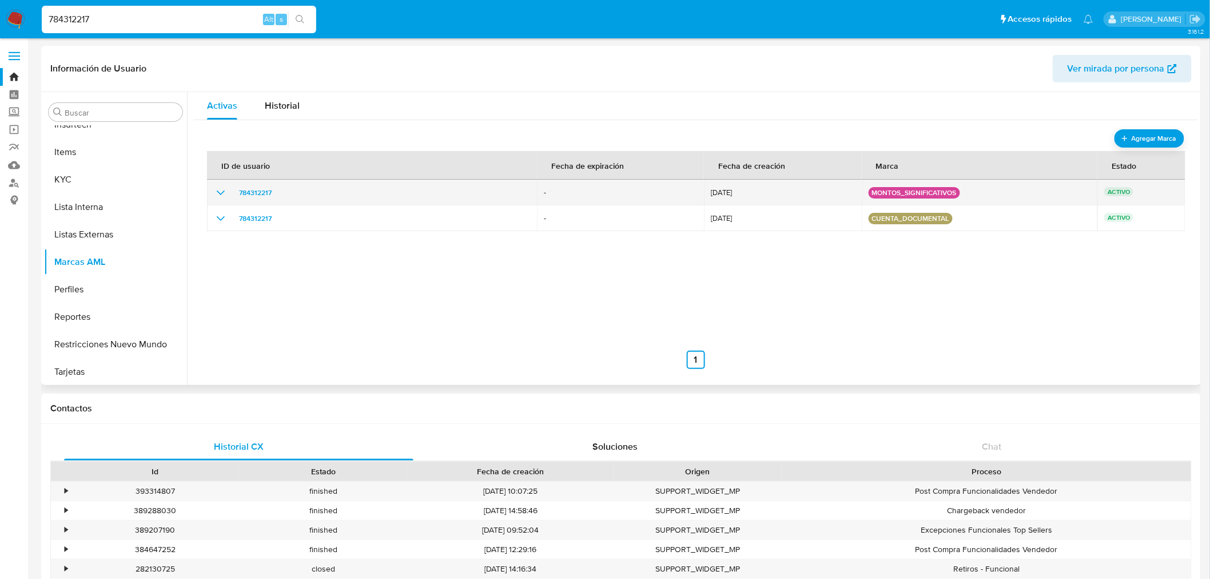
click at [216, 204] on td "784312217" at bounding box center [372, 193] width 330 height 26
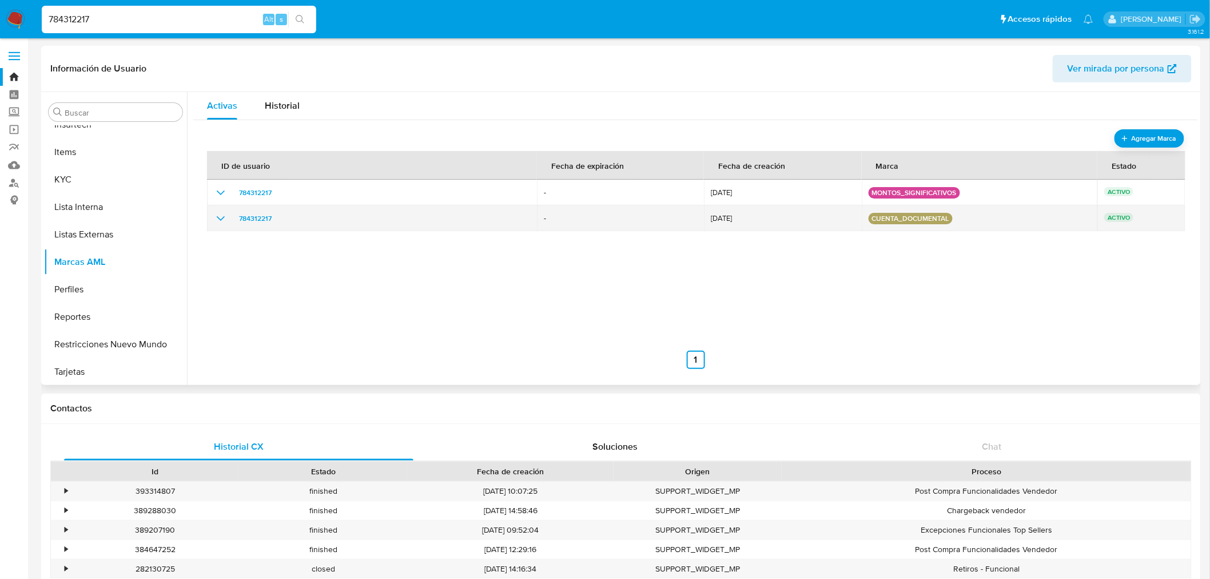
click at [216, 221] on icon "show_hidden_detail_by_id_784312217" at bounding box center [221, 219] width 14 height 14
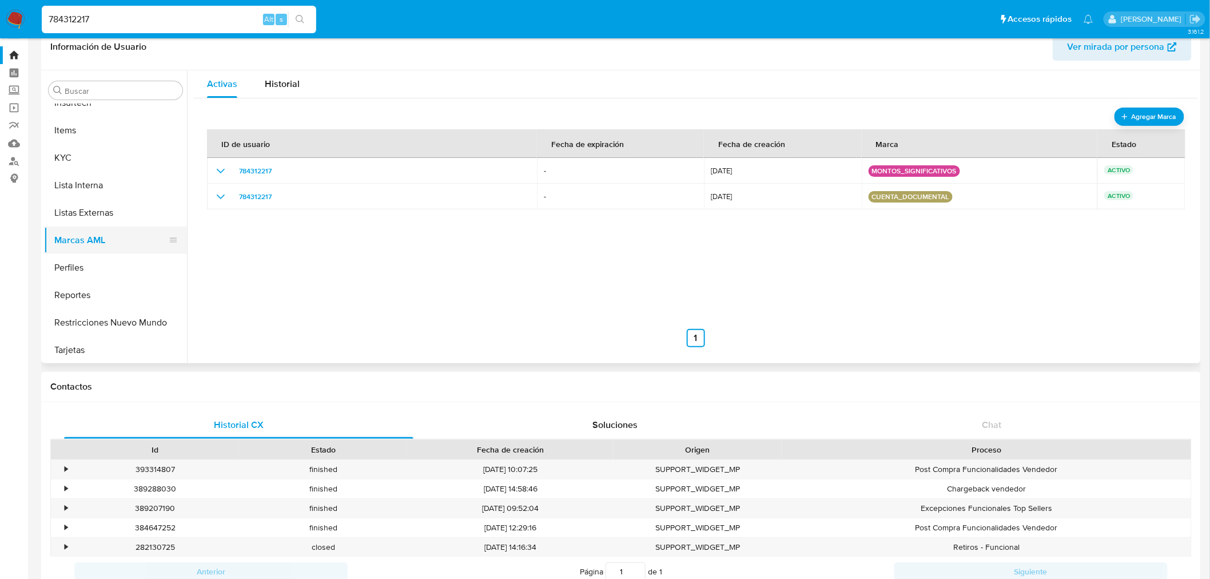
scroll to position [565, 0]
click at [70, 157] on button "KYC" at bounding box center [111, 156] width 134 height 27
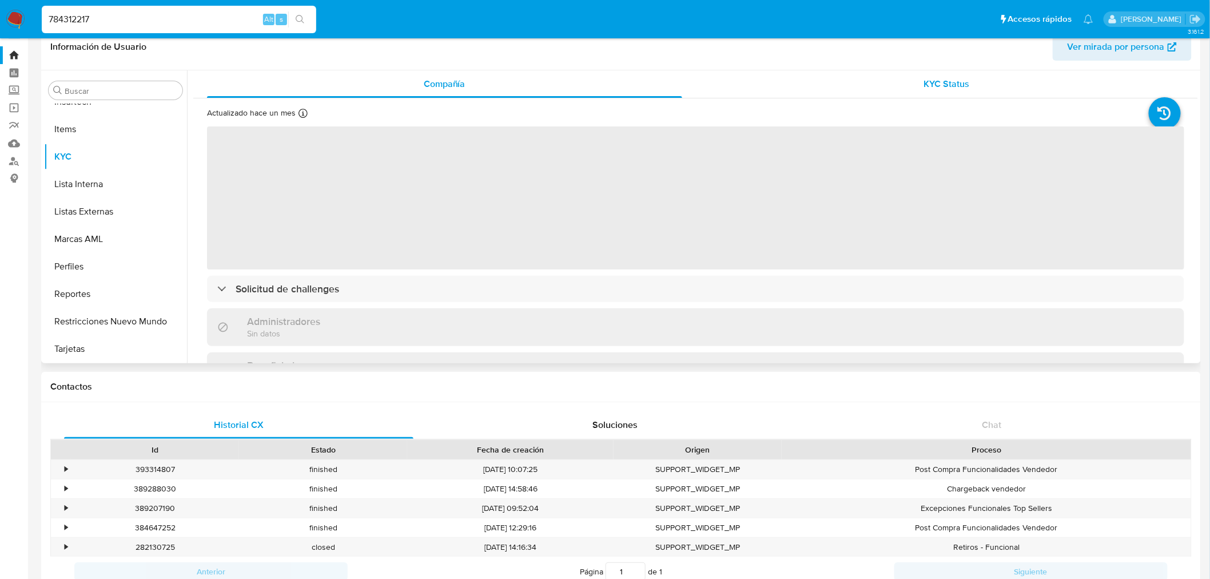
click at [900, 70] on div "KYC Status" at bounding box center [947, 83] width 475 height 27
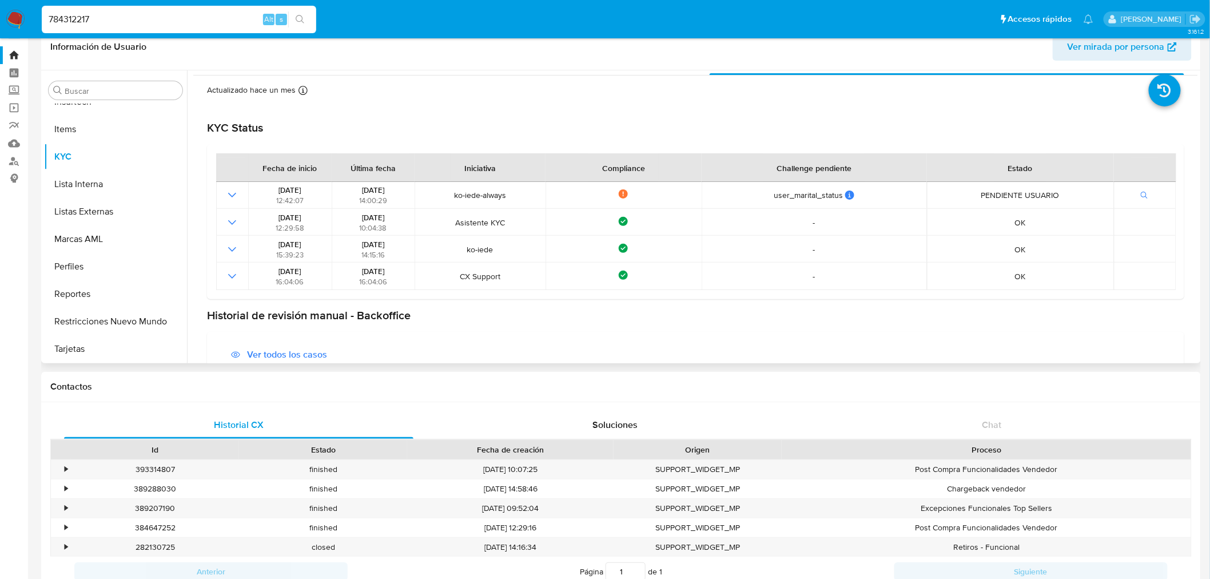
scroll to position [0, 0]
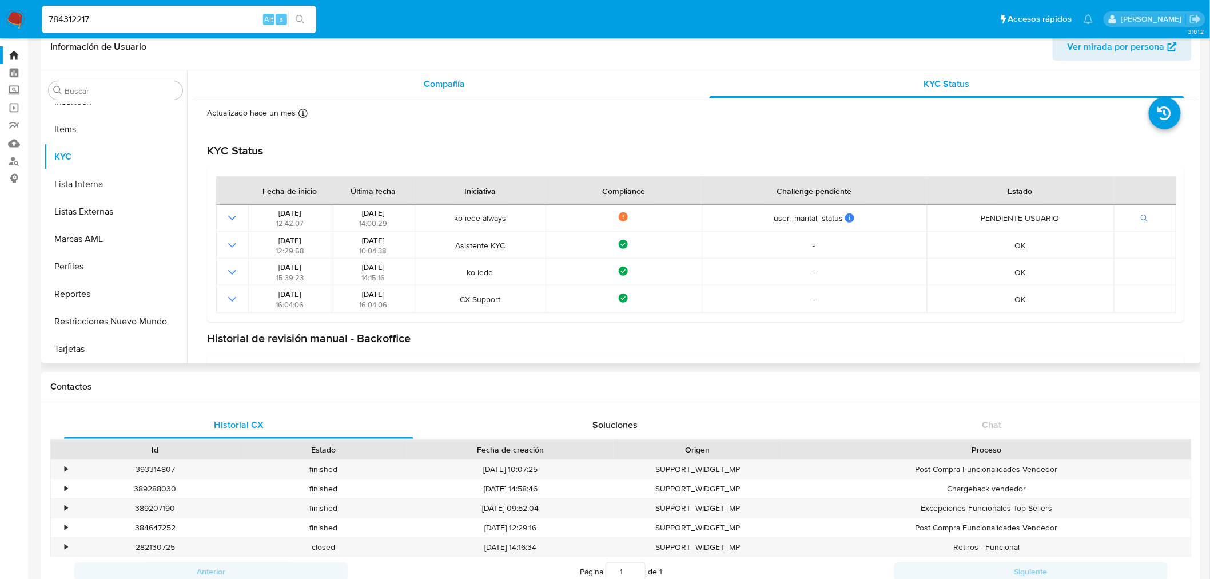
click at [415, 90] on div "Compañía" at bounding box center [444, 83] width 475 height 27
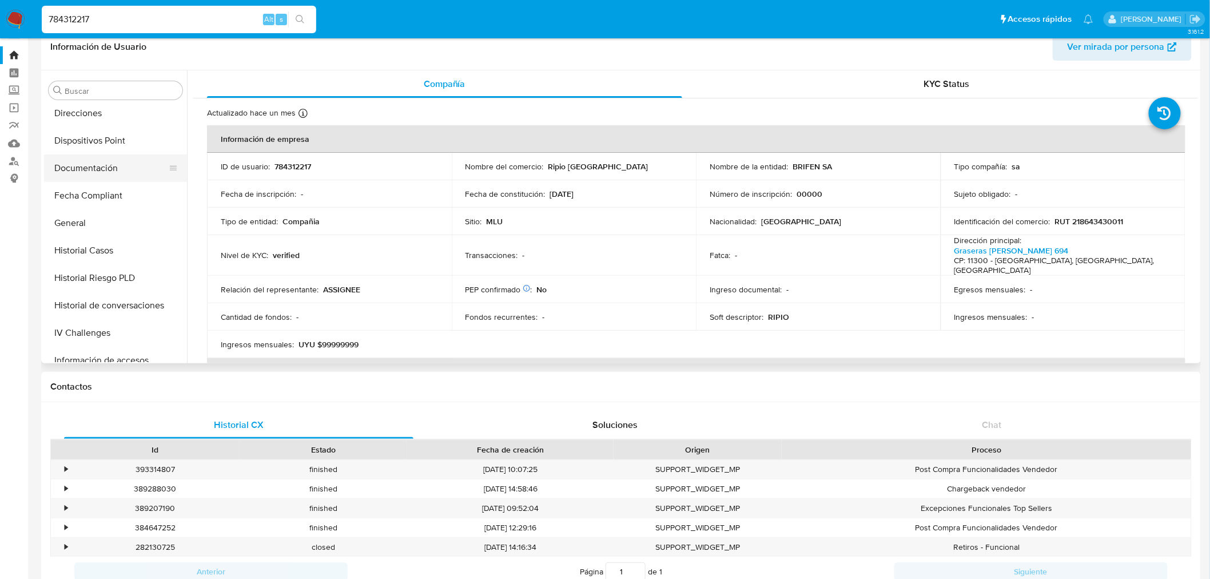
scroll to position [248, 0]
click at [102, 247] on button "General" at bounding box center [111, 254] width 134 height 27
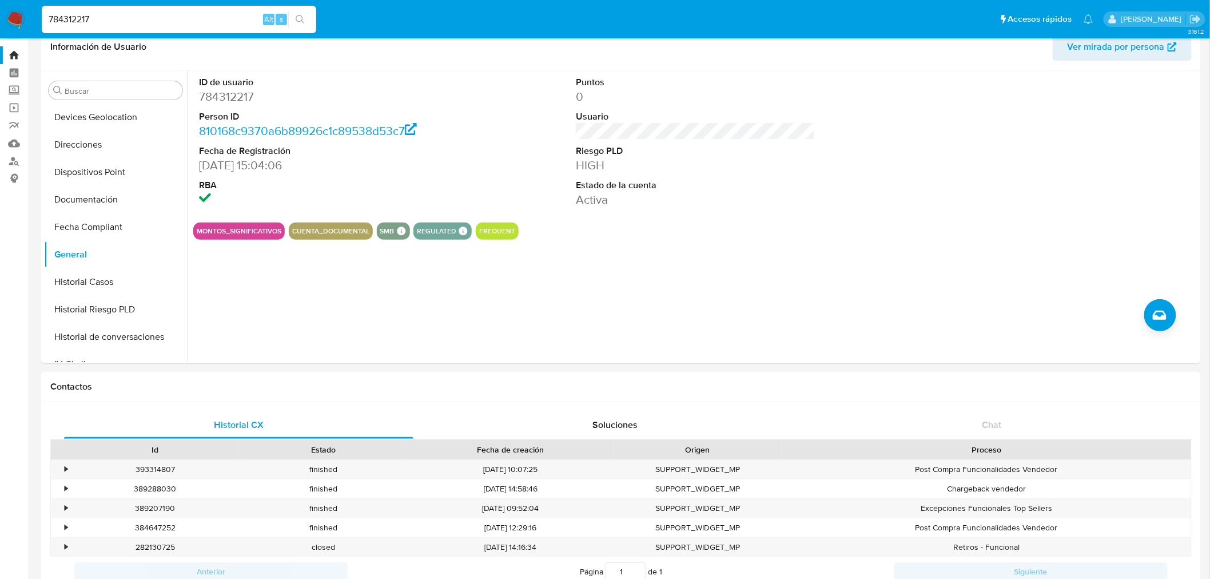
click at [85, 15] on input "784312217" at bounding box center [179, 19] width 274 height 15
paste input "203918184"
type input "203918184"
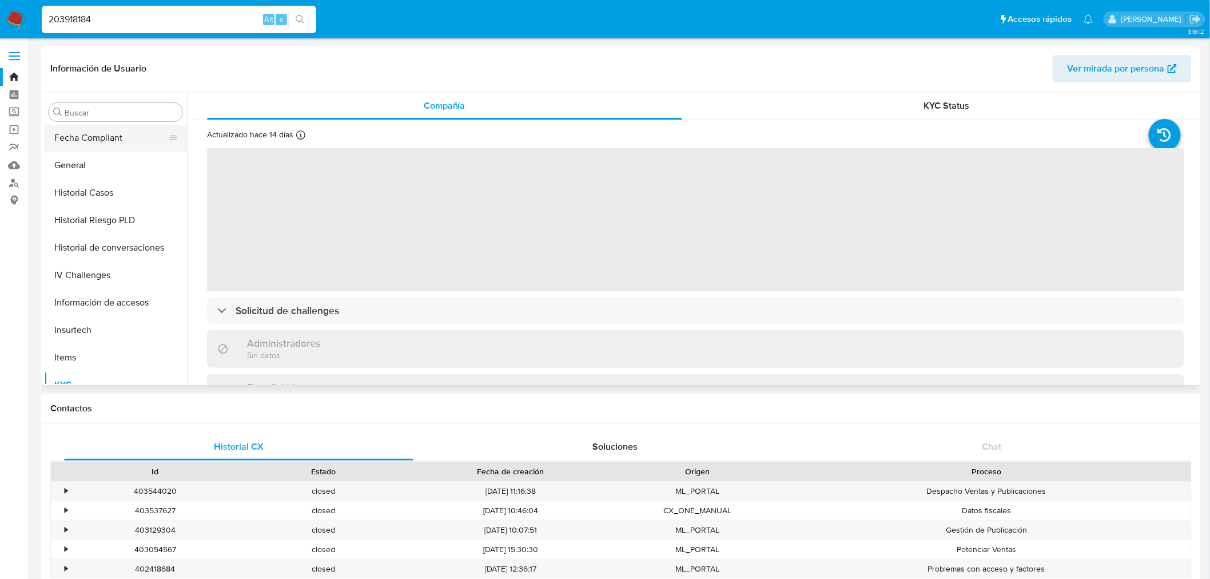
scroll to position [311, 0]
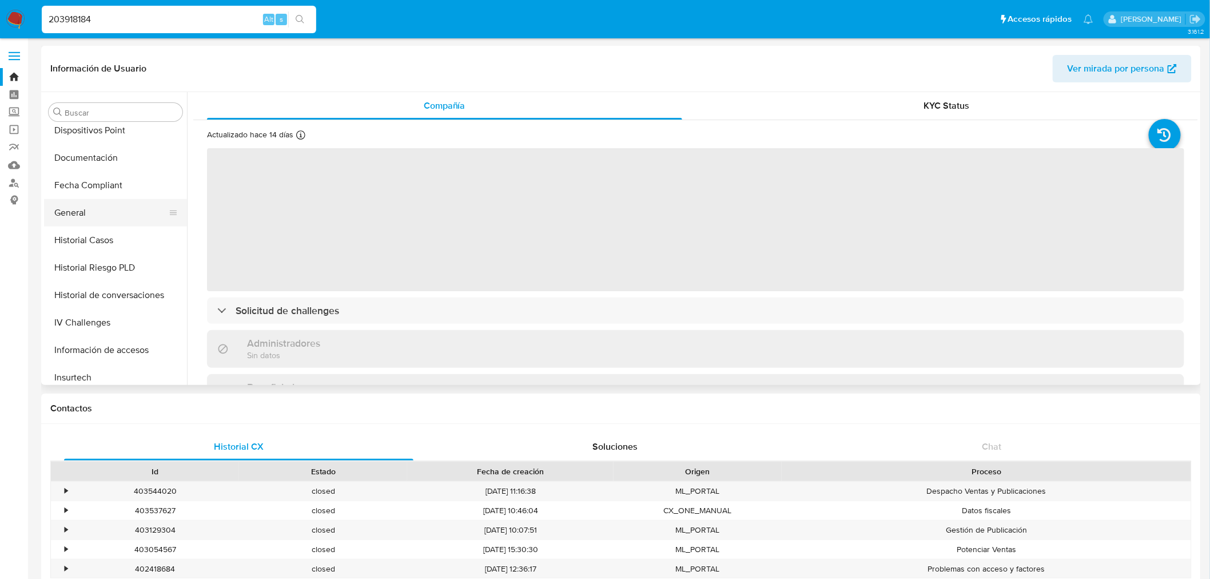
click at [94, 209] on button "General" at bounding box center [111, 212] width 134 height 27
select select "10"
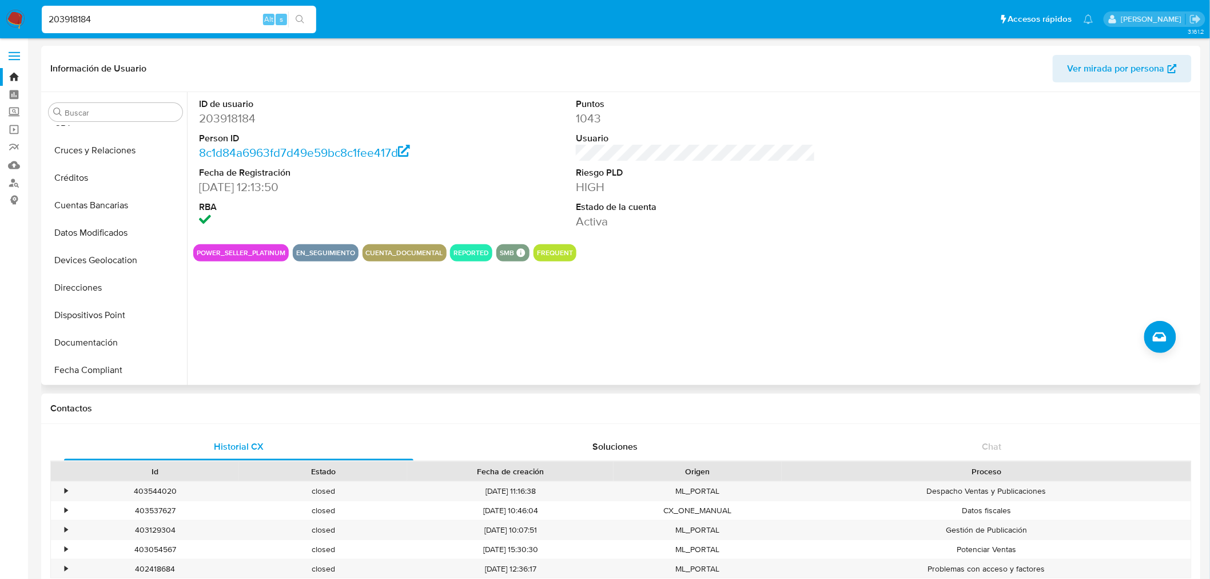
scroll to position [120, 0]
click at [113, 232] on button "Datos Modificados" at bounding box center [111, 238] width 134 height 27
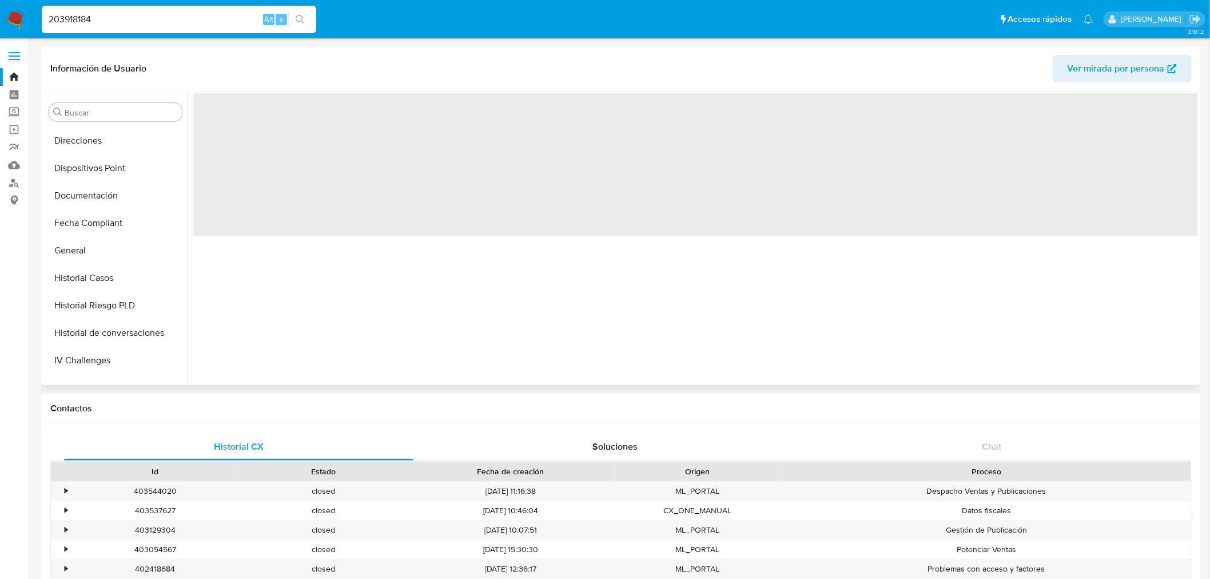
scroll to position [437, 0]
